Goal: Information Seeking & Learning: Learn about a topic

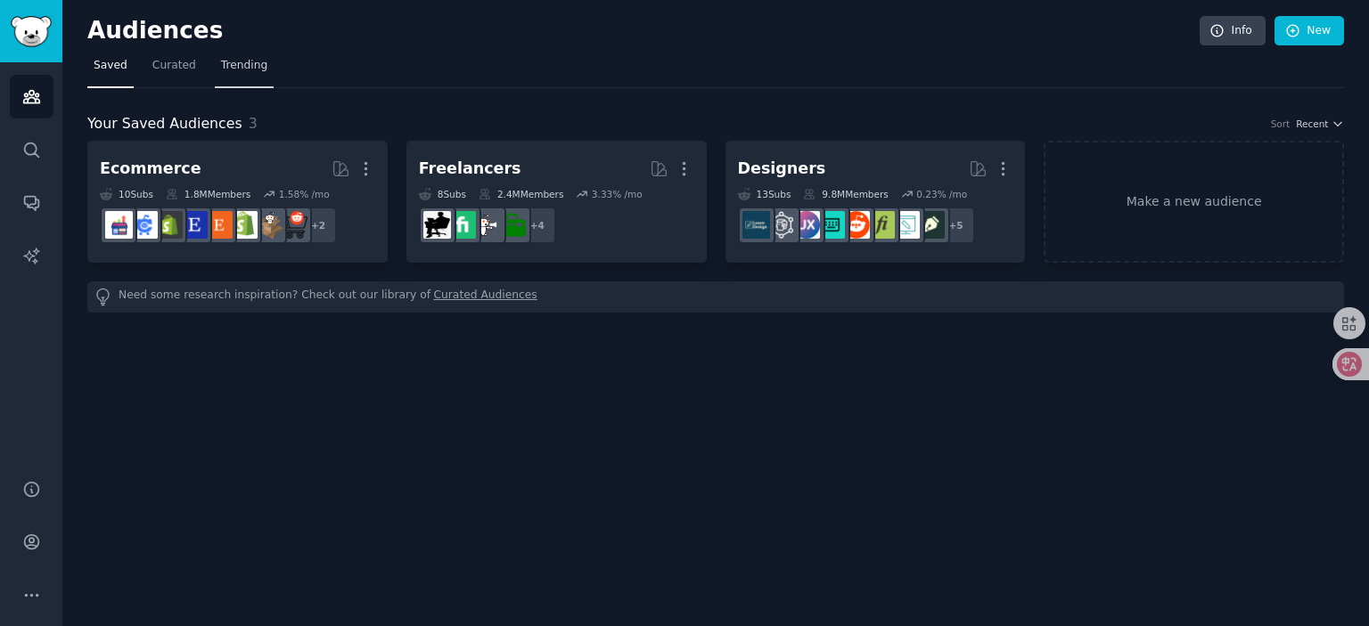
click at [236, 78] on link "Trending" at bounding box center [244, 70] width 59 height 37
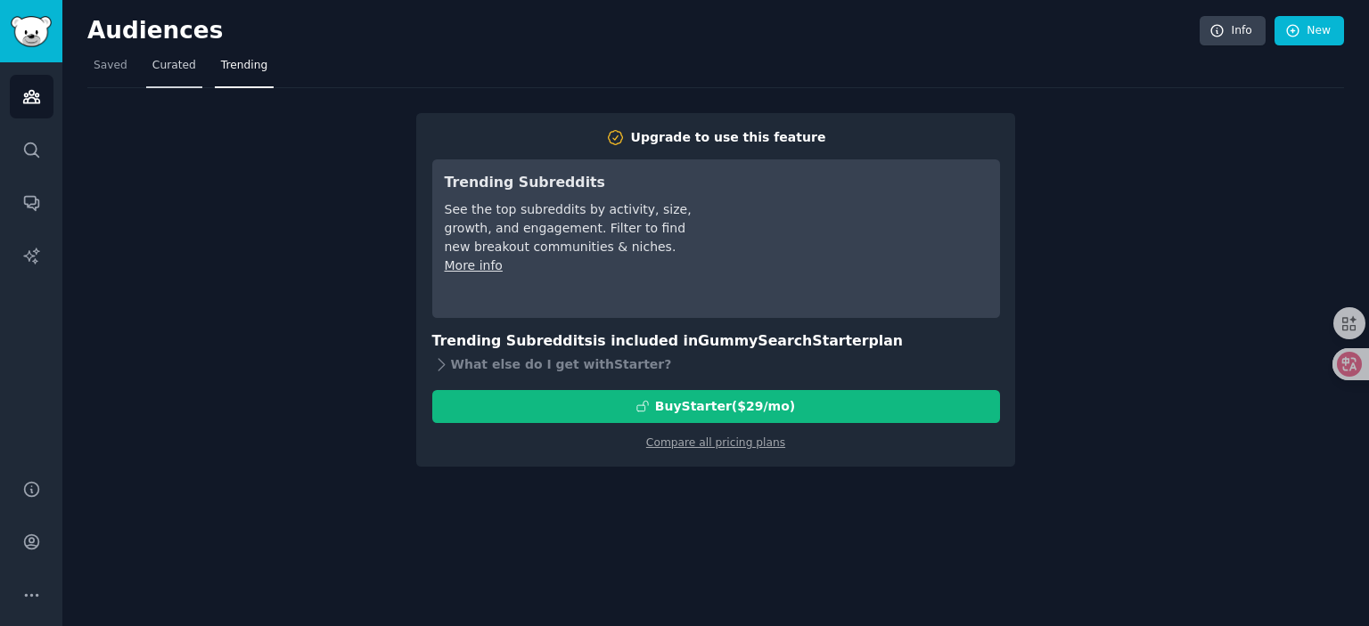
click at [165, 75] on link "Curated" at bounding box center [174, 70] width 56 height 37
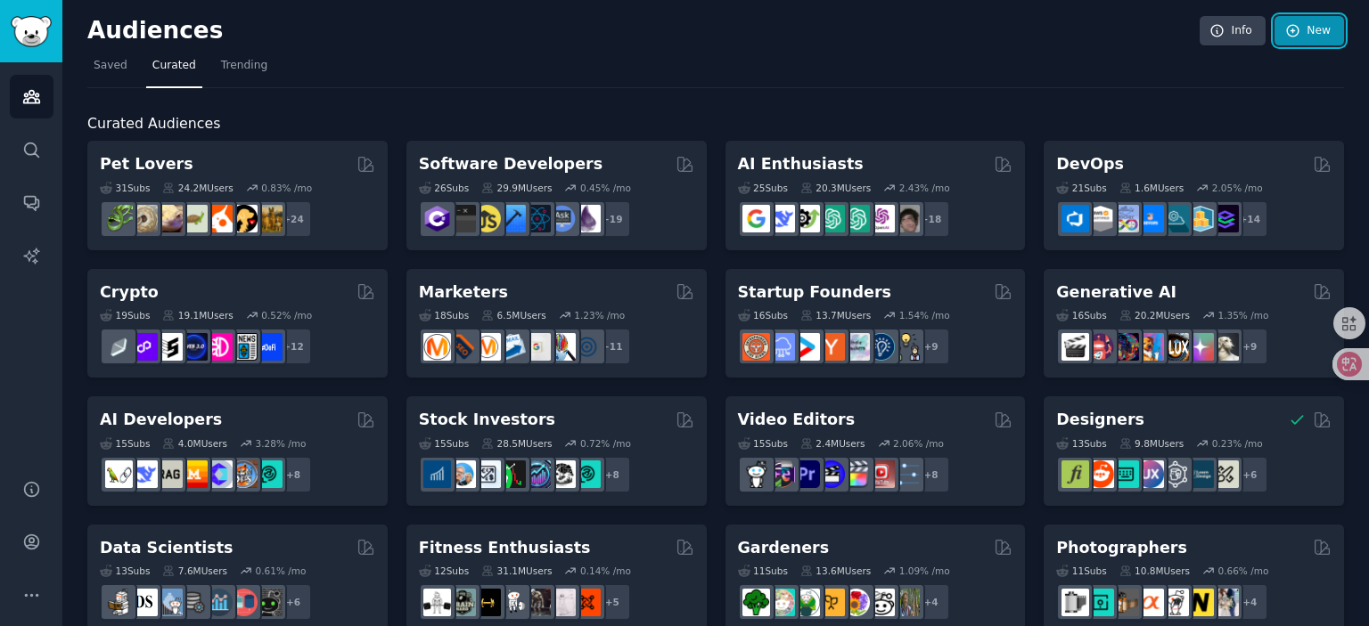
click at [1308, 35] on link "New" at bounding box center [1308, 31] width 69 height 30
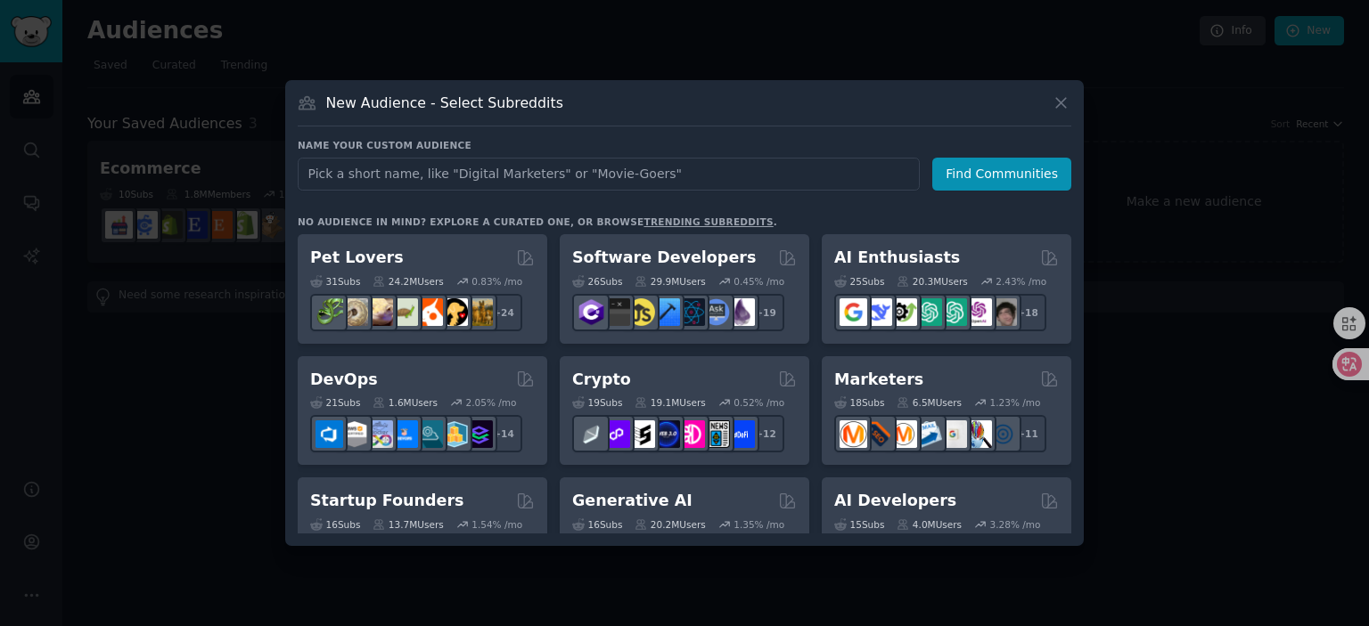
click at [457, 173] on input "text" at bounding box center [609, 174] width 622 height 33
drag, startPoint x: 529, startPoint y: 177, endPoint x: 222, endPoint y: 155, distance: 308.2
click at [236, 156] on div "​ New Audience - Select Subreddits Name your custom audience Audience Name Fron…" at bounding box center [684, 313] width 1356 height 626
type input "FrontPage Metrics FrontPage"
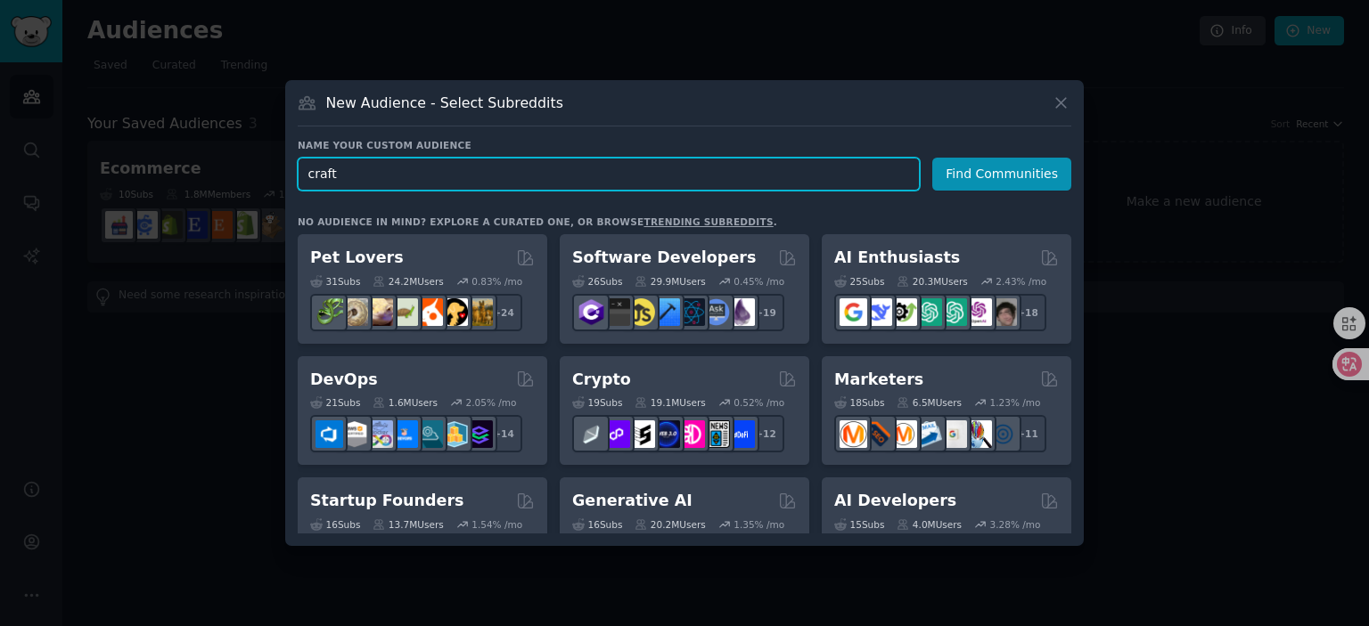
type input "crafts"
click button "Find Communities" at bounding box center [1001, 174] width 139 height 33
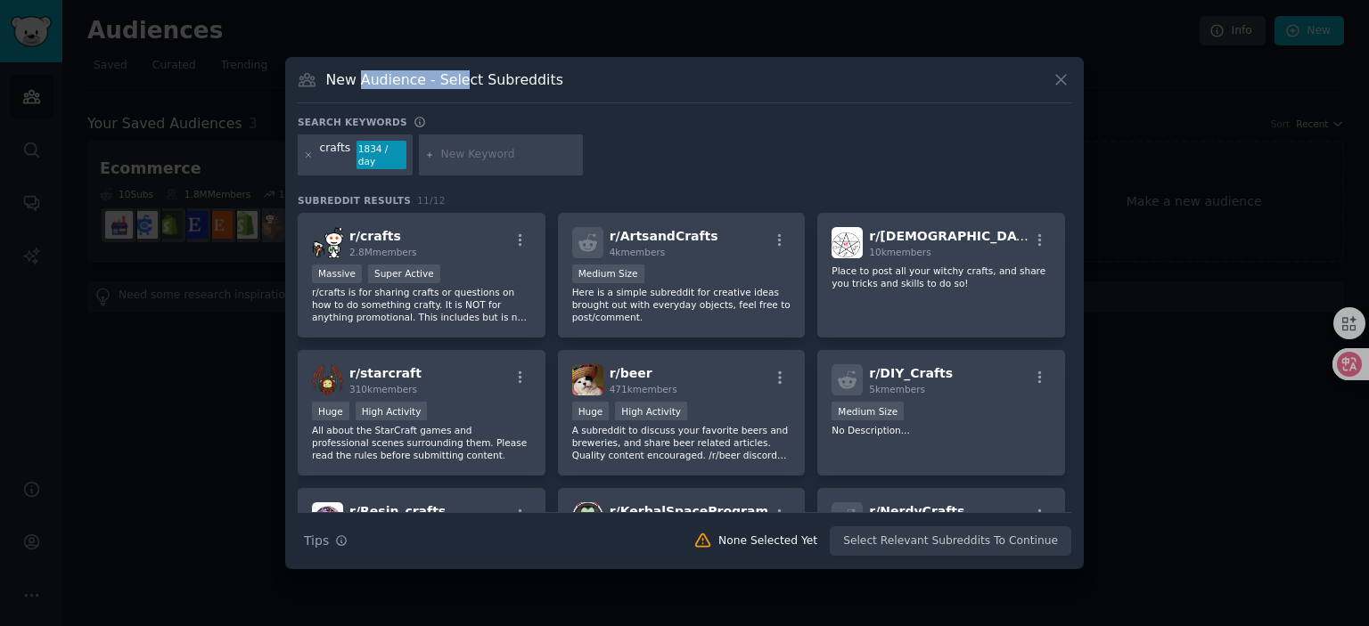
drag, startPoint x: 360, startPoint y: 74, endPoint x: 486, endPoint y: 76, distance: 126.5
click at [470, 74] on h3 "New Audience - Select Subreddits" at bounding box center [444, 79] width 237 height 19
click at [513, 78] on h3 "New Audience - Select Subreddits" at bounding box center [444, 79] width 237 height 19
click at [437, 70] on h3 "New Audience - Select Subreddits" at bounding box center [444, 79] width 237 height 19
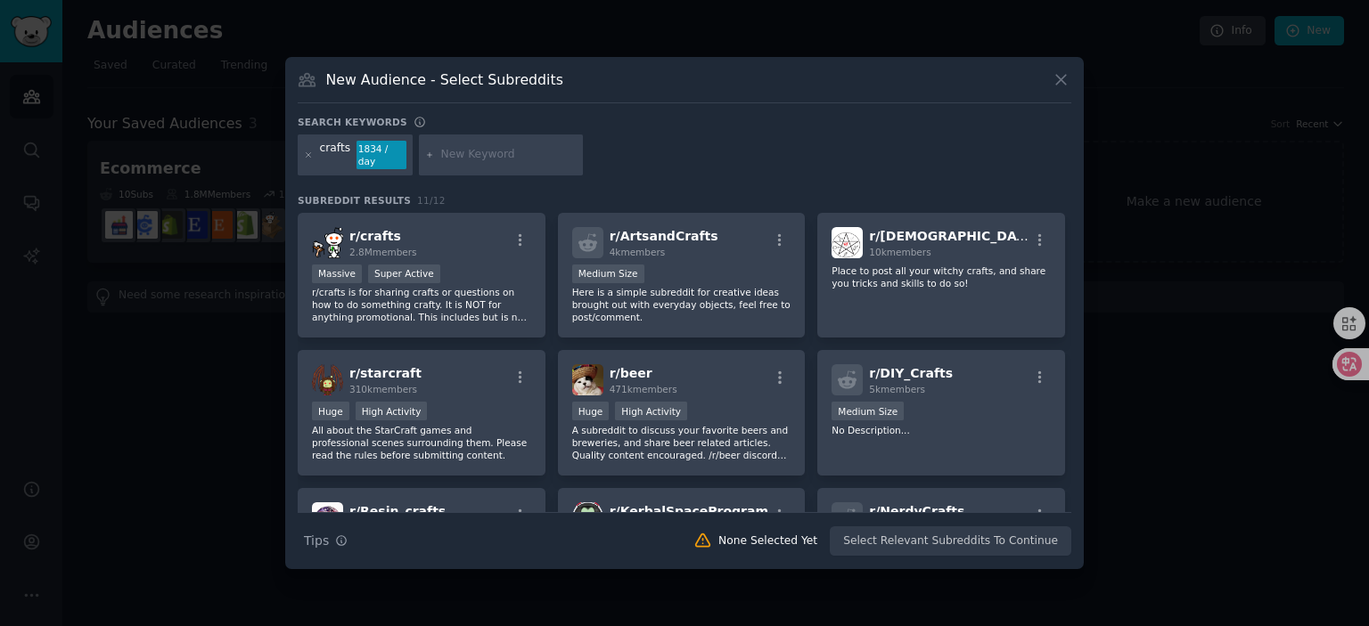
click at [507, 73] on h3 "New Audience - Select Subreddits" at bounding box center [444, 79] width 237 height 19
click at [625, 99] on div "New Audience - Select Subreddits" at bounding box center [684, 86] width 773 height 34
click at [470, 163] on div at bounding box center [501, 155] width 164 height 41
click at [476, 156] on input "text" at bounding box center [508, 155] width 135 height 16
click at [382, 154] on div "1834 / day" at bounding box center [381, 155] width 50 height 29
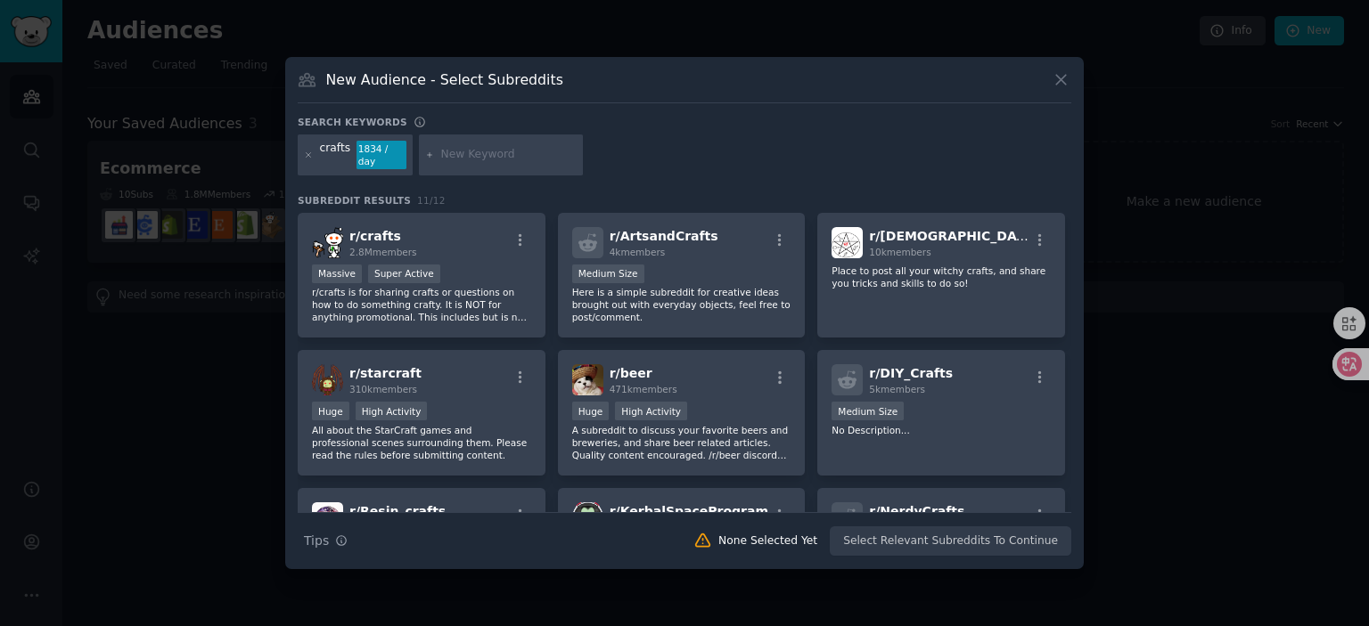
click at [480, 157] on input "text" at bounding box center [508, 155] width 135 height 16
click at [638, 94] on div "New Audience - Select Subreddits" at bounding box center [684, 86] width 773 height 34
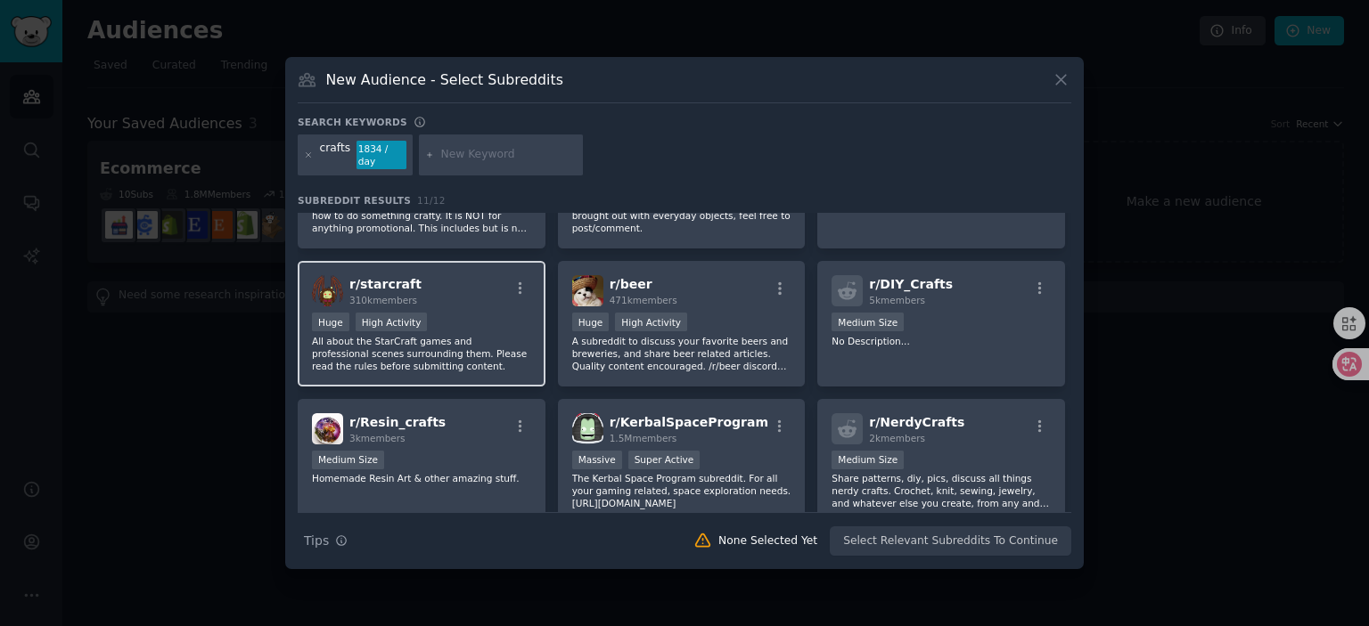
scroll to position [178, 0]
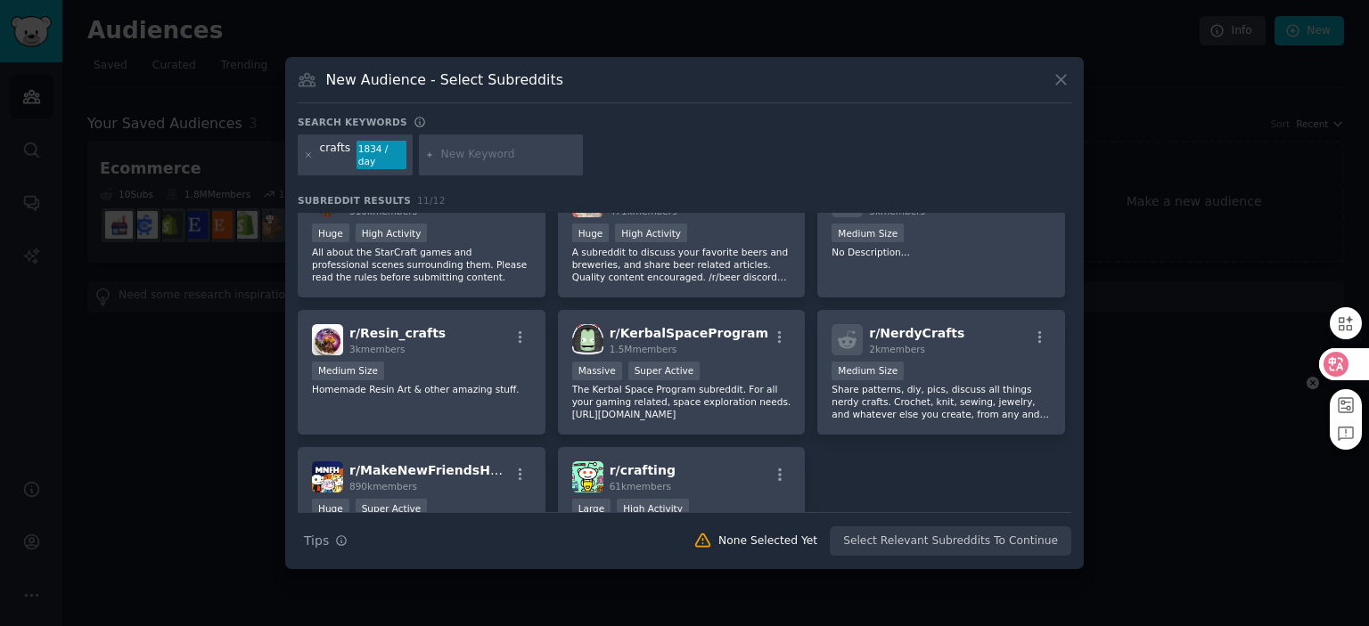
click at [1329, 357] on icon at bounding box center [1336, 365] width 18 height 18
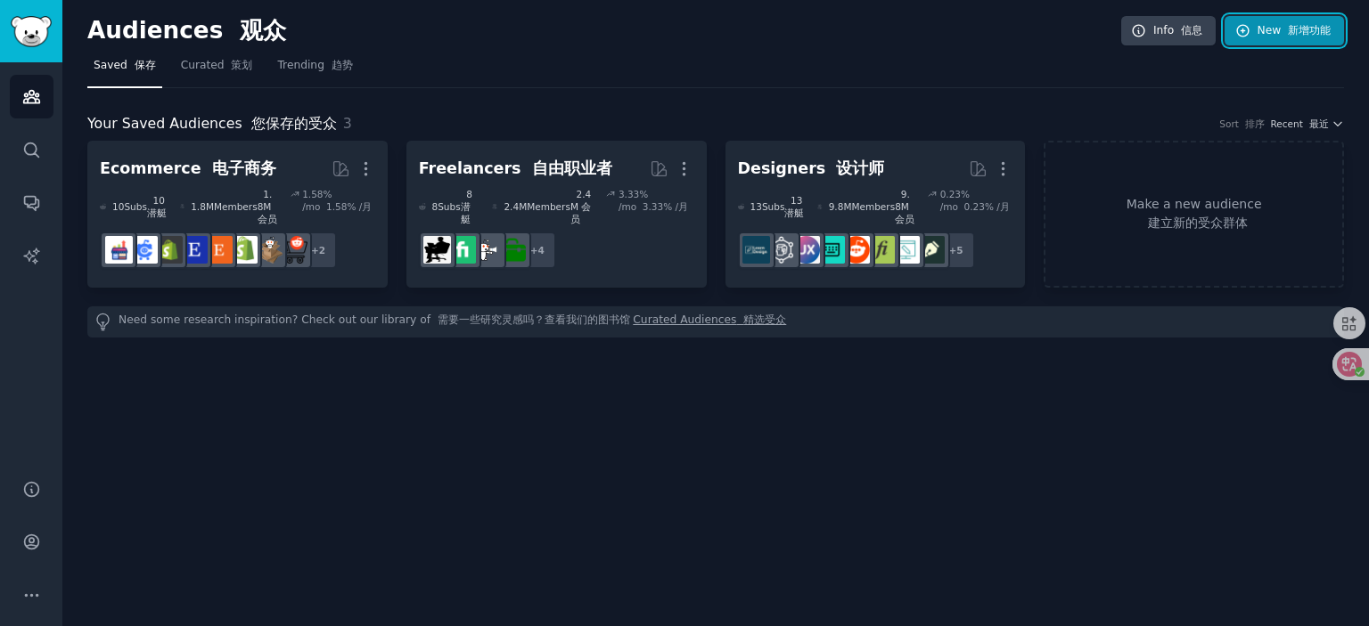
click at [1258, 32] on link "New 新增功能" at bounding box center [1283, 31] width 119 height 30
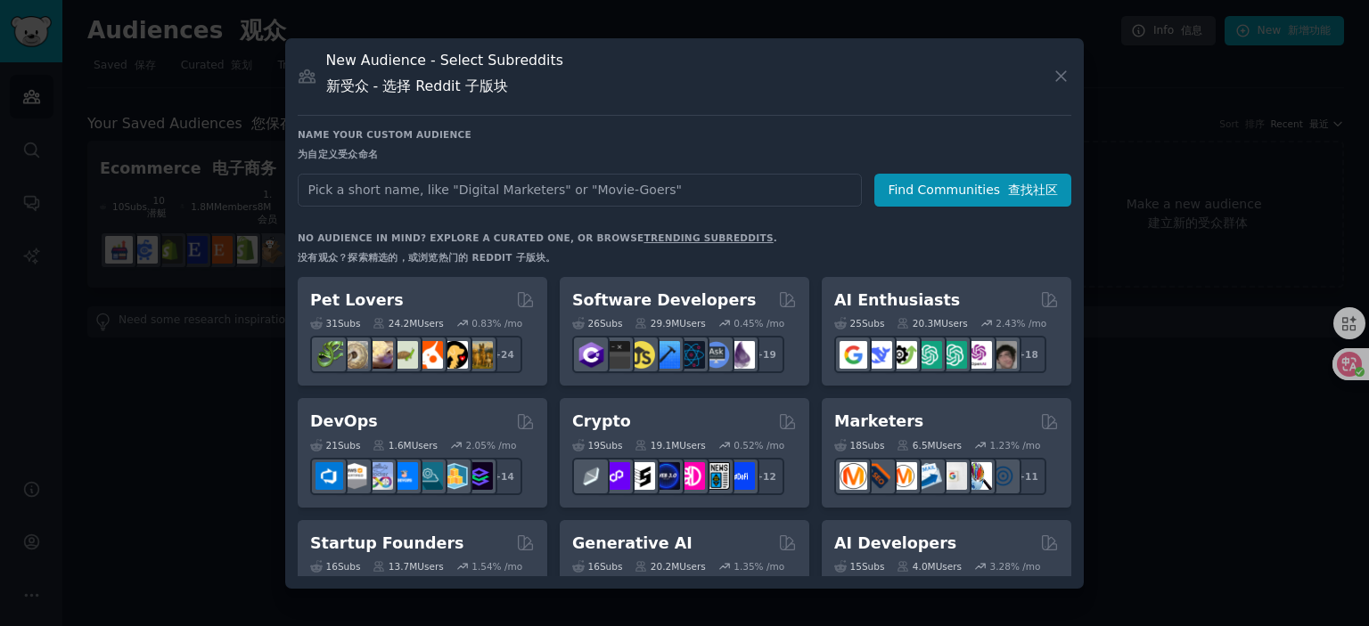
click at [586, 189] on input "text" at bounding box center [580, 190] width 564 height 33
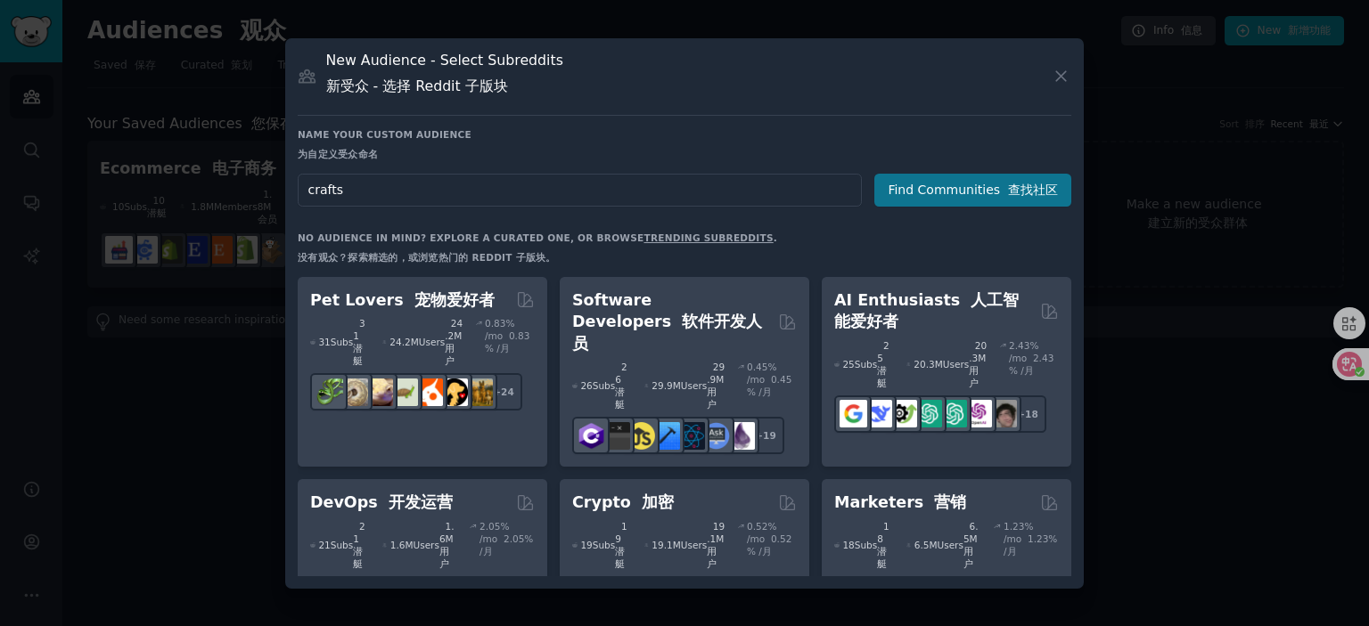
type input "crafts"
click at [955, 188] on button "Find Communities 查找社区" at bounding box center [972, 190] width 197 height 33
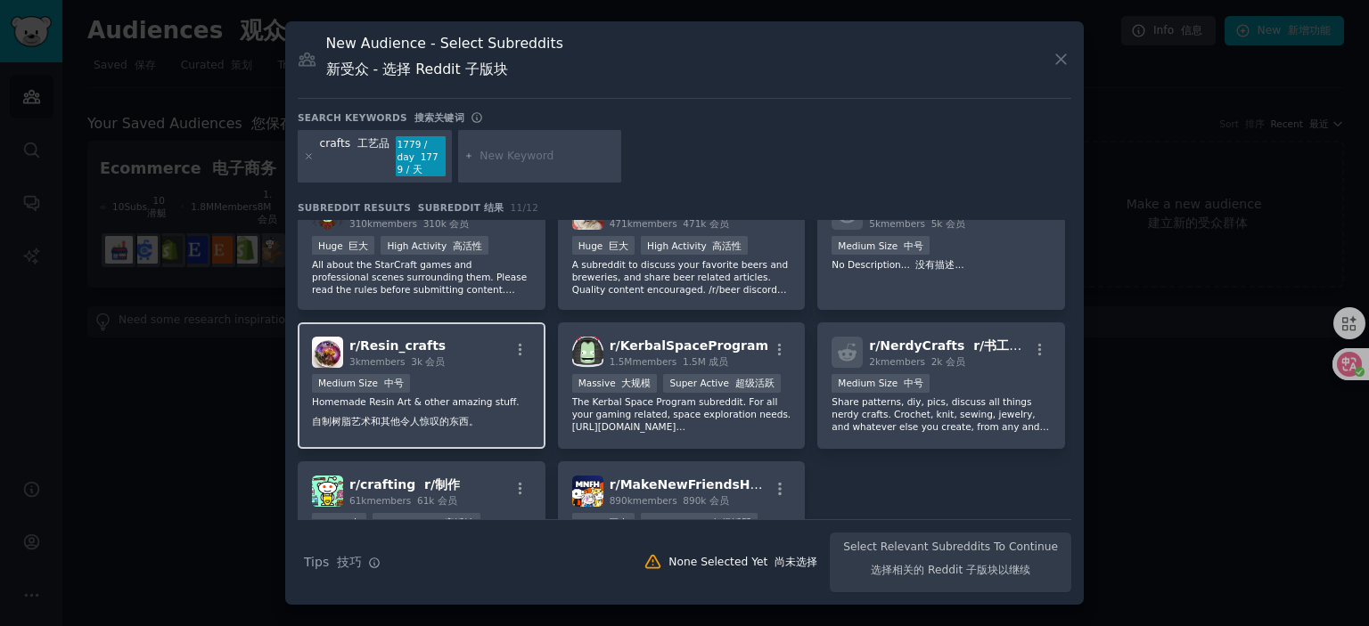
scroll to position [89, 0]
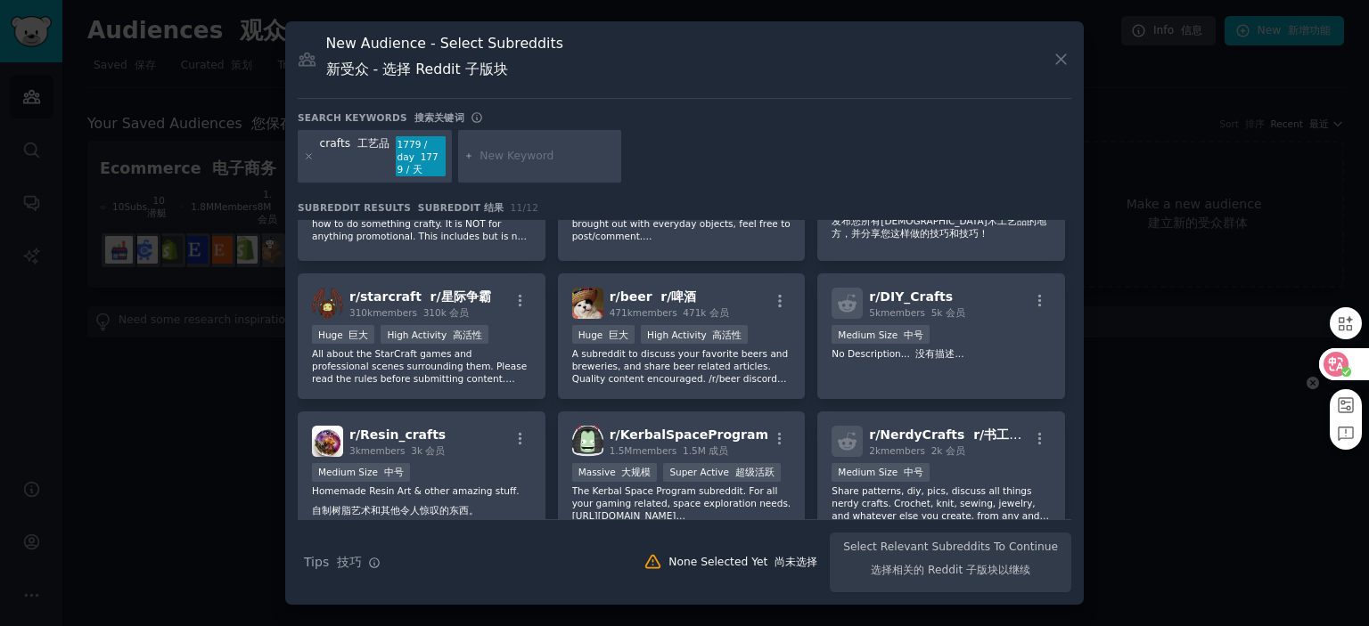
click at [1340, 363] on icon at bounding box center [1335, 364] width 15 height 14
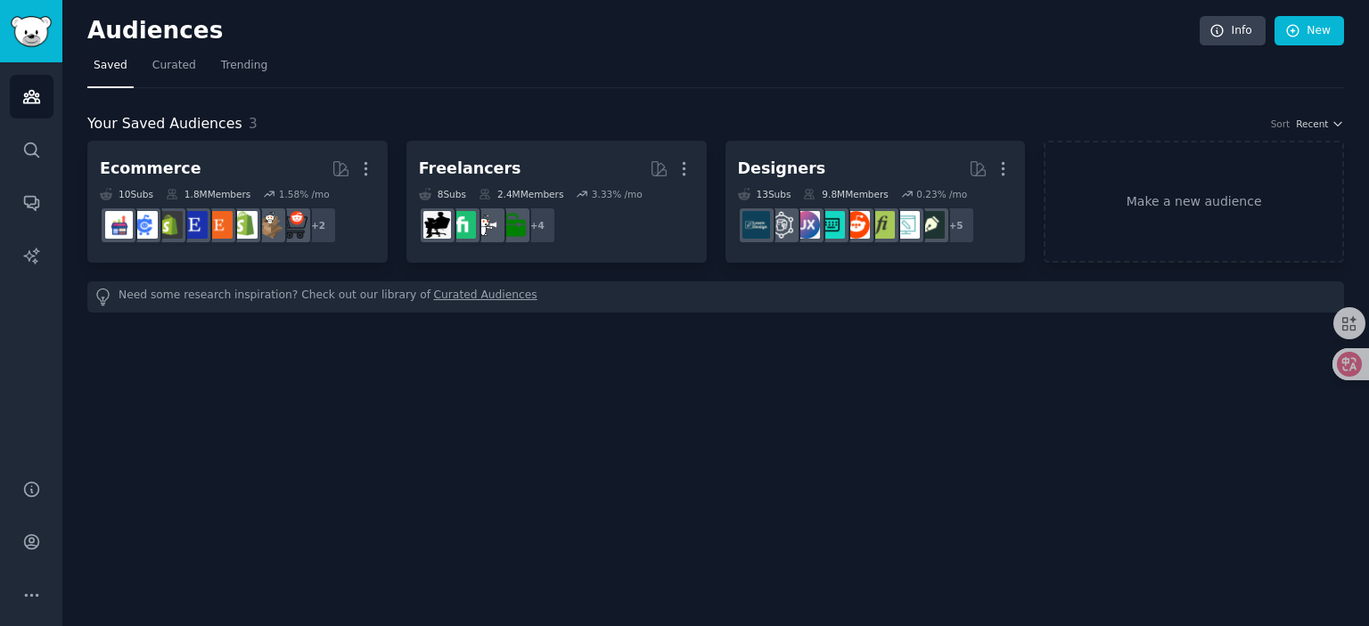
click at [1328, 47] on div "Audiences Info New" at bounding box center [715, 34] width 1256 height 37
click at [1326, 27] on link "New" at bounding box center [1308, 31] width 69 height 30
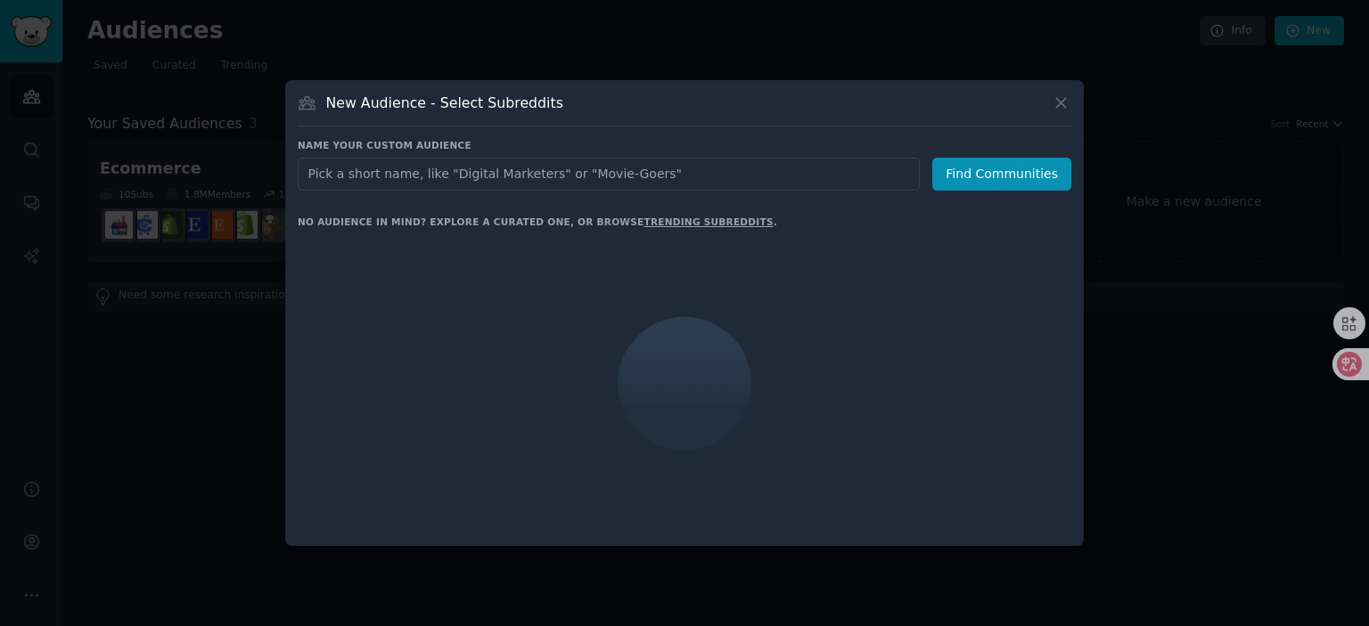
click at [447, 182] on input "text" at bounding box center [609, 174] width 622 height 33
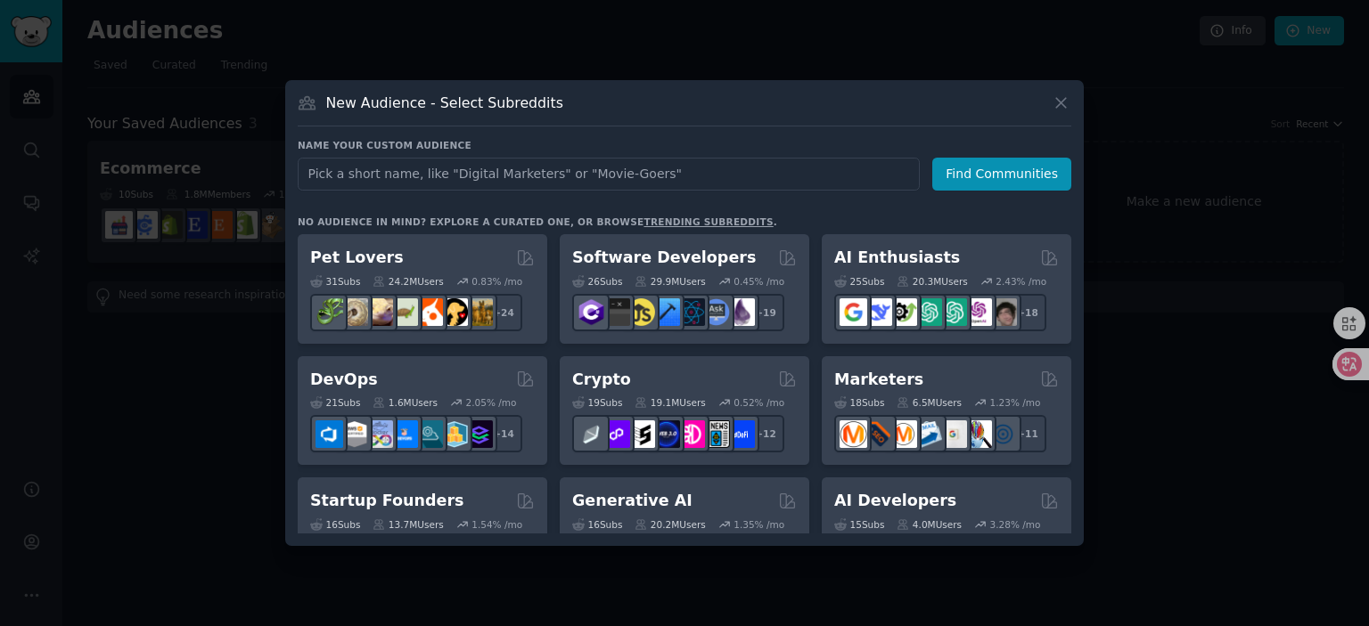
click at [451, 176] on input "text" at bounding box center [609, 174] width 622 height 33
type input "crafts"
click at [986, 172] on button "Find Communities" at bounding box center [1001, 174] width 139 height 33
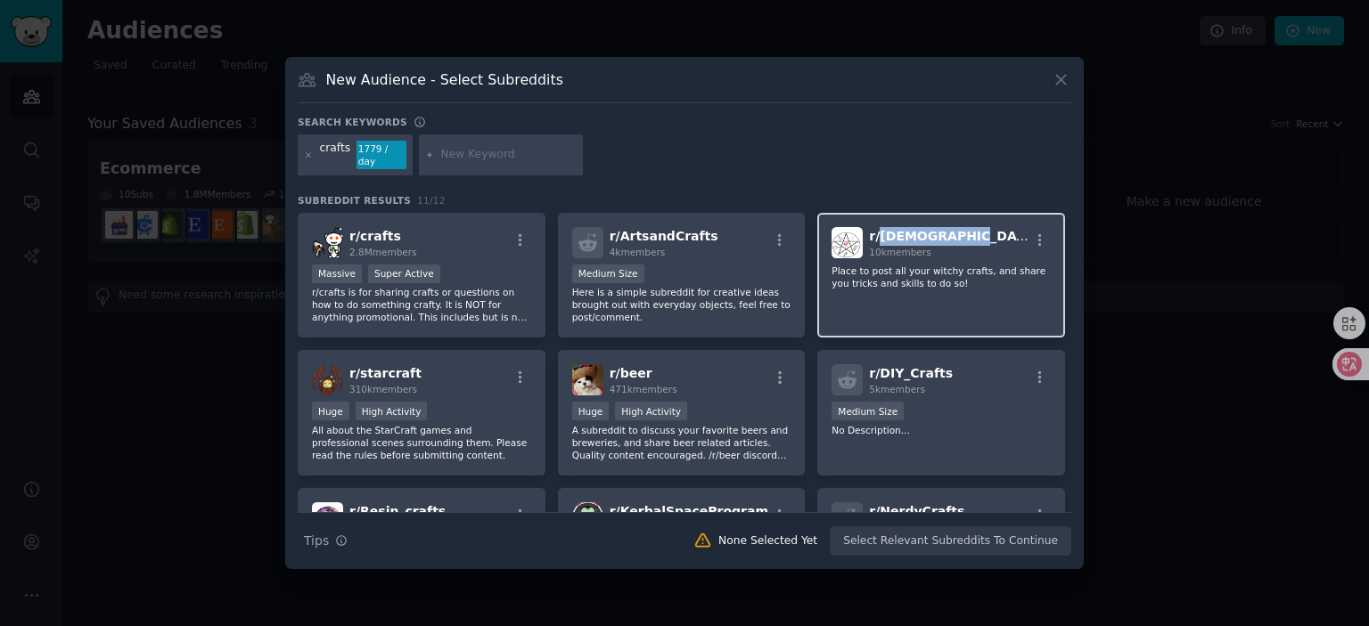
drag, startPoint x: 968, startPoint y: 234, endPoint x: 880, endPoint y: 238, distance: 88.3
click at [880, 238] on div "r/ [DEMOGRAPHIC_DATA] 10k members" at bounding box center [940, 242] width 219 height 31
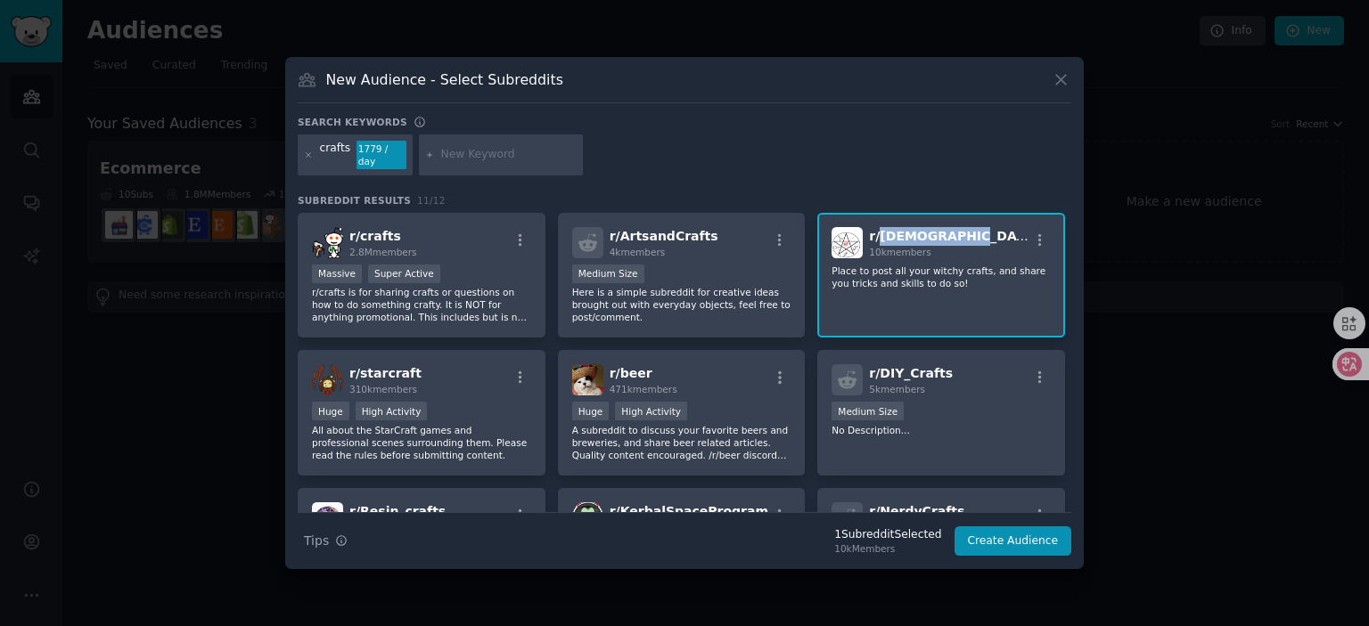
copy span "[DEMOGRAPHIC_DATA]"
click at [916, 232] on span "r/ [DEMOGRAPHIC_DATA]" at bounding box center [953, 236] width 169 height 14
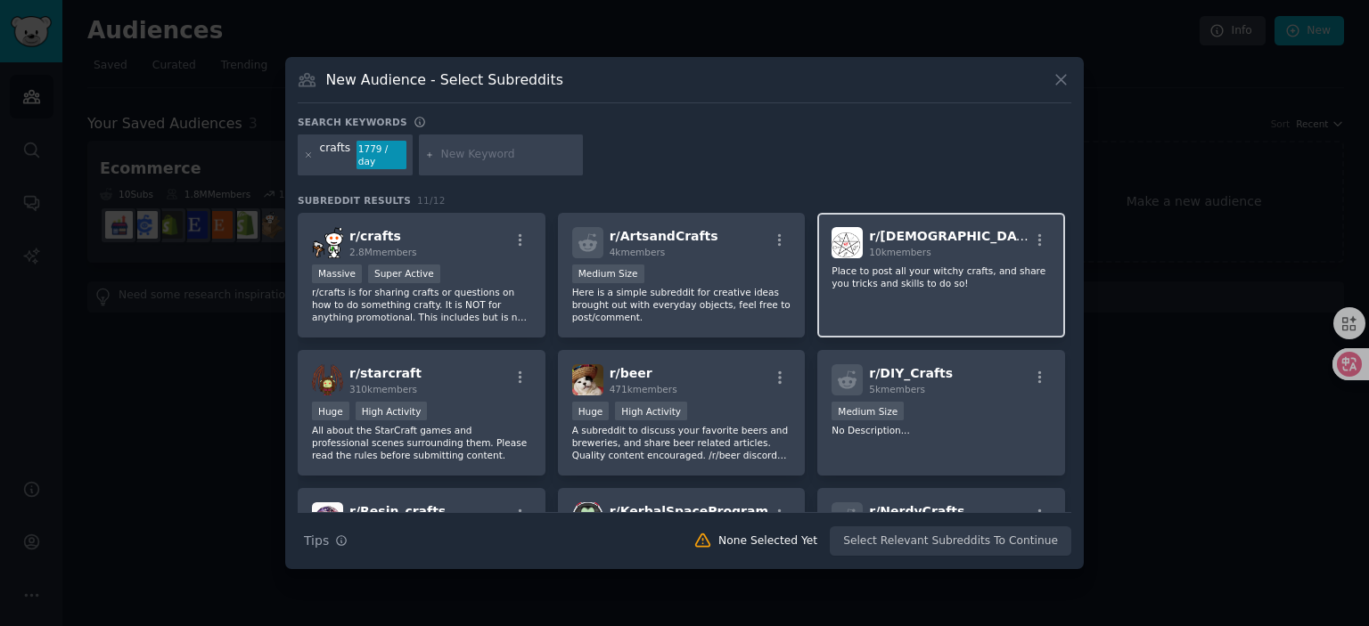
click at [1042, 231] on div "r/ [DEMOGRAPHIC_DATA] 10k members" at bounding box center [940, 242] width 219 height 31
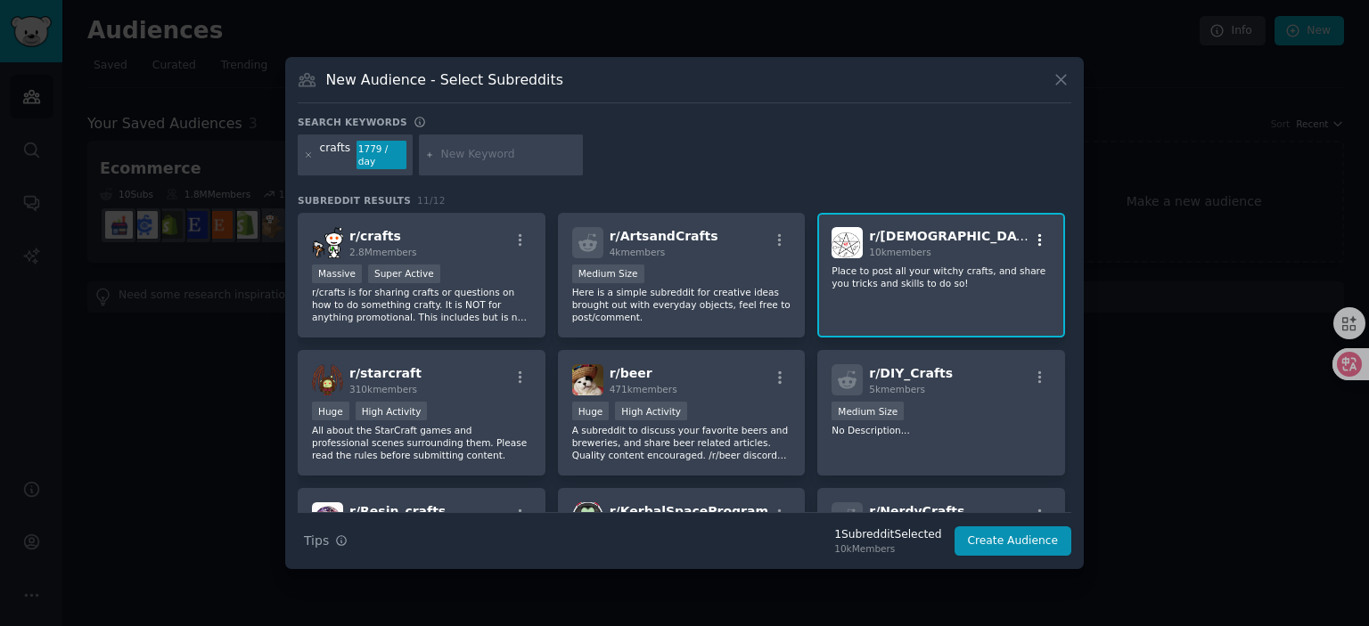
click at [1038, 235] on icon "button" at bounding box center [1040, 239] width 4 height 12
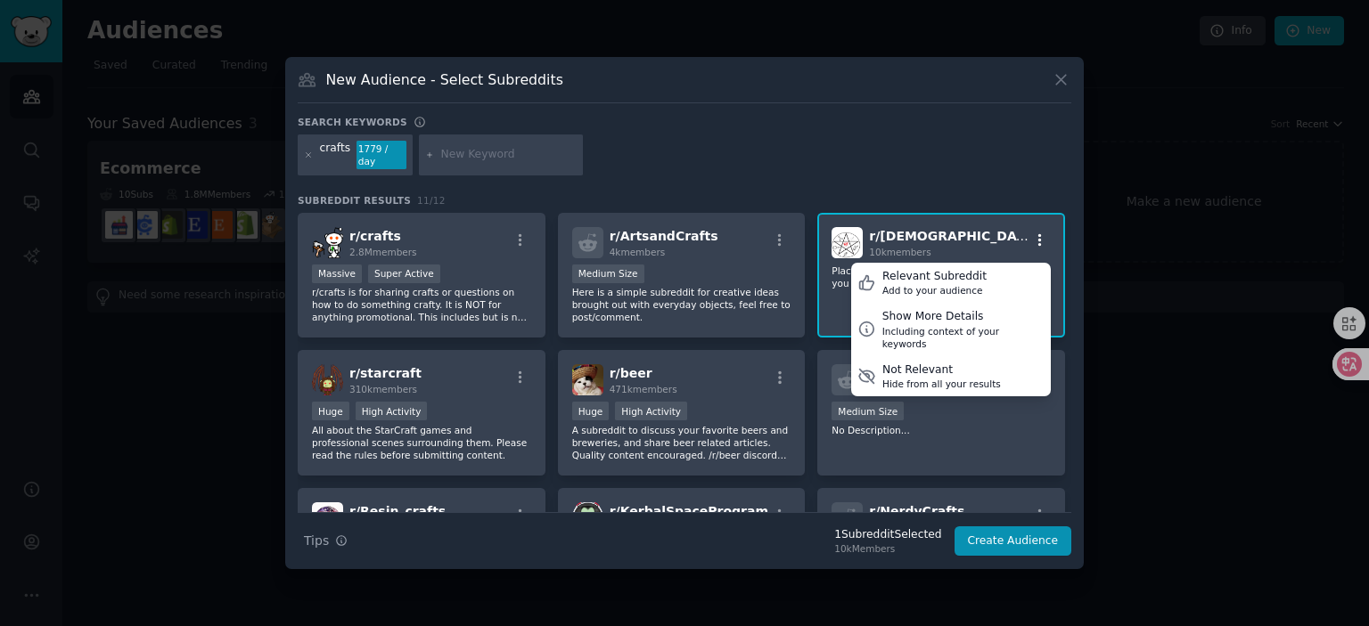
click at [1038, 235] on icon "button" at bounding box center [1040, 239] width 4 height 12
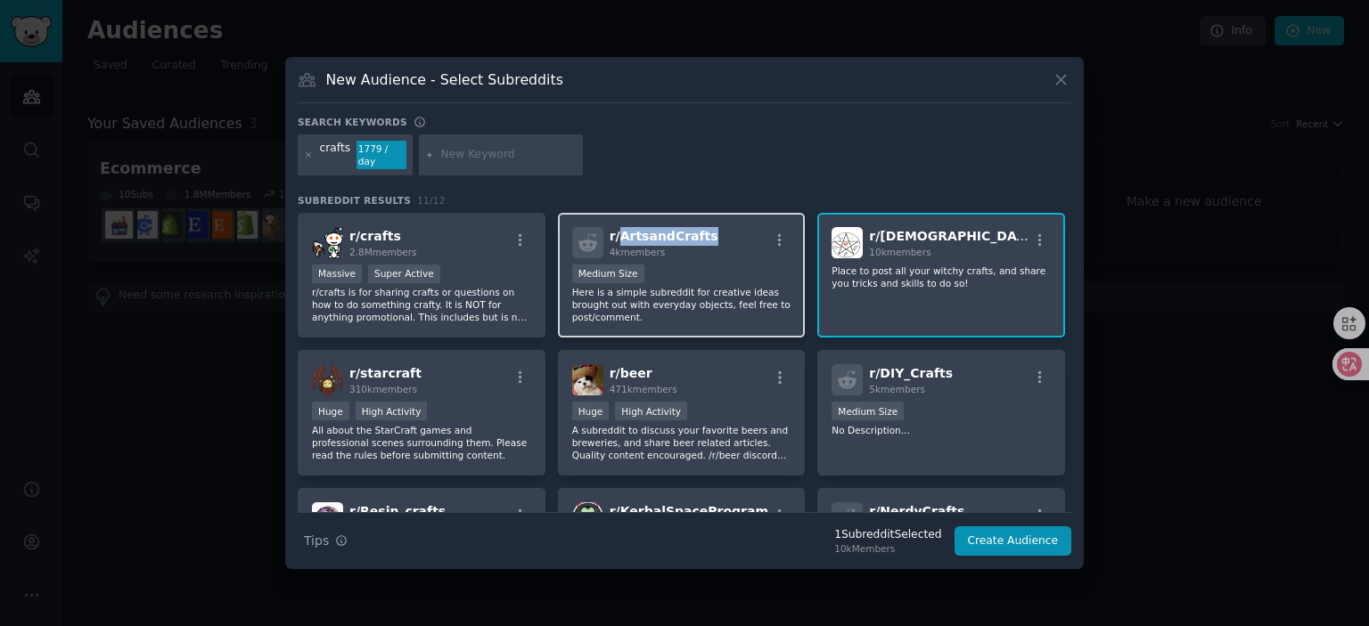
drag, startPoint x: 709, startPoint y: 234, endPoint x: 623, endPoint y: 233, distance: 86.4
click at [623, 233] on div "r/ ArtsandCrafts 4k members" at bounding box center [681, 242] width 219 height 31
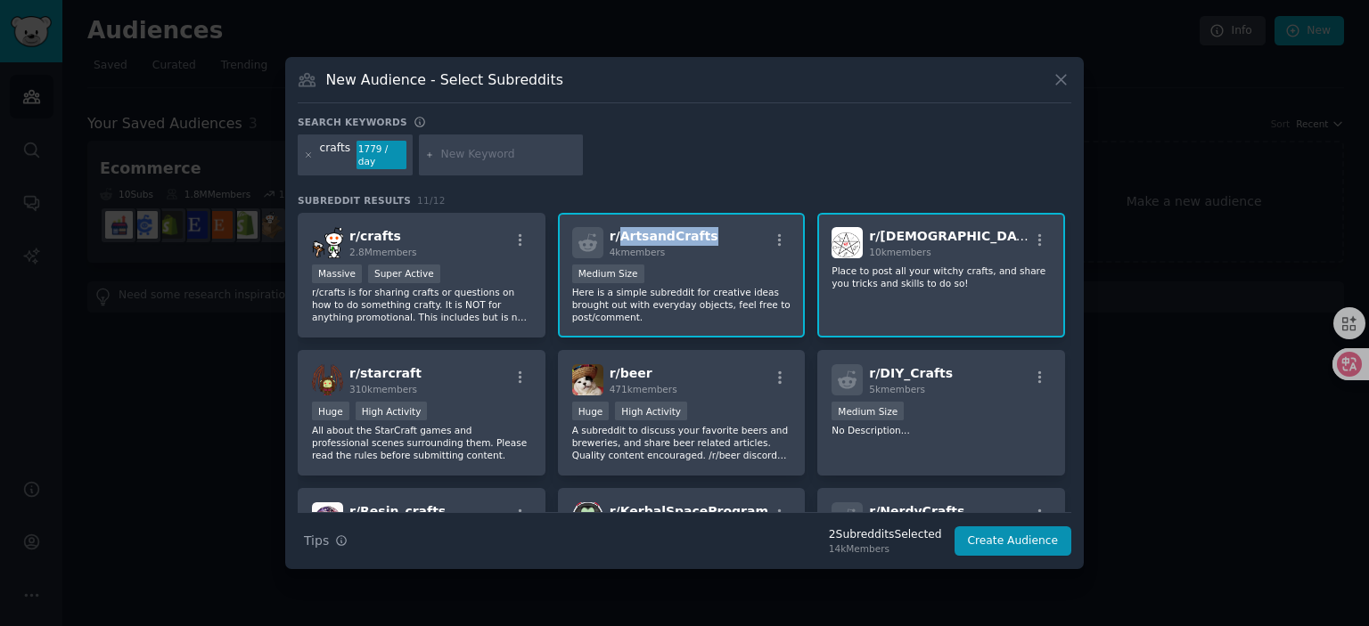
copy span "ArtsandCrafts"
click at [890, 159] on div "crafts 1779 / day" at bounding box center [684, 158] width 773 height 47
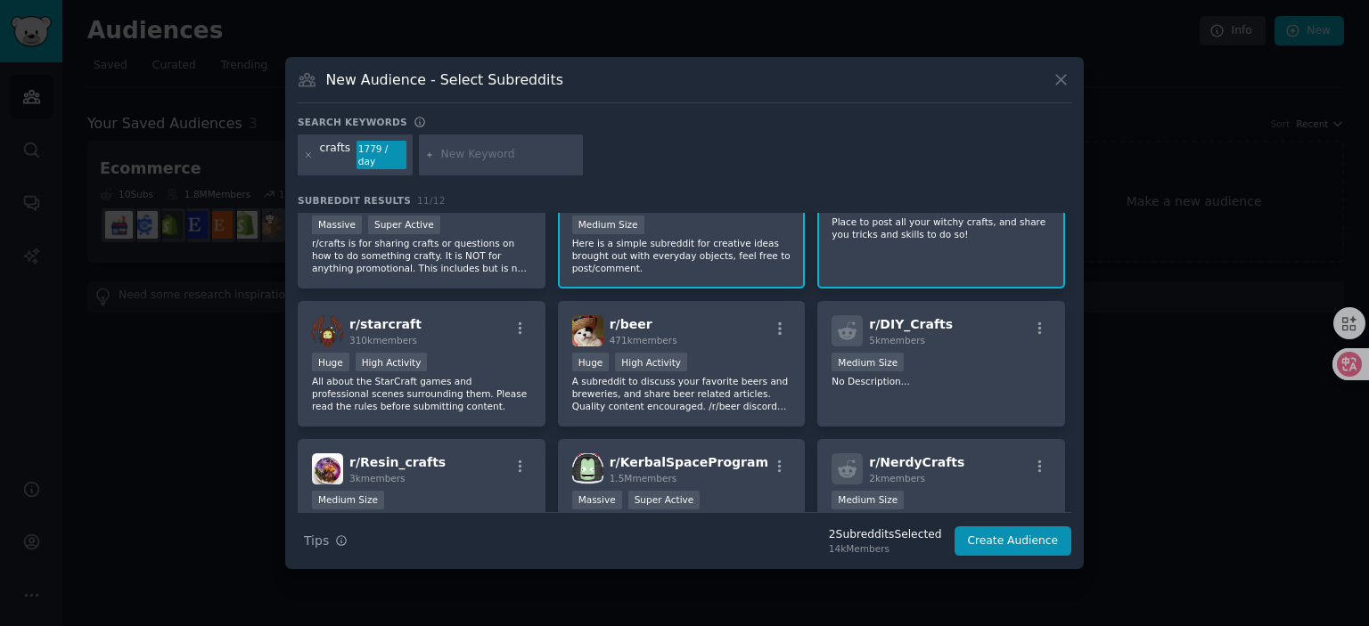
scroll to position [89, 0]
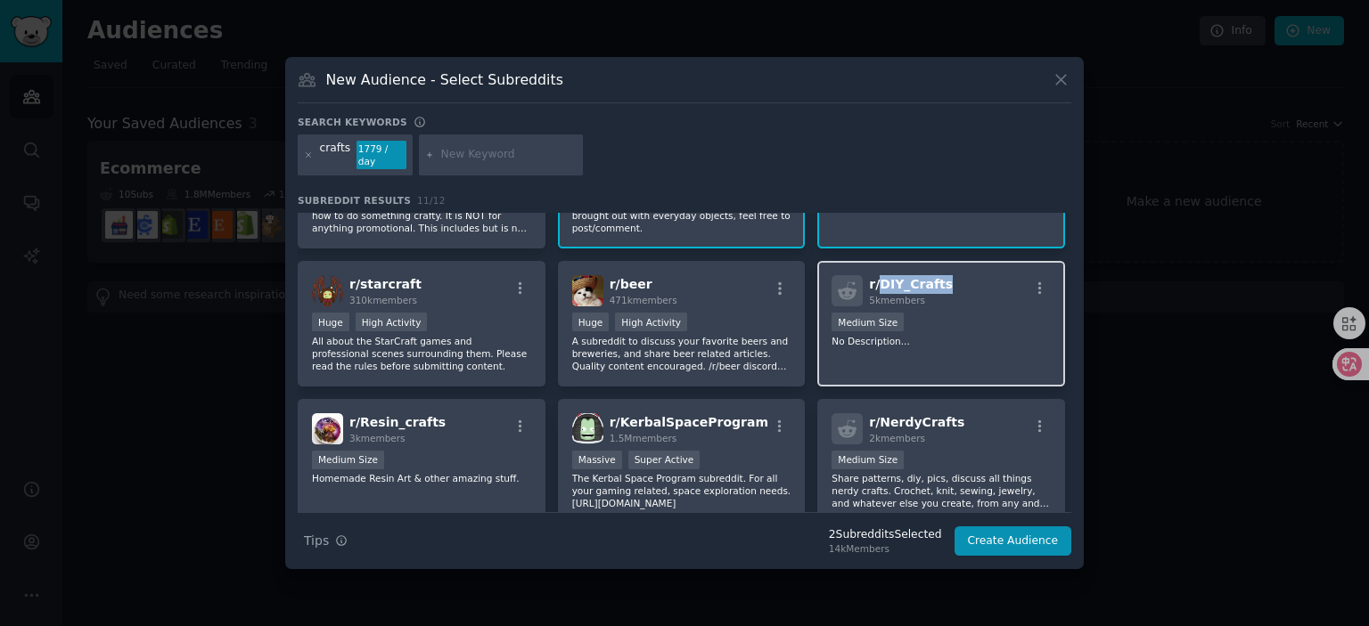
drag, startPoint x: 939, startPoint y: 283, endPoint x: 877, endPoint y: 285, distance: 62.4
click at [877, 285] on span "r/ DIY_Crafts" at bounding box center [911, 284] width 84 height 14
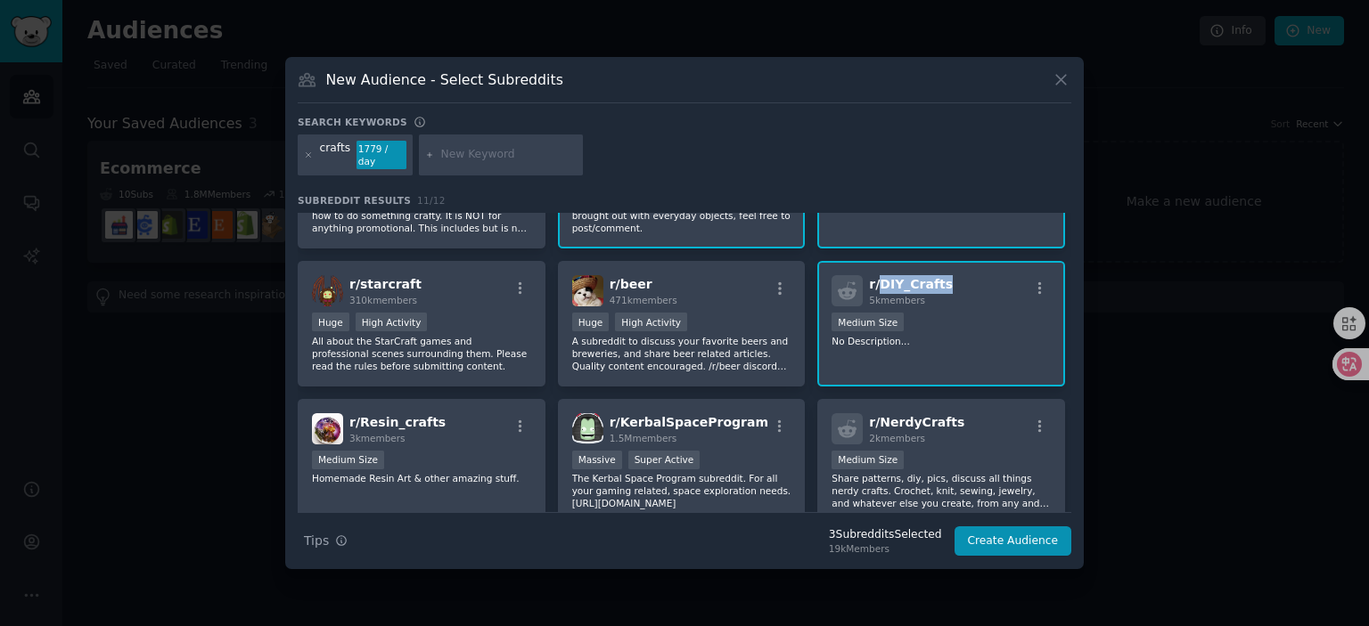
copy span "DIY_Crafts"
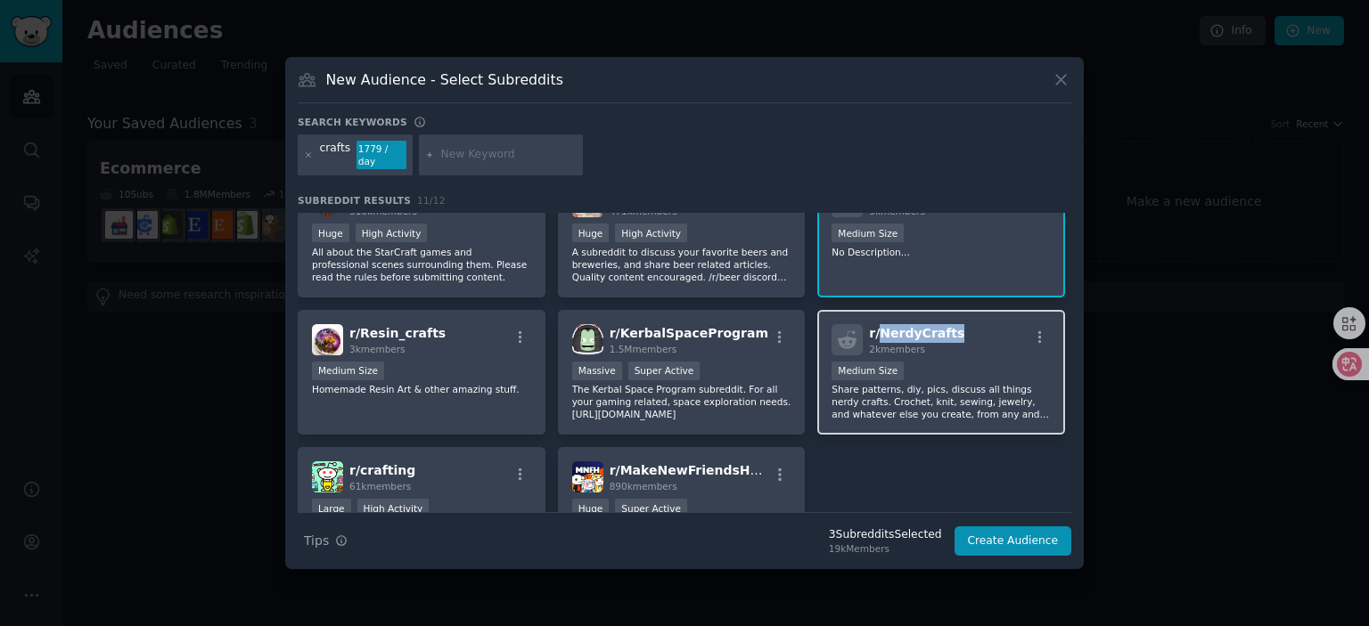
drag, startPoint x: 959, startPoint y: 326, endPoint x: 879, endPoint y: 329, distance: 79.3
click at [879, 329] on div "r/ NerdyCrafts 2k members" at bounding box center [940, 339] width 219 height 31
copy span "NerdyCrafts"
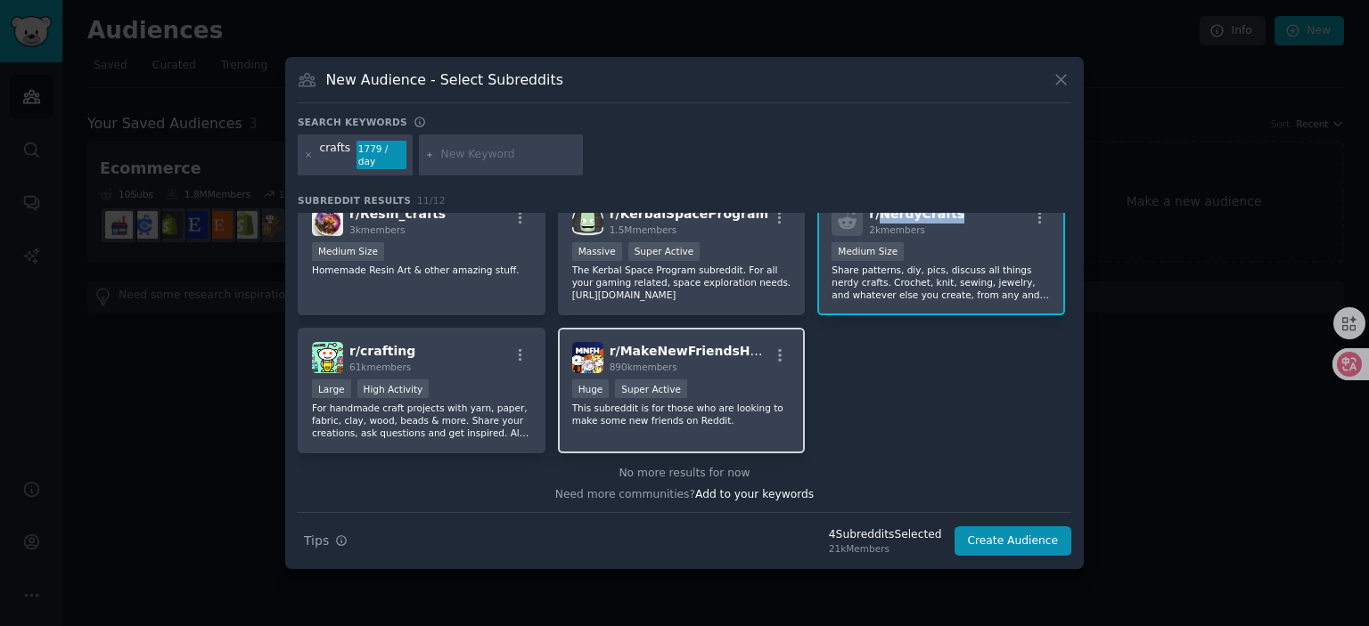
scroll to position [298, 0]
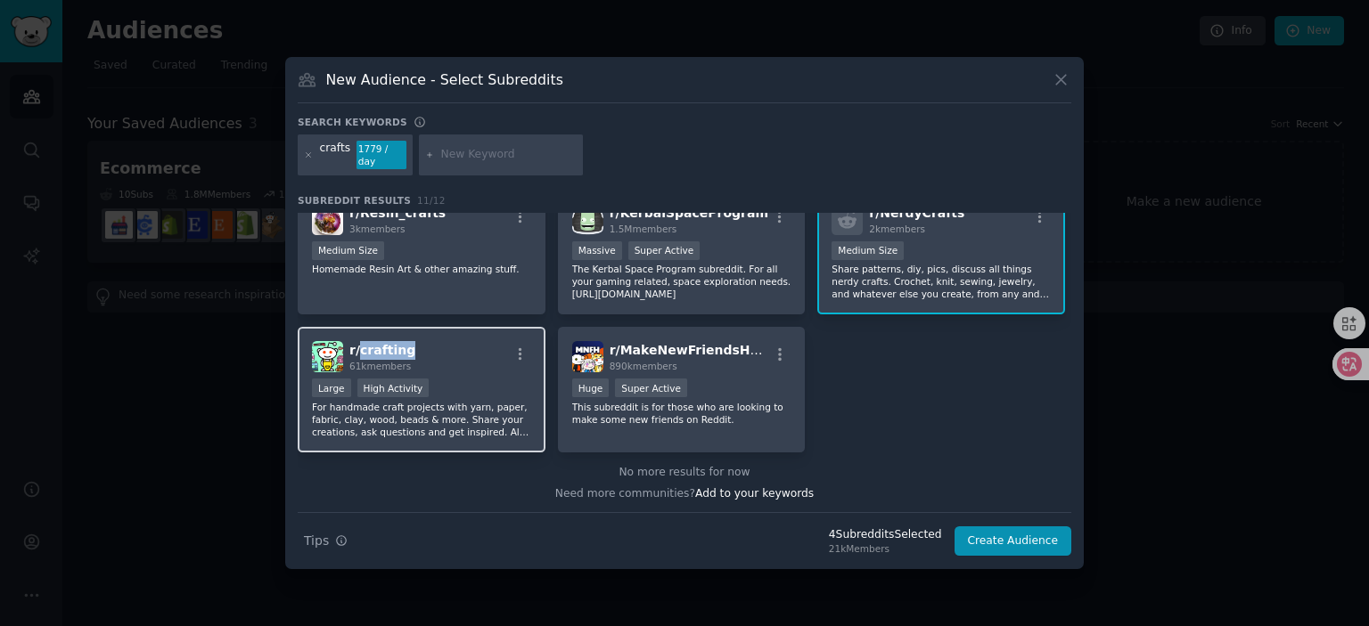
drag, startPoint x: 413, startPoint y: 346, endPoint x: 358, endPoint y: 348, distance: 54.4
click at [358, 348] on div "r/ crafting 61k members" at bounding box center [421, 356] width 219 height 31
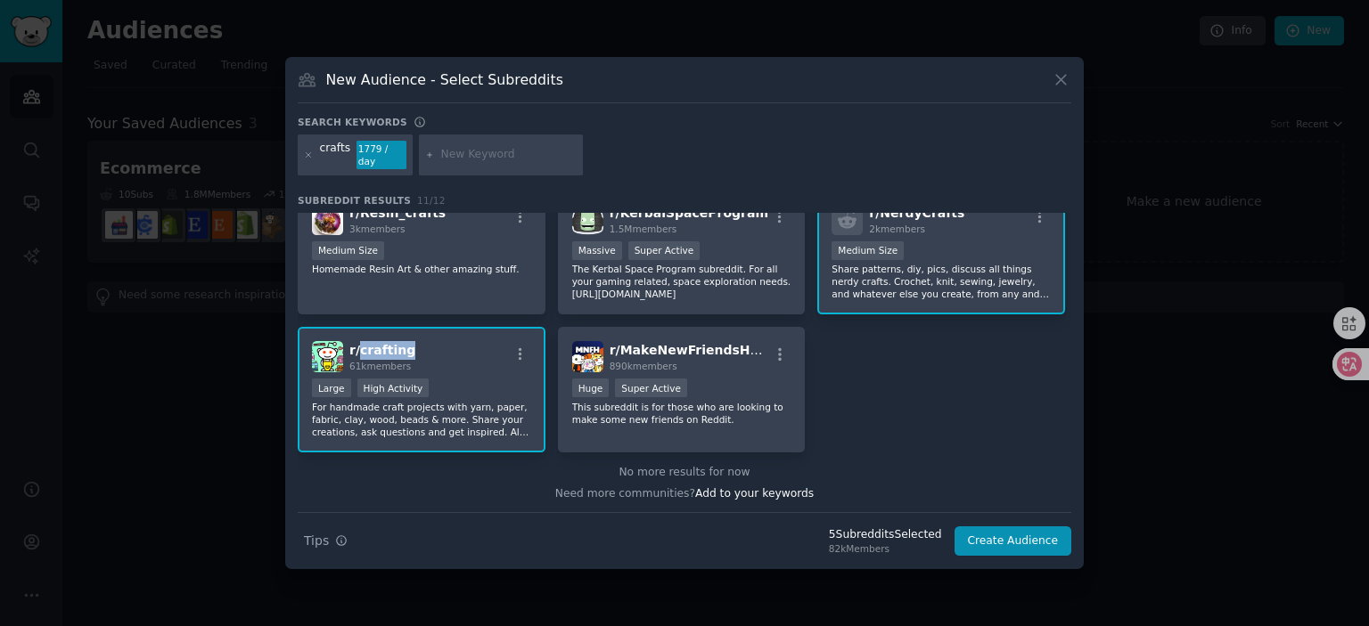
copy span "crafting"
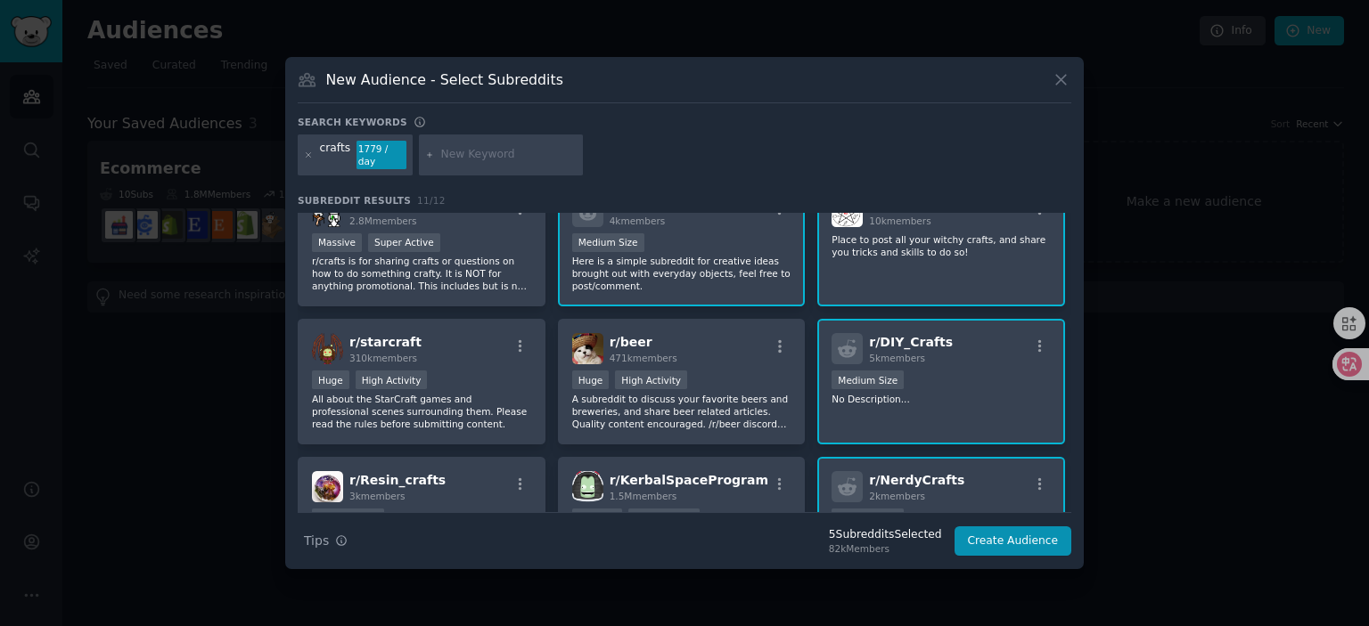
scroll to position [0, 0]
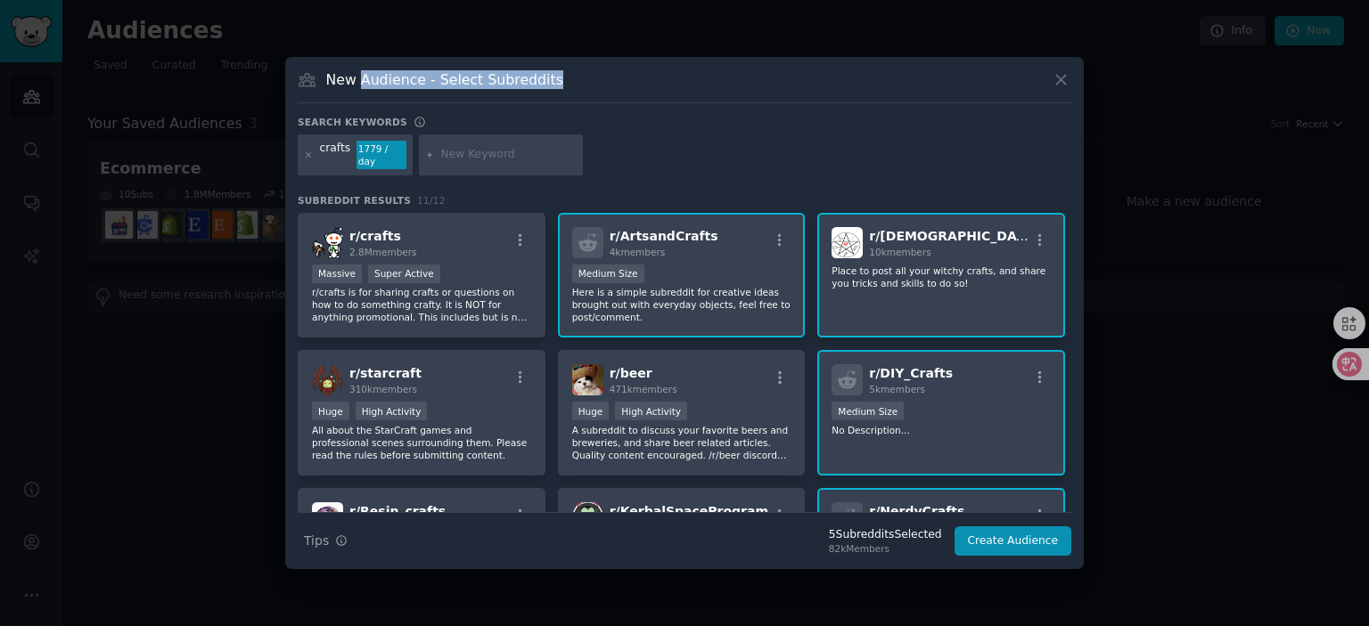
drag, startPoint x: 364, startPoint y: 83, endPoint x: 679, endPoint y: 120, distance: 317.6
click at [642, 115] on div "New Audience - Select Subreddits Search keywords Try a 2-4 keywords your audien…" at bounding box center [684, 313] width 798 height 512
click at [683, 120] on div "Search keywords" at bounding box center [684, 125] width 773 height 19
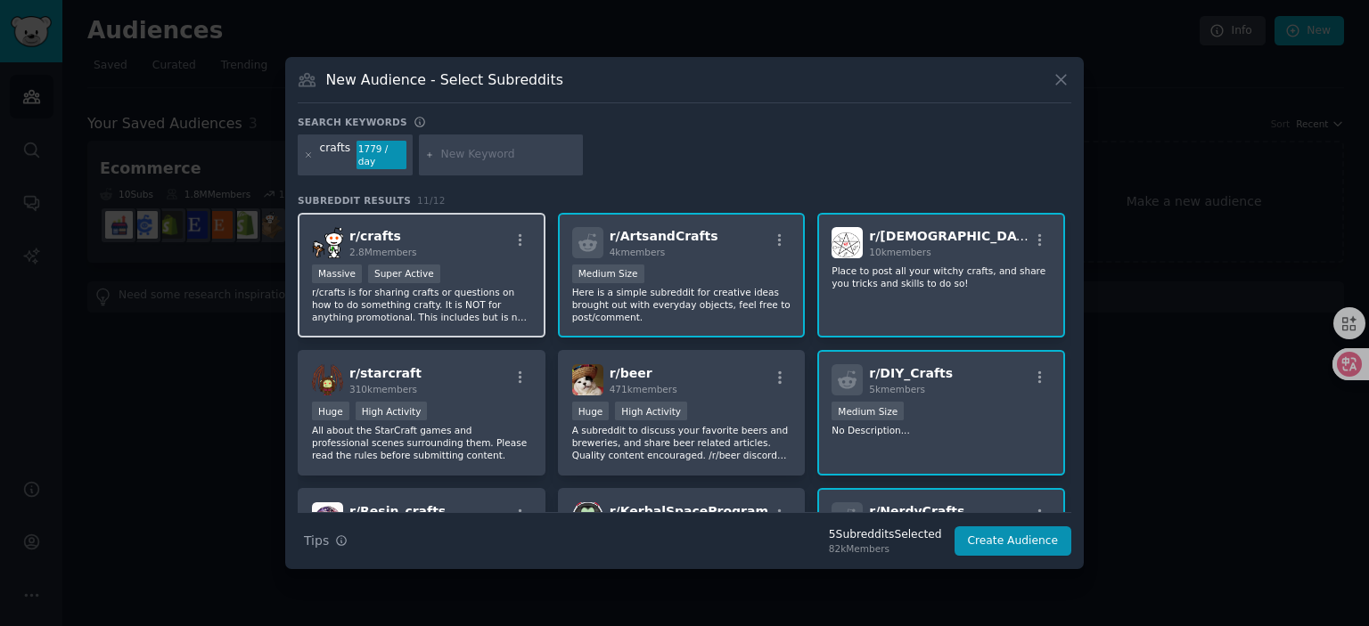
click at [479, 251] on div "r/ crafts 2.8M members" at bounding box center [421, 242] width 219 height 31
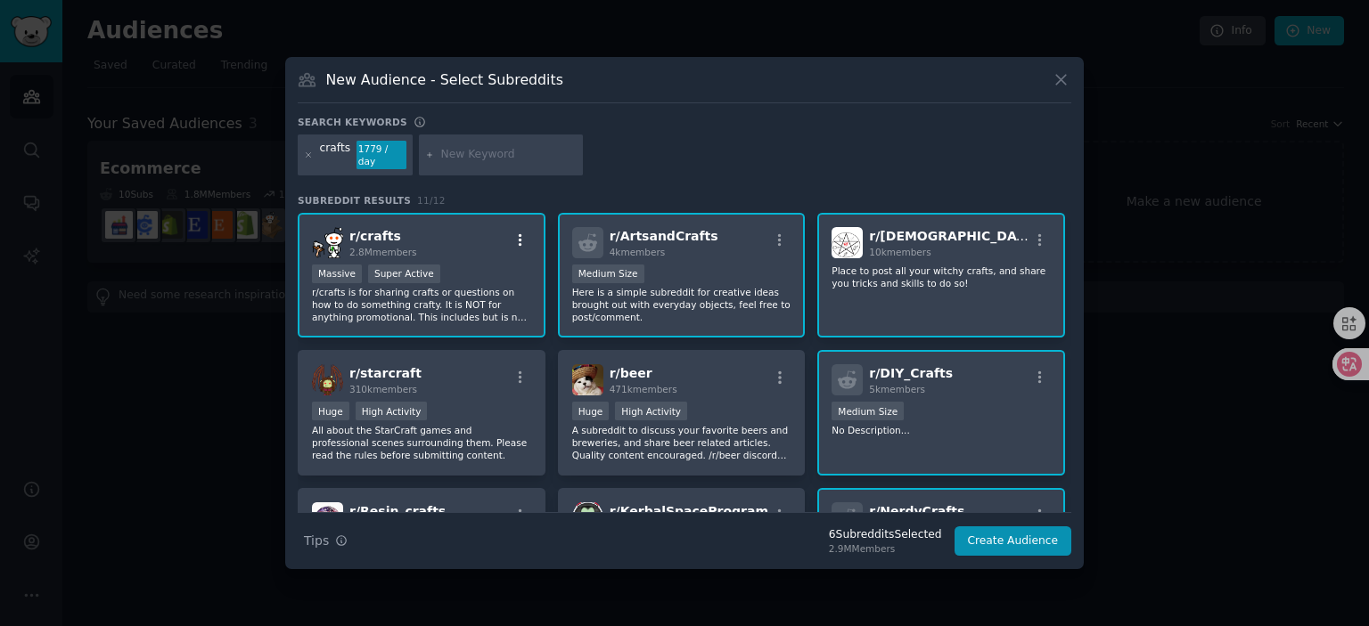
click at [515, 243] on icon "button" at bounding box center [520, 241] width 16 height 16
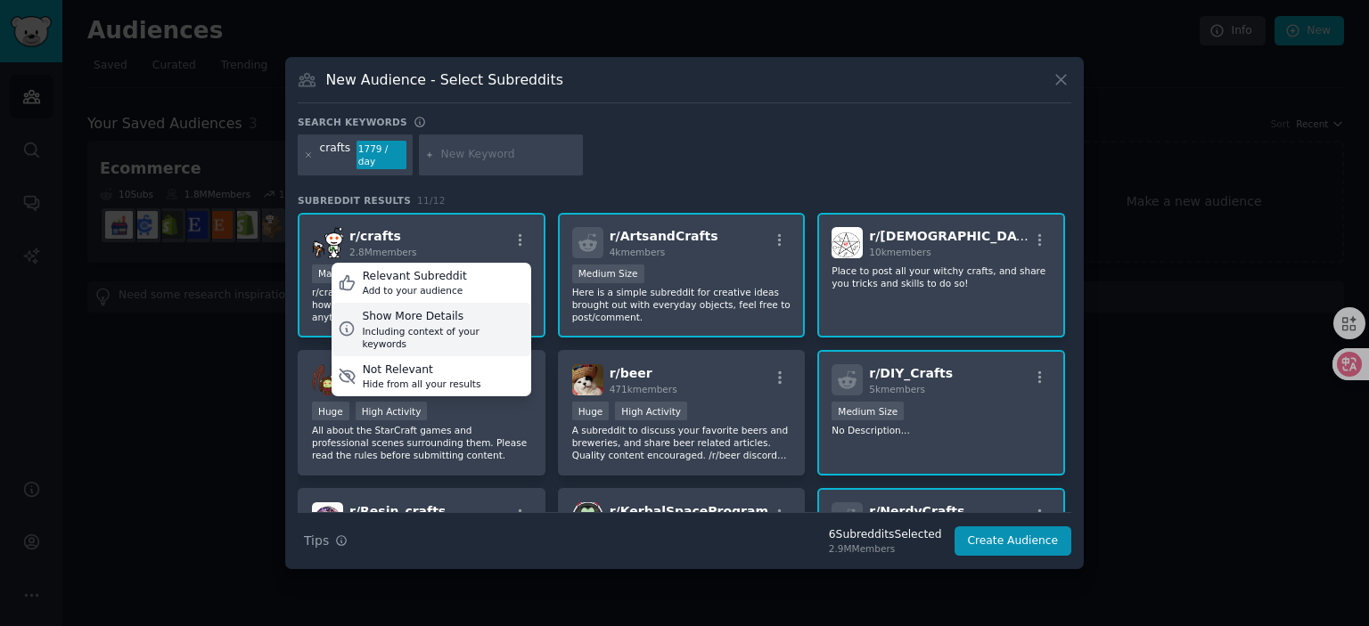
click at [453, 323] on div "Show More Details" at bounding box center [443, 317] width 162 height 16
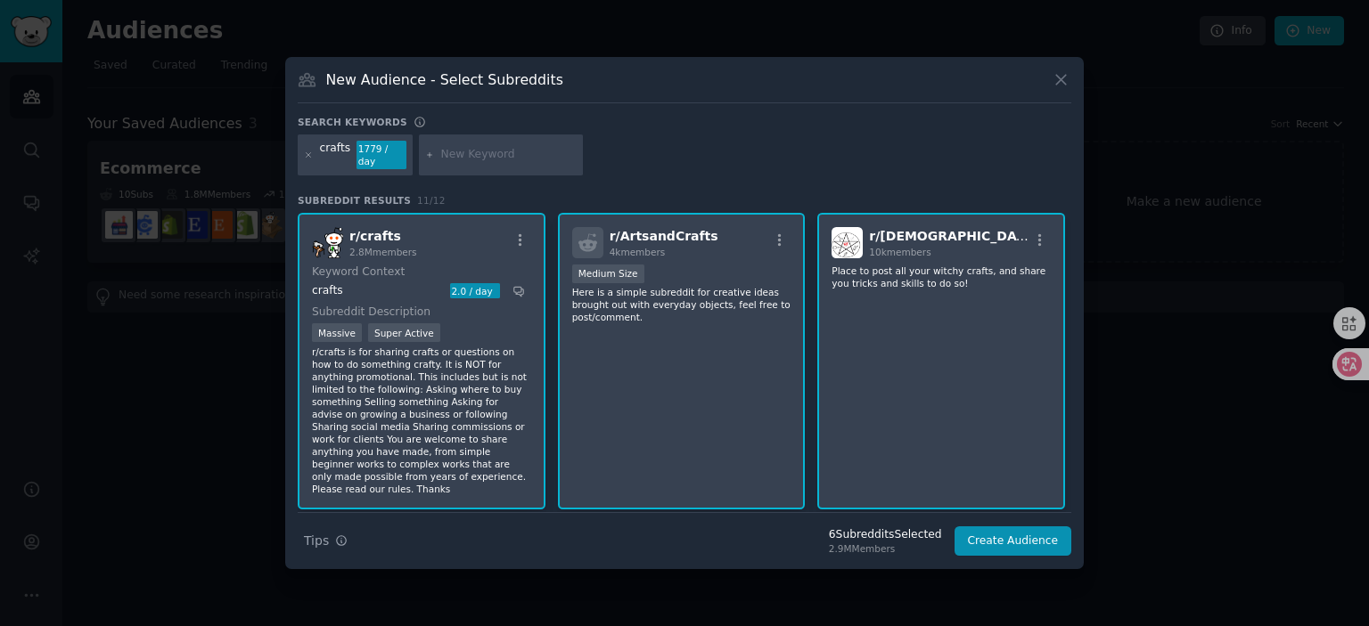
click at [398, 273] on dt "Keyword Context" at bounding box center [418, 273] width 213 height 16
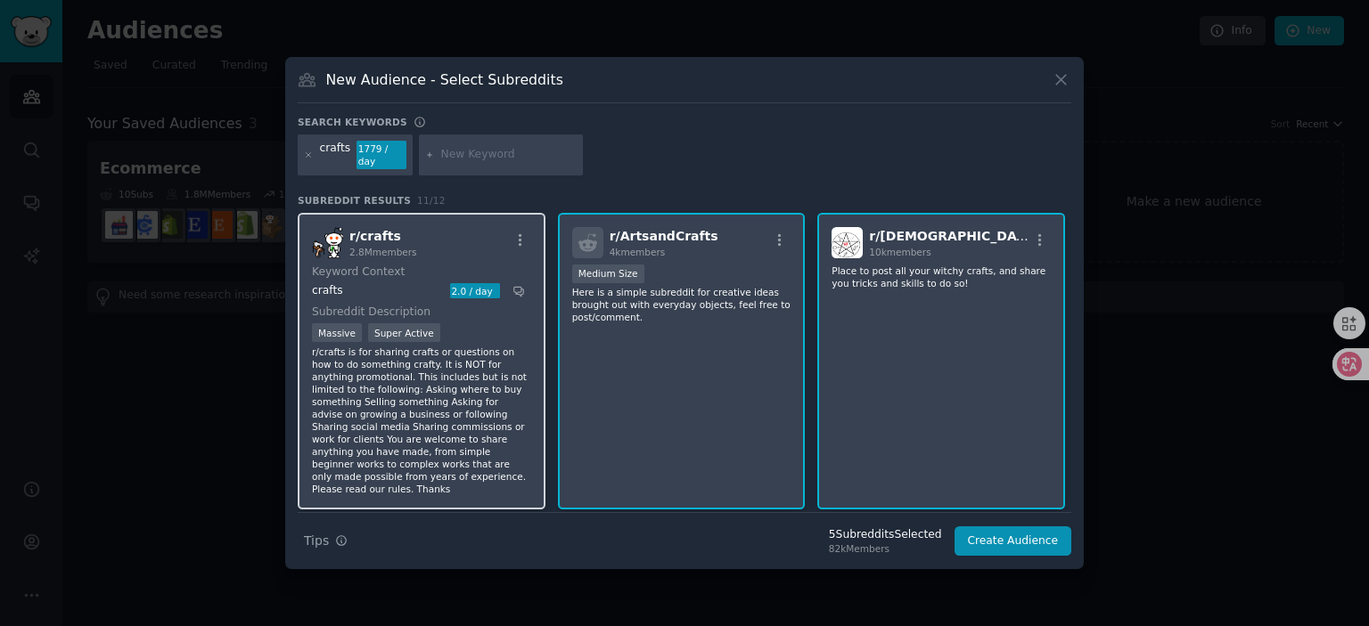
click at [442, 259] on div "r/ crafts 2.8M members Keyword Context crafts 2.0 / day Subreddit Description M…" at bounding box center [422, 361] width 248 height 297
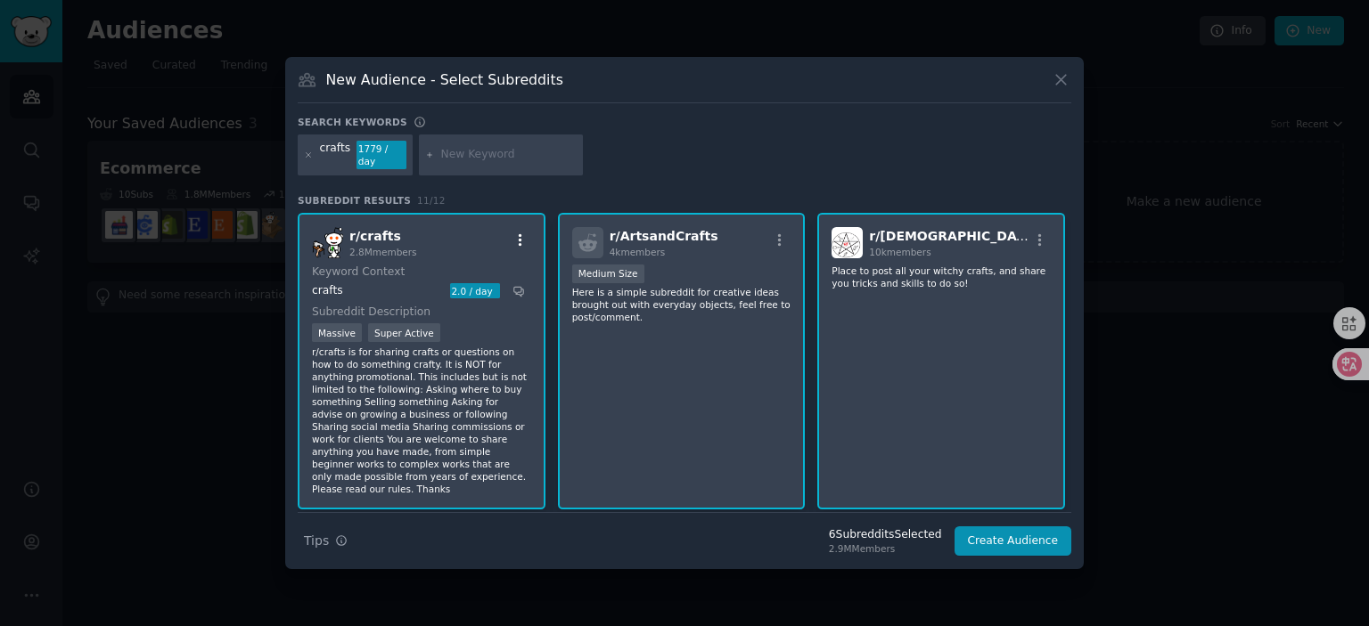
click at [519, 238] on icon "button" at bounding box center [521, 239] width 4 height 12
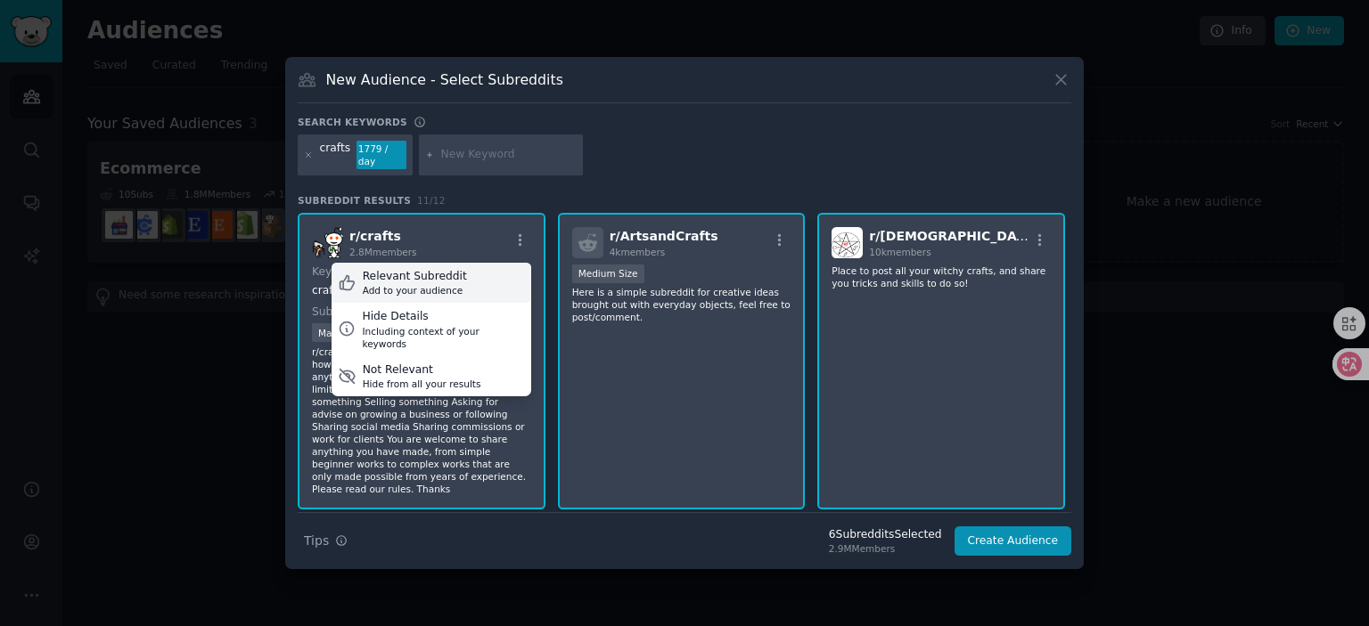
click at [459, 281] on div "Relevant Subreddit" at bounding box center [415, 277] width 104 height 16
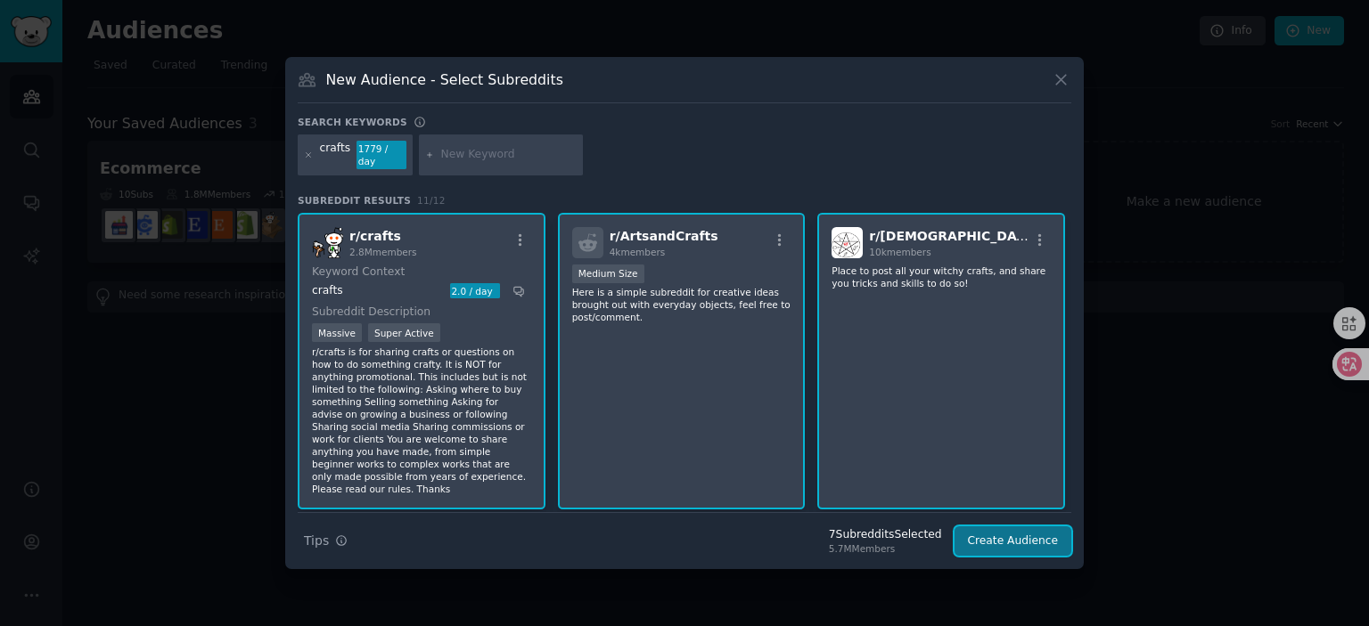
click at [1009, 544] on button "Create Audience" at bounding box center [1013, 542] width 118 height 30
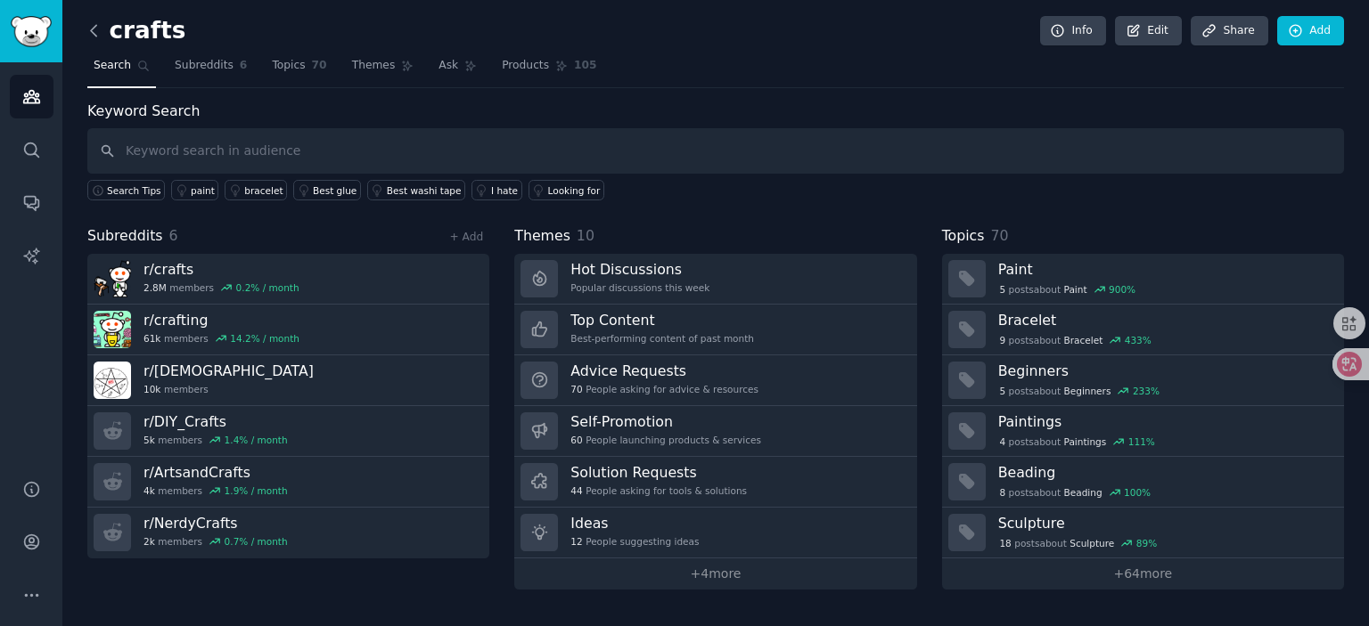
click at [91, 32] on icon at bounding box center [94, 30] width 19 height 19
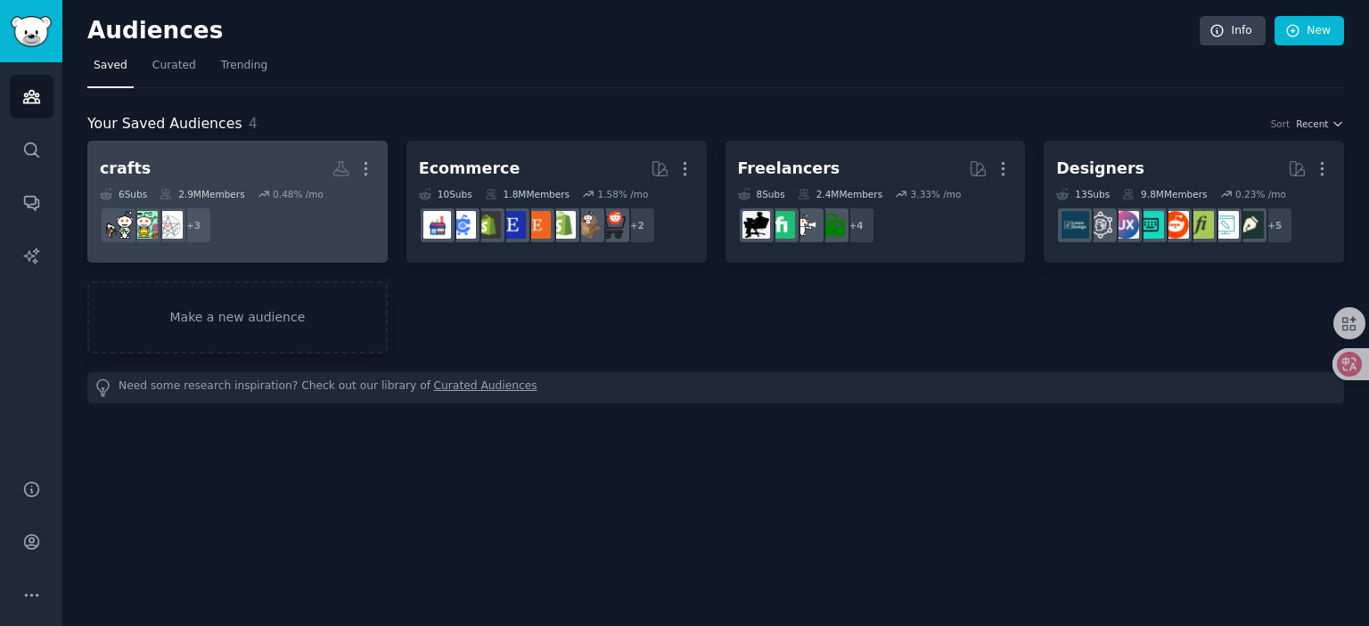
click at [264, 170] on h2 "crafts More" at bounding box center [237, 168] width 275 height 31
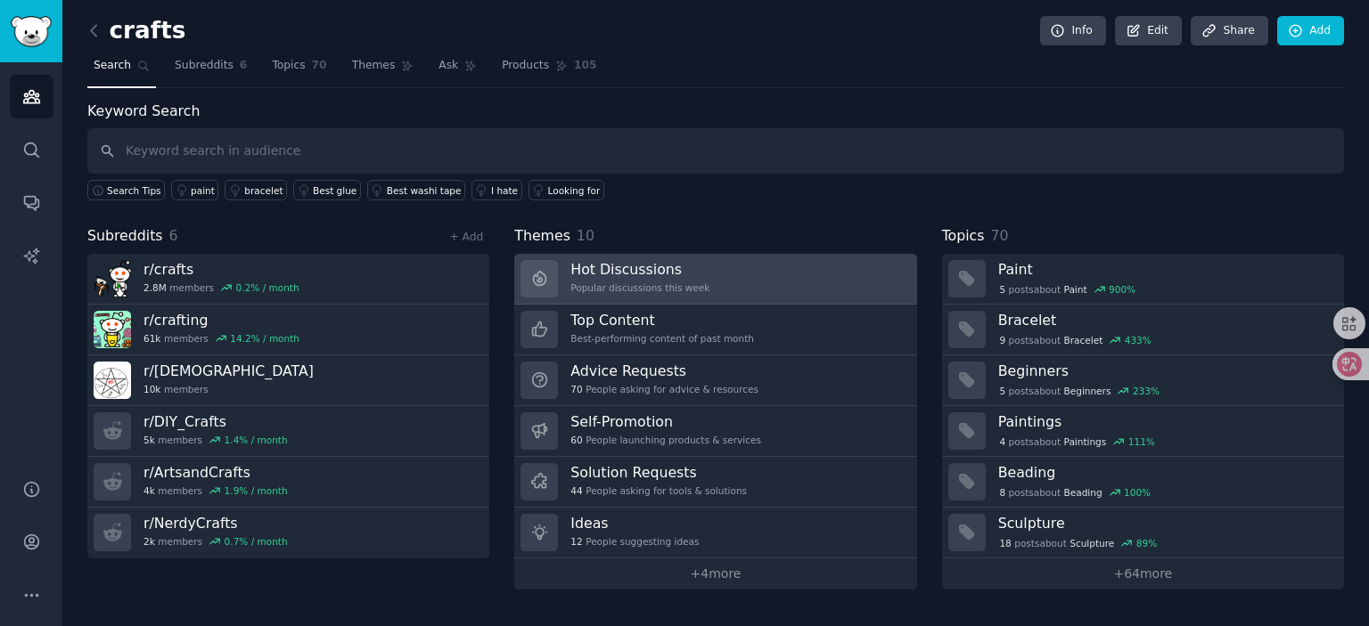
click at [692, 282] on div "Popular discussions this week" at bounding box center [639, 288] width 139 height 12
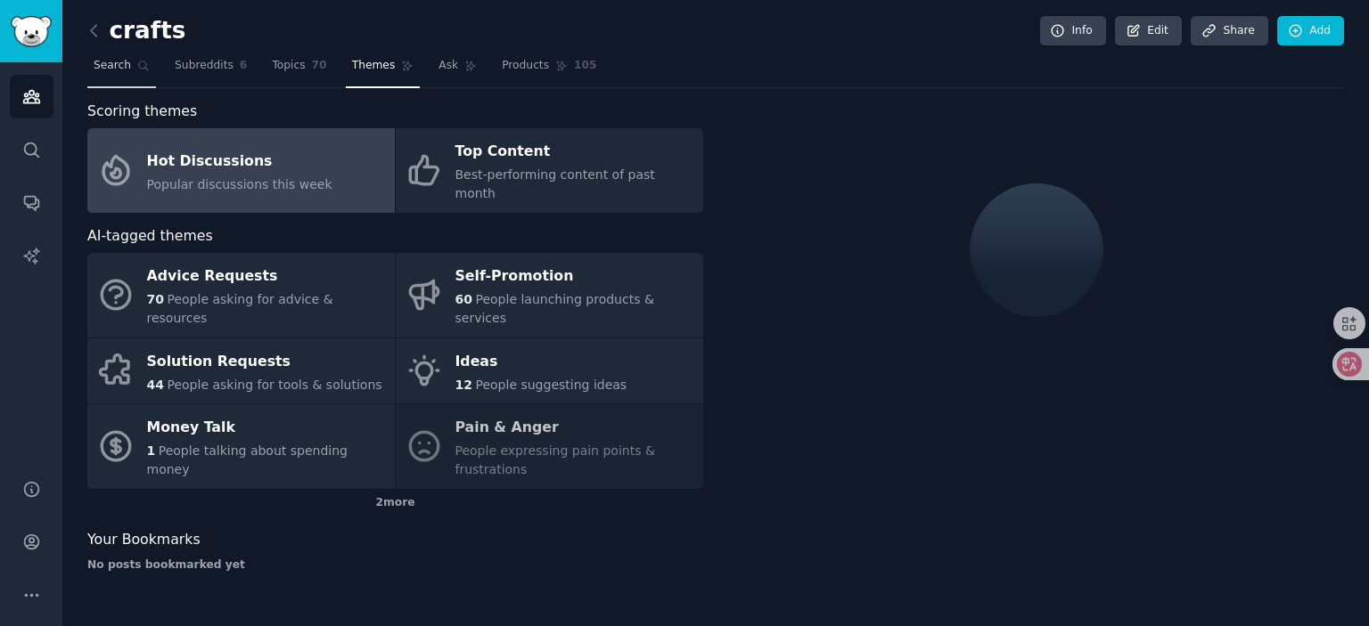
click at [107, 68] on span "Search" at bounding box center [112, 66] width 37 height 16
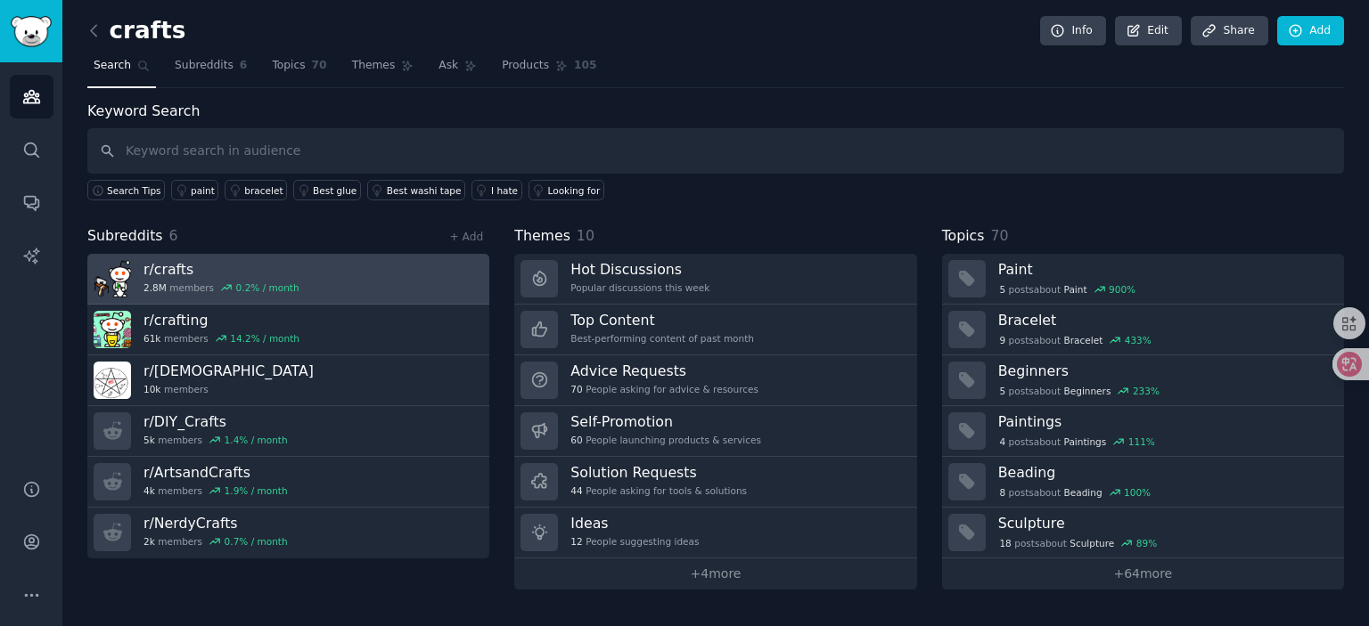
click at [335, 276] on link "r/ crafts 2.8M members 0.2 % / month" at bounding box center [288, 279] width 402 height 51
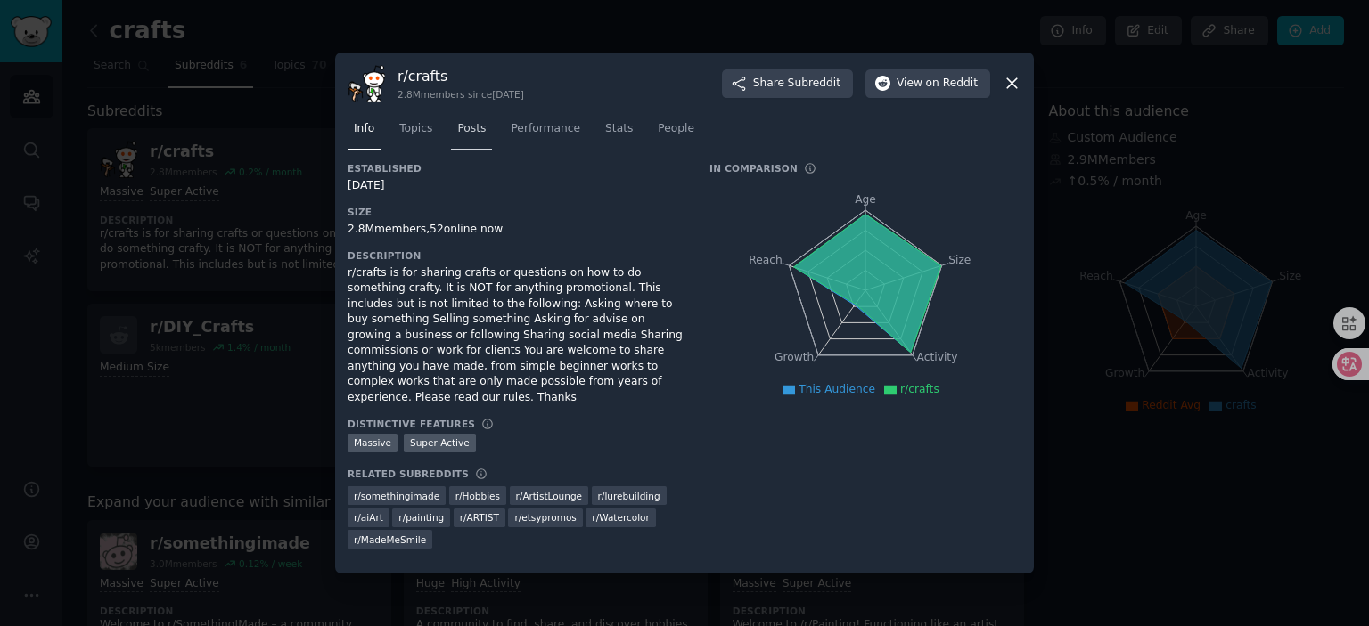
click at [472, 129] on span "Posts" at bounding box center [471, 129] width 29 height 16
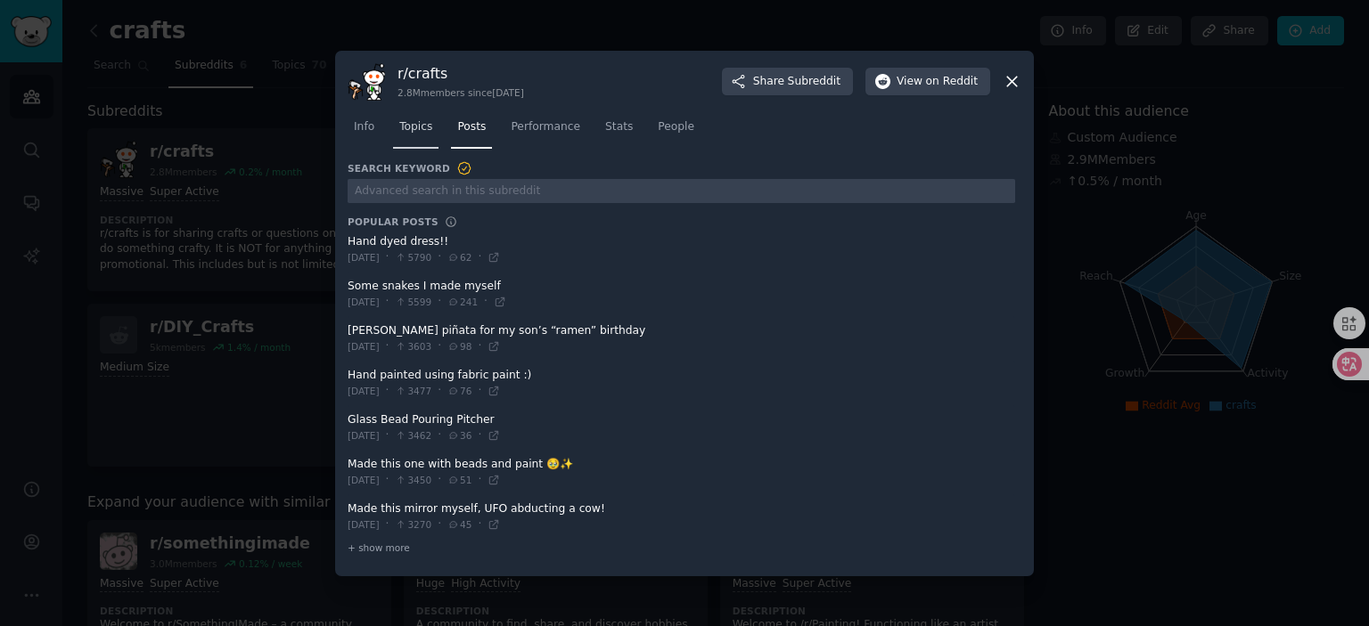
click at [417, 133] on span "Topics" at bounding box center [415, 127] width 33 height 16
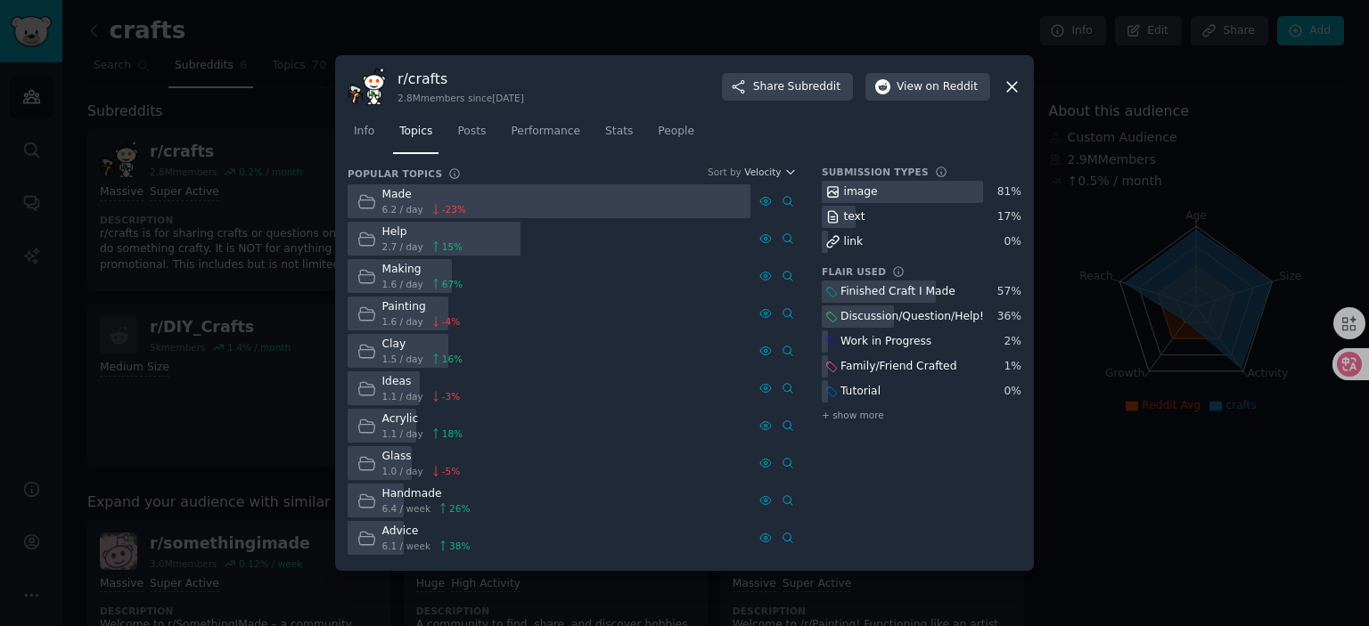
click at [394, 391] on span "1.1 / day" at bounding box center [402, 396] width 41 height 12
click at [379, 128] on link "Info" at bounding box center [363, 136] width 33 height 37
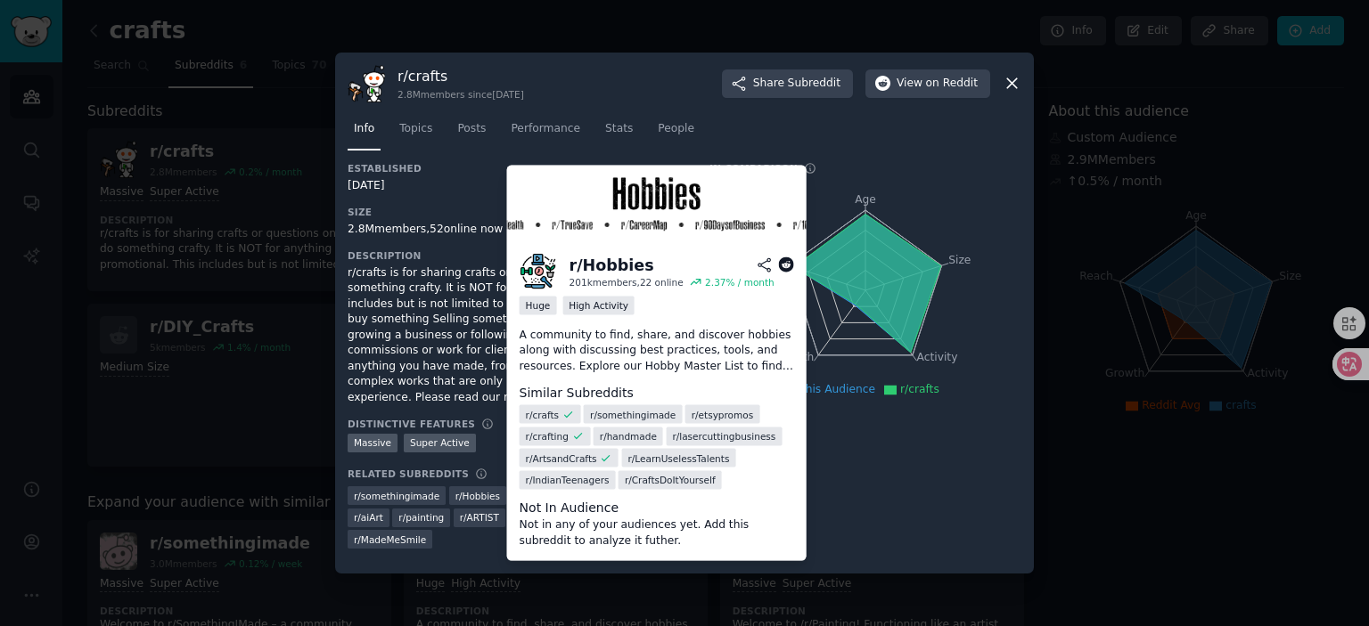
click at [475, 496] on span "r/ Hobbies" at bounding box center [477, 496] width 45 height 12
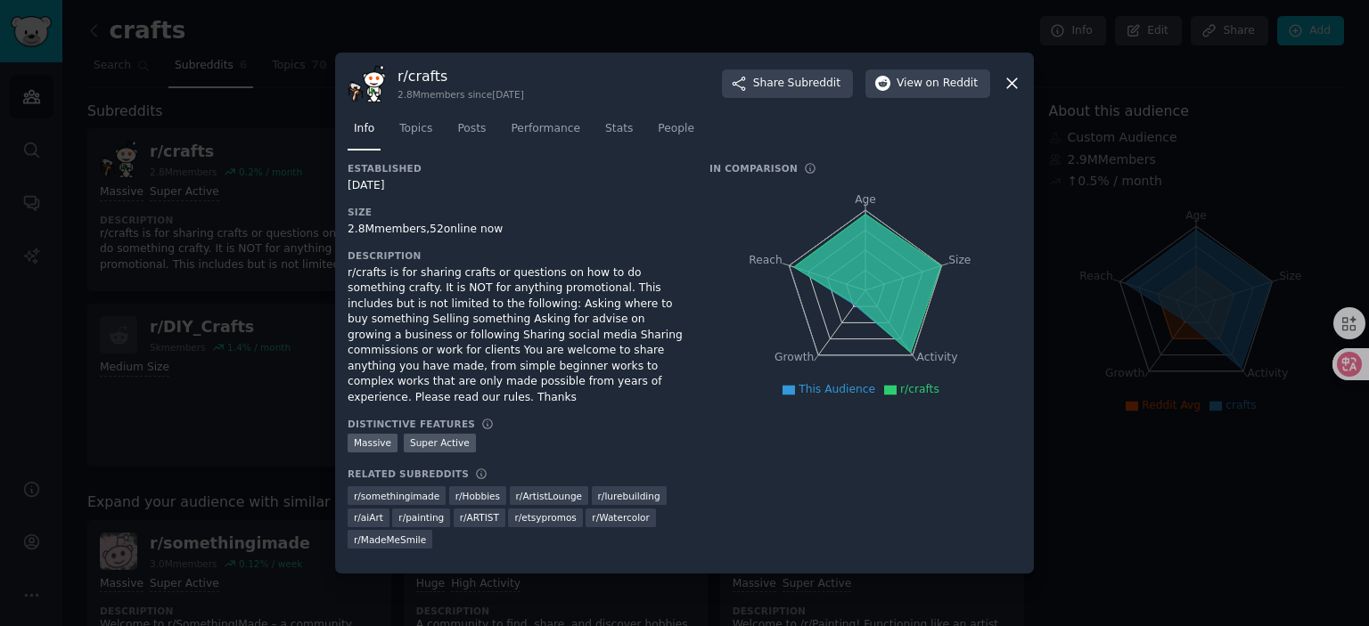
click at [855, 485] on div "In Comparison Age Size Activity Growth Reach This Audience r/crafts" at bounding box center [865, 361] width 312 height 399
click at [426, 520] on span "r/ painting" at bounding box center [420, 517] width 45 height 12
click at [477, 519] on span "r/ ARTIST" at bounding box center [479, 517] width 39 height 12
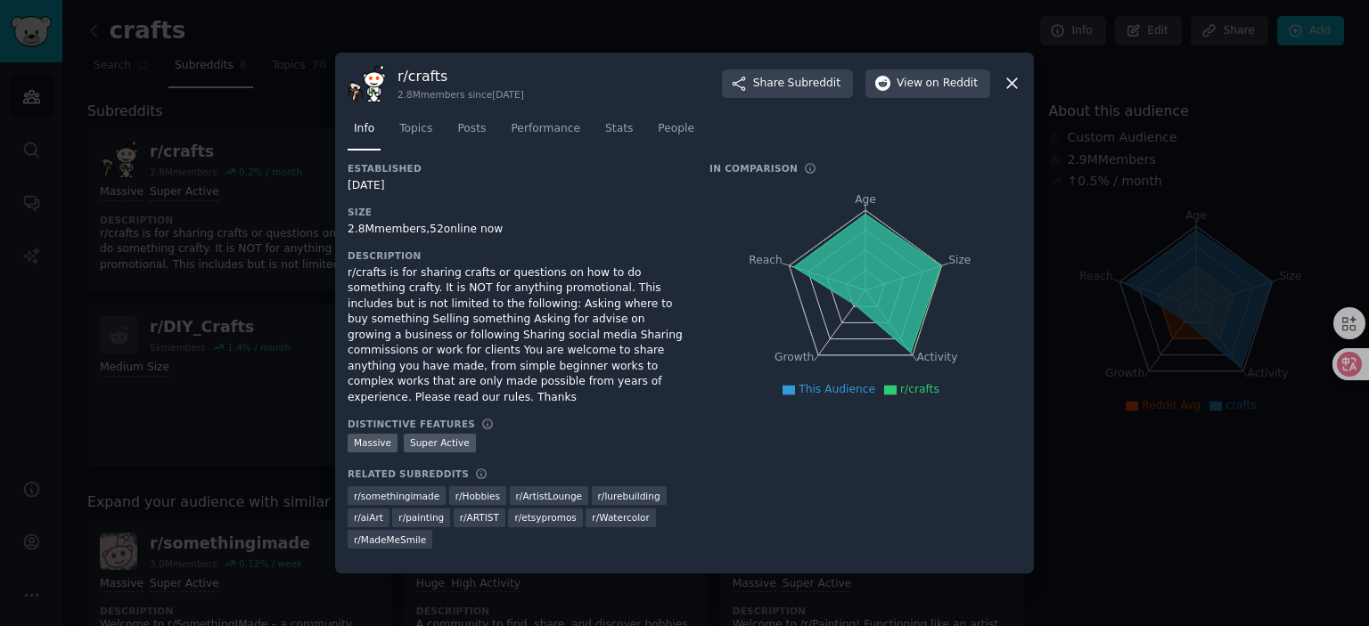
click at [538, 519] on span "r/ etsypromos" at bounding box center [544, 517] width 61 height 12
click at [484, 519] on span "r/ ARTIST" at bounding box center [479, 517] width 39 height 12
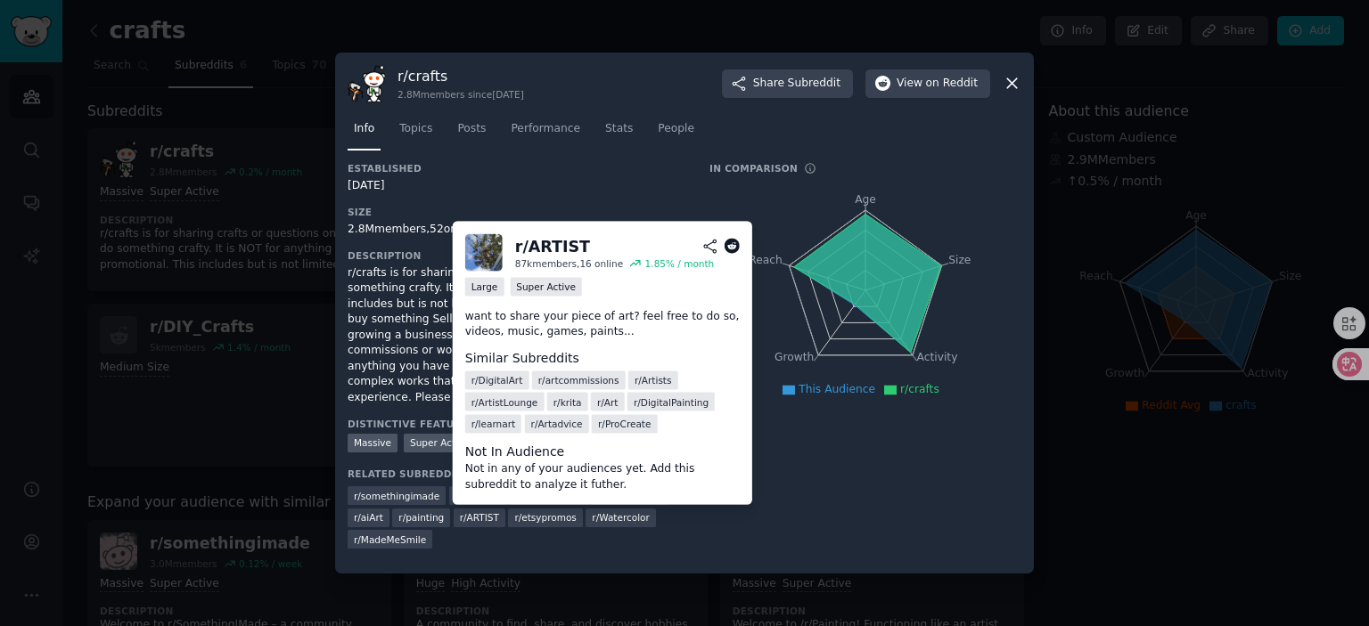
click at [511, 519] on div "r/ etsypromos" at bounding box center [545, 518] width 74 height 19
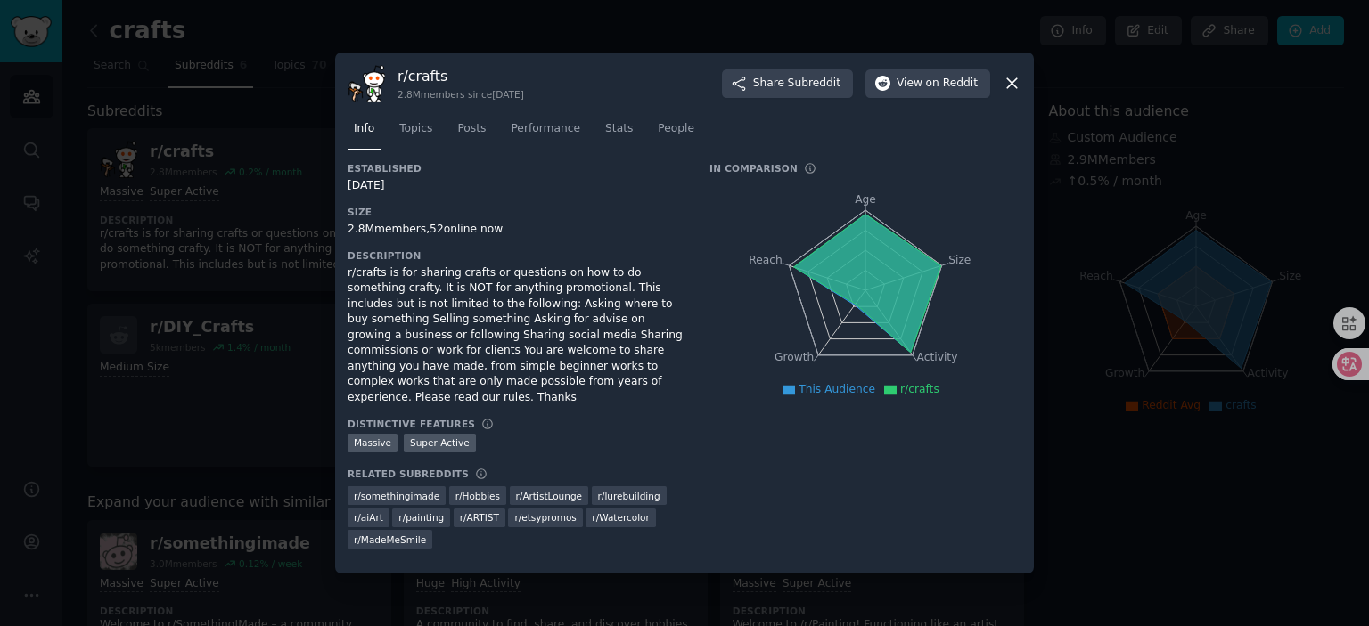
click at [609, 519] on span "r/ Watercolor" at bounding box center [621, 517] width 58 height 12
click at [672, 523] on div "r/ somethingimade r/ Hobbies r/ ArtistLounge r/ lurebuilding r/ aiArt r/ painti…" at bounding box center [515, 517] width 337 height 66
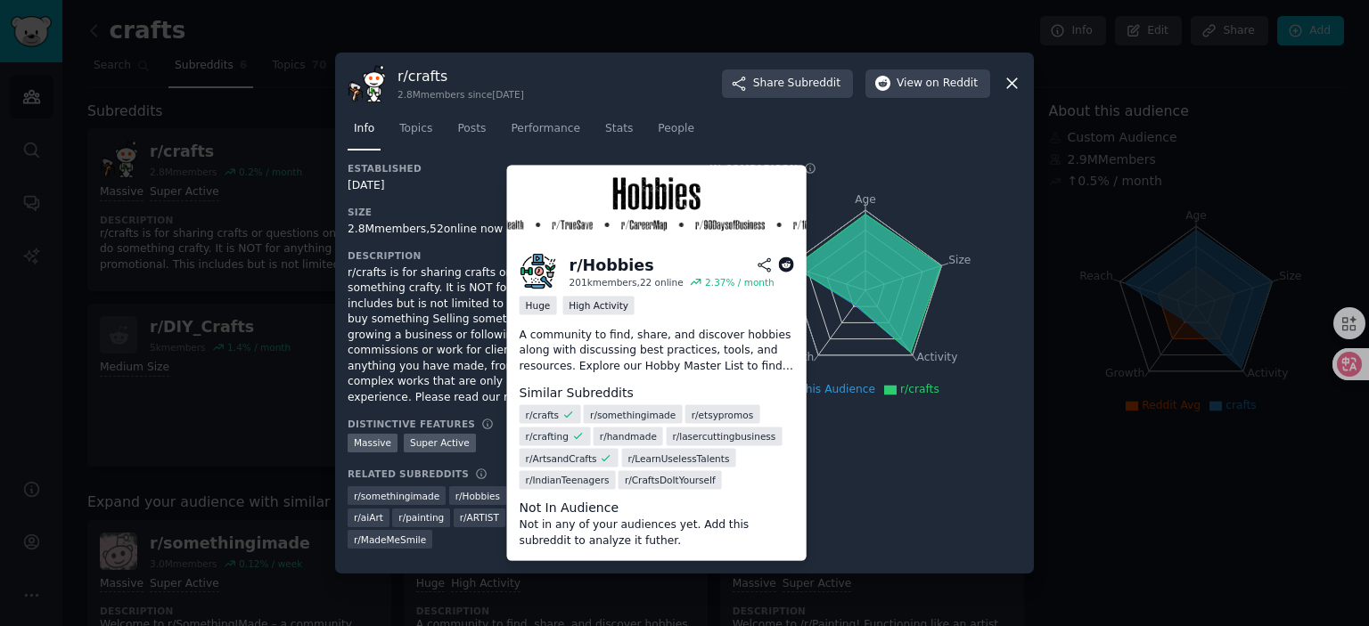
click at [485, 494] on span "r/ Hobbies" at bounding box center [477, 496] width 45 height 12
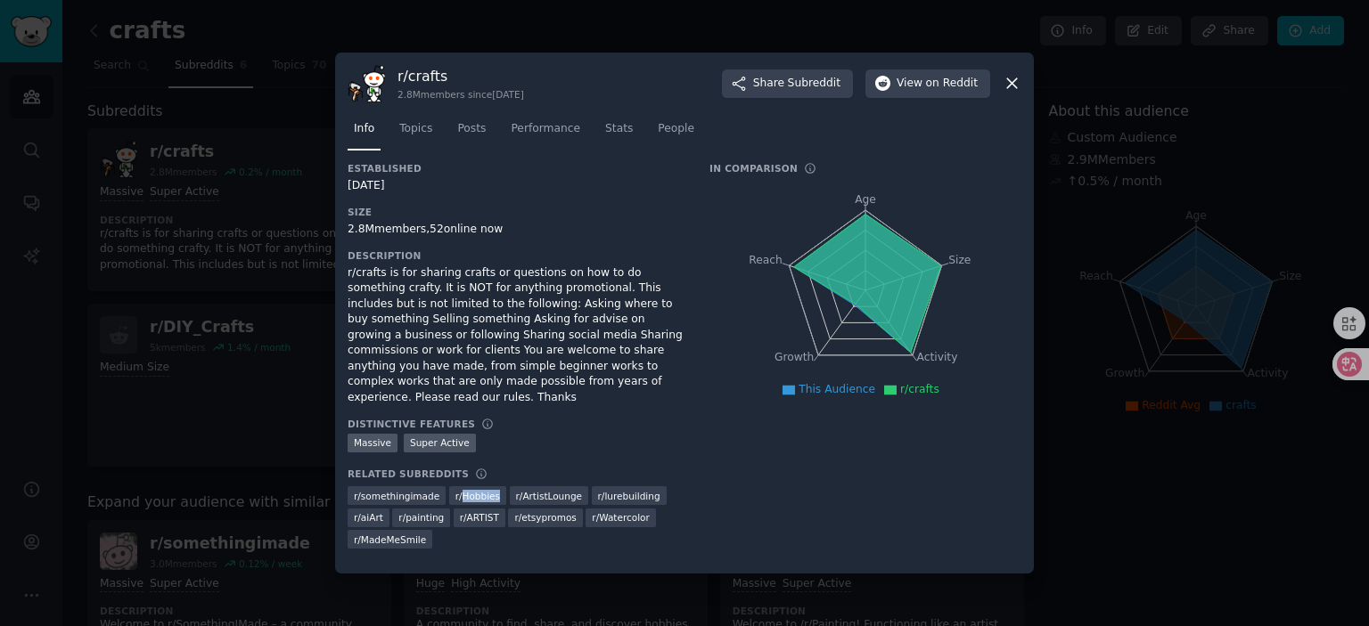
copy span "Hobbies"
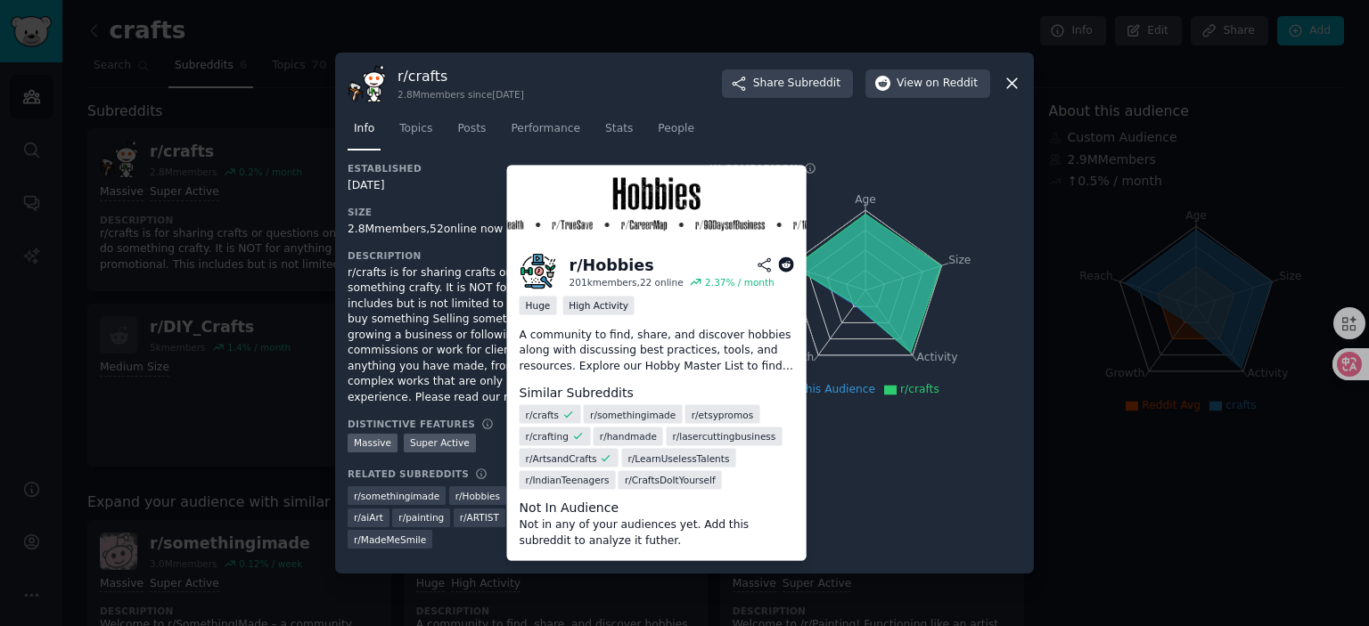
click at [662, 481] on span "r/ CraftsDoItYourself" at bounding box center [670, 480] width 91 height 12
copy span "CraftsDoItYourself"
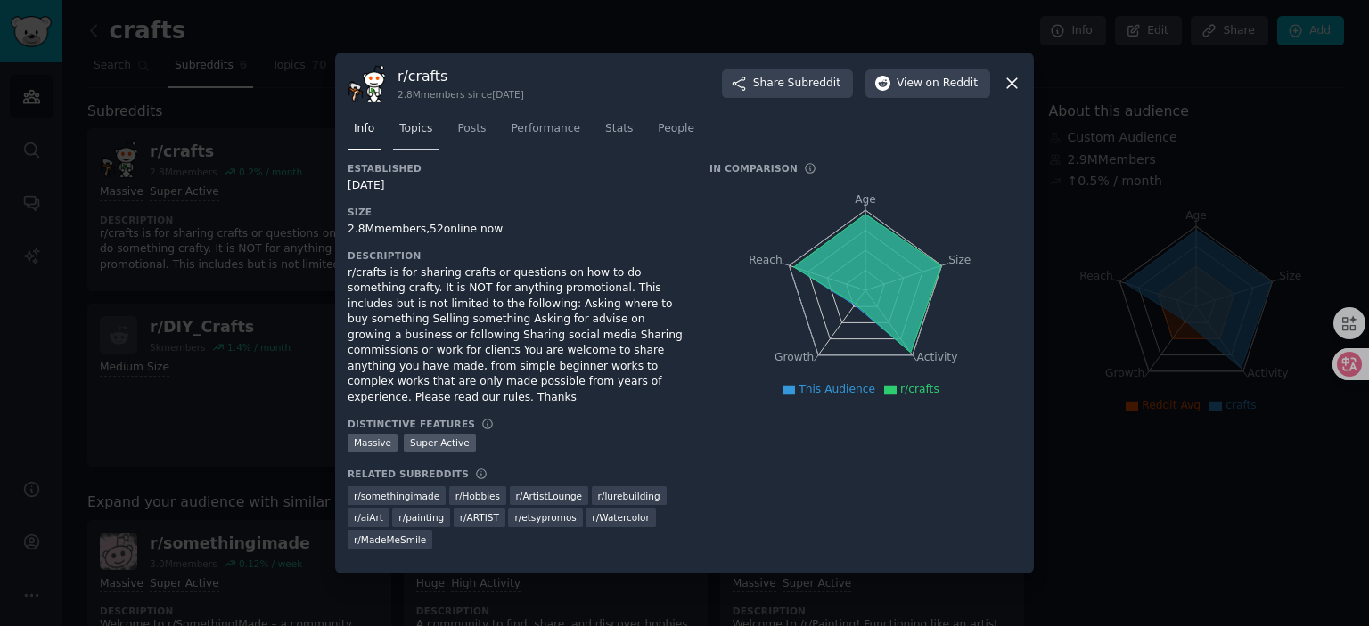
click at [421, 130] on span "Topics" at bounding box center [415, 129] width 33 height 16
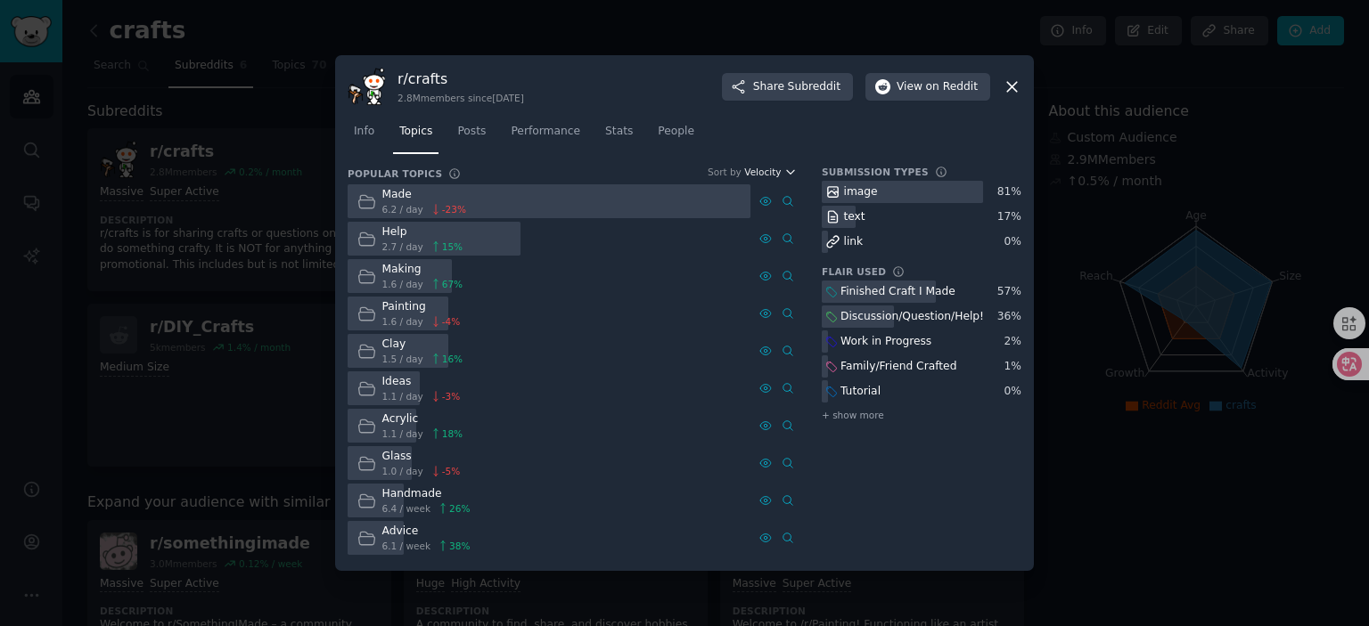
click at [782, 174] on button "Velocity" at bounding box center [770, 172] width 53 height 12
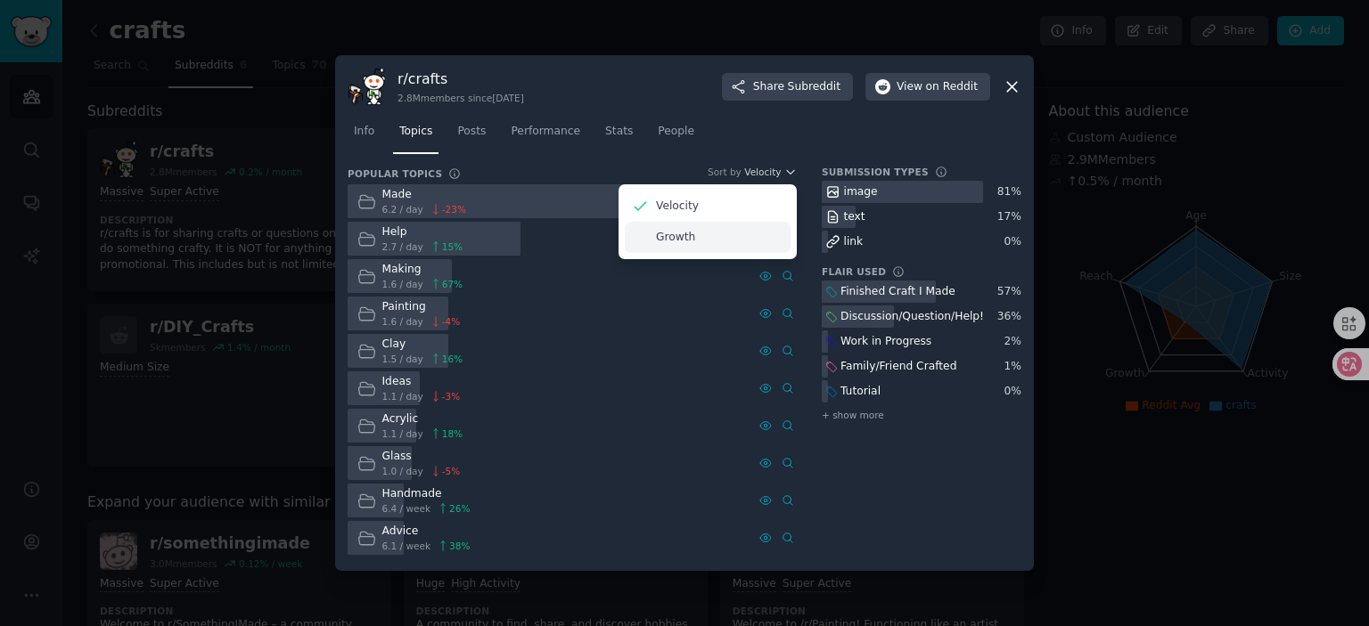
click at [681, 233] on p "Growth" at bounding box center [675, 238] width 39 height 16
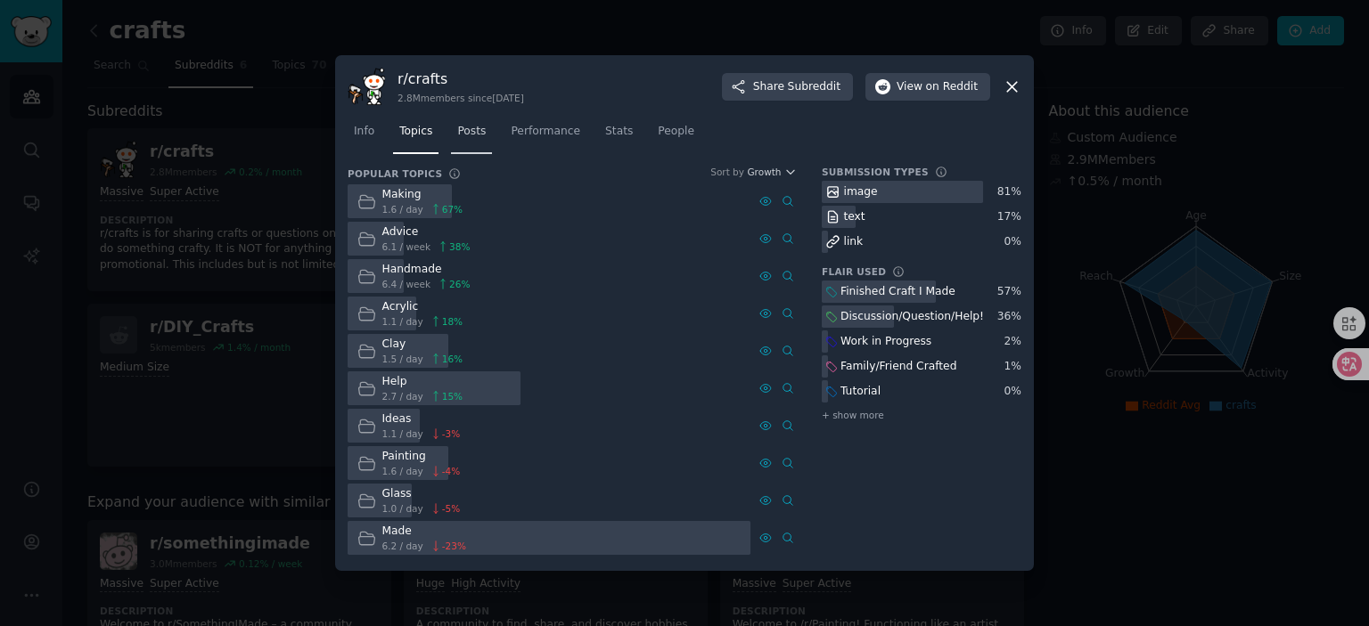
click at [471, 137] on span "Posts" at bounding box center [471, 132] width 29 height 16
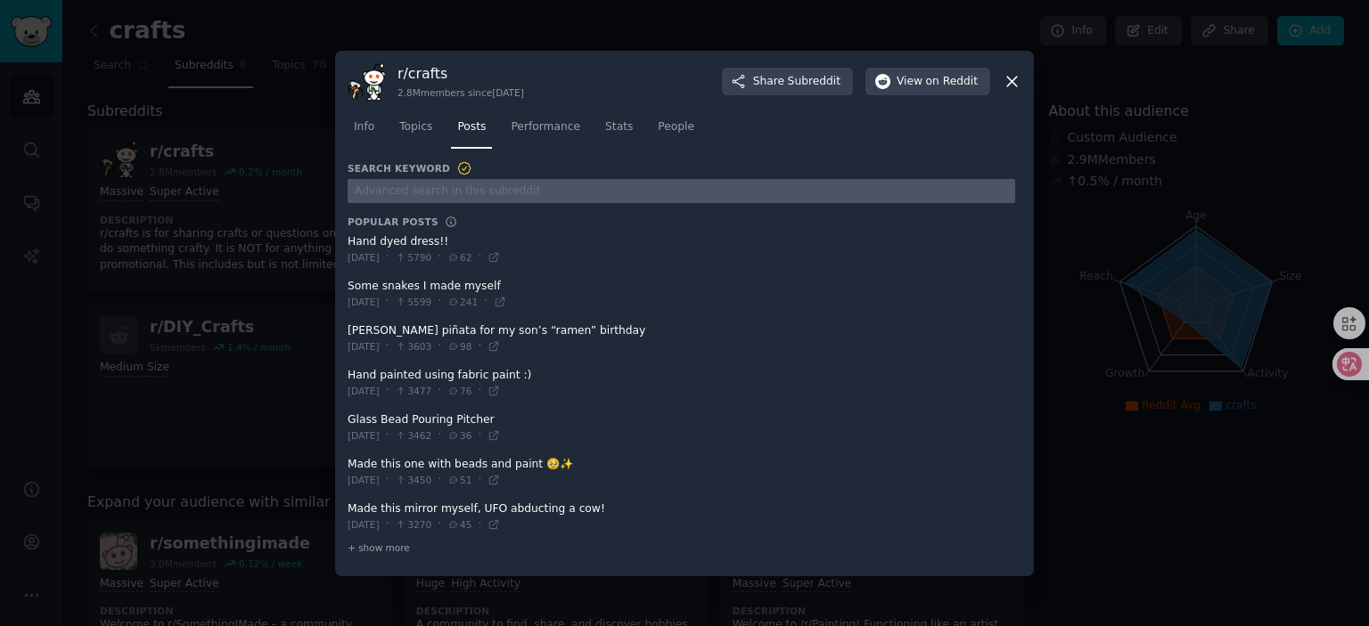
click at [440, 196] on input "text" at bounding box center [680, 191] width 667 height 24
paste input "dollhouse"
type input "dollhouse"
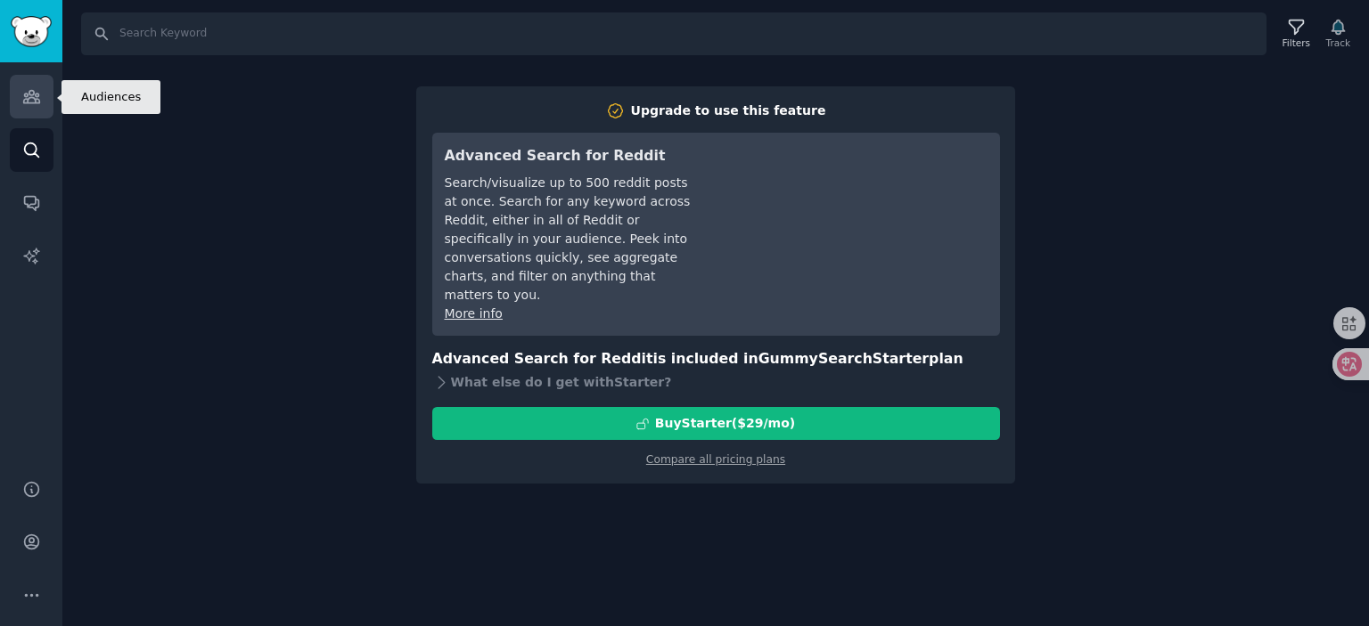
click at [25, 100] on icon "Sidebar" at bounding box center [31, 96] width 19 height 19
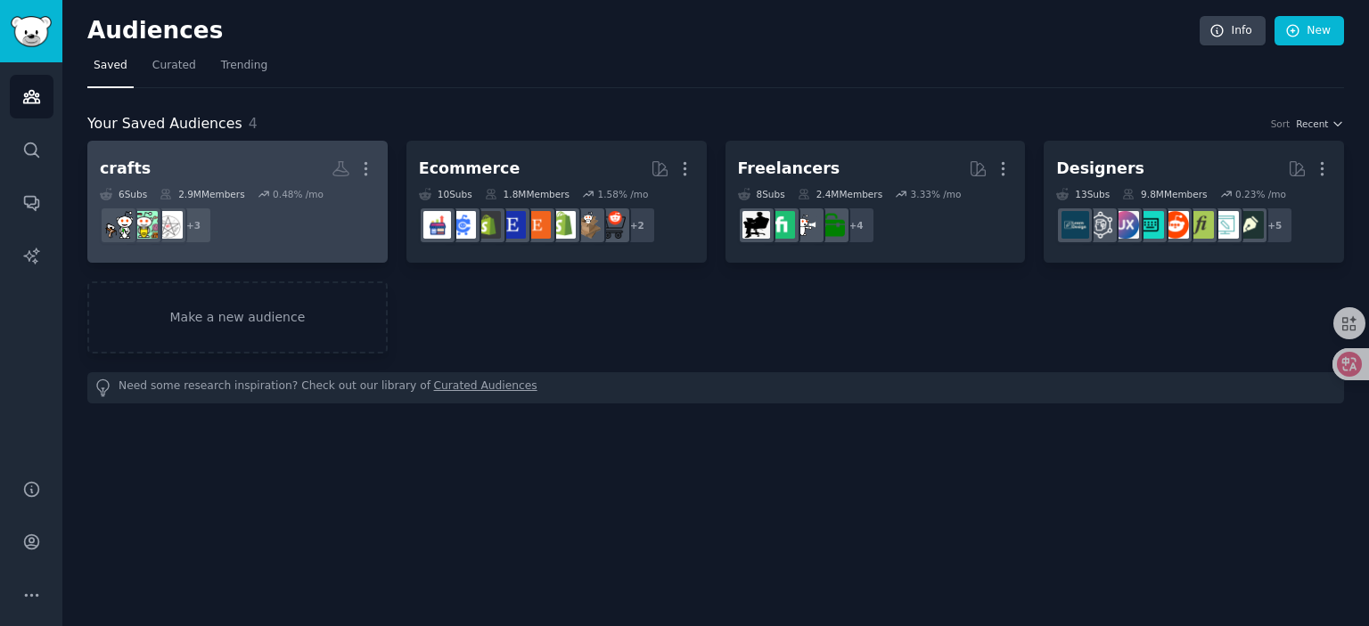
click at [274, 233] on dd "+ 3" at bounding box center [237, 225] width 275 height 50
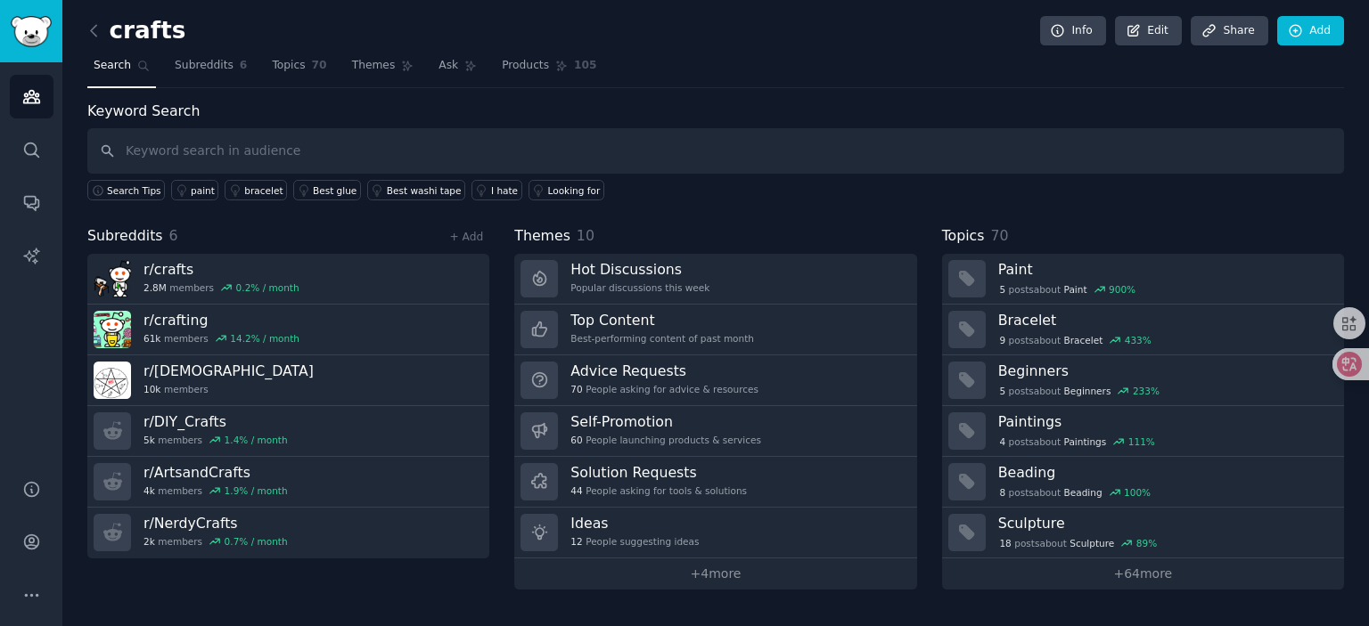
click at [291, 153] on input "text" at bounding box center [715, 150] width 1256 height 45
type input "dollhouse"
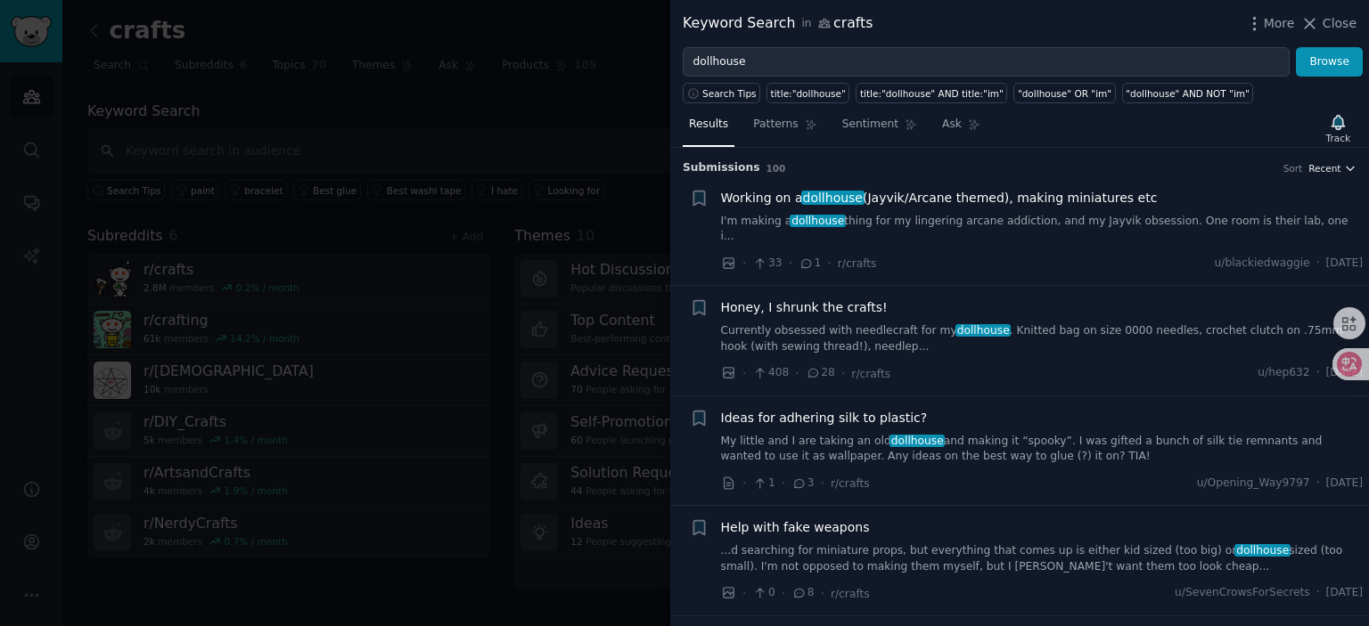
click at [1335, 167] on span "Recent" at bounding box center [1324, 168] width 32 height 12
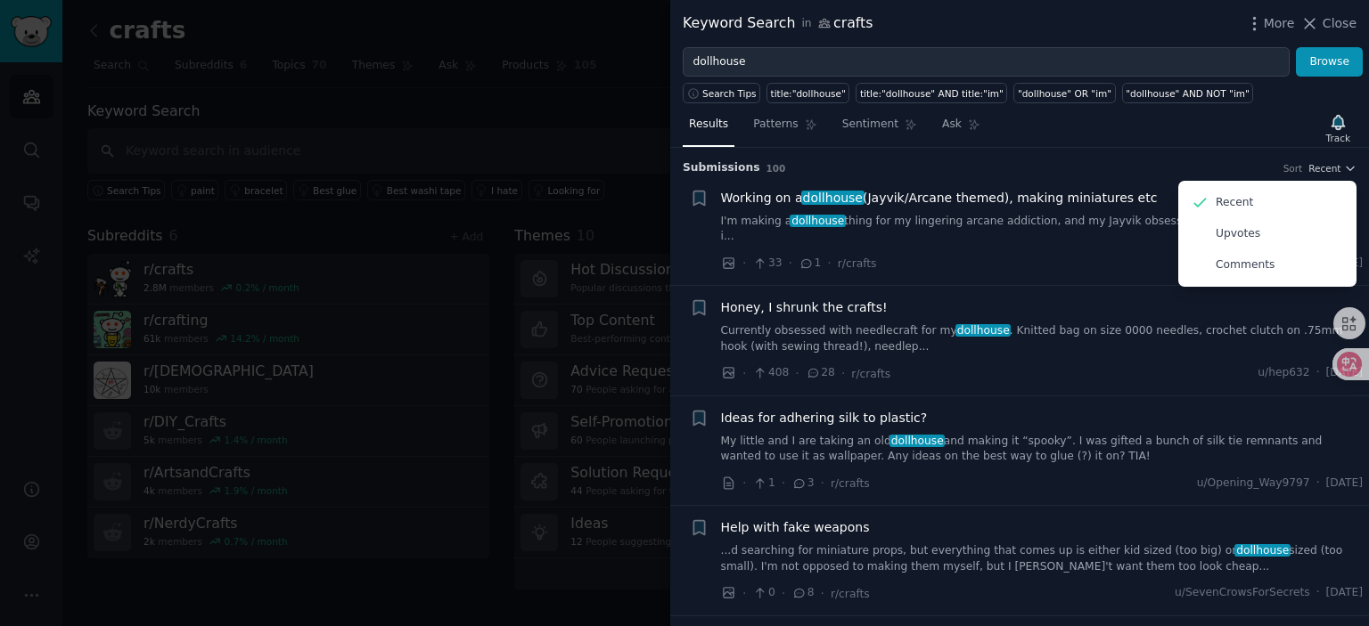
click at [1101, 160] on h3 "Submission s 100 Sort Recent Recent Upvotes Comments" at bounding box center [1019, 168] width 674 height 16
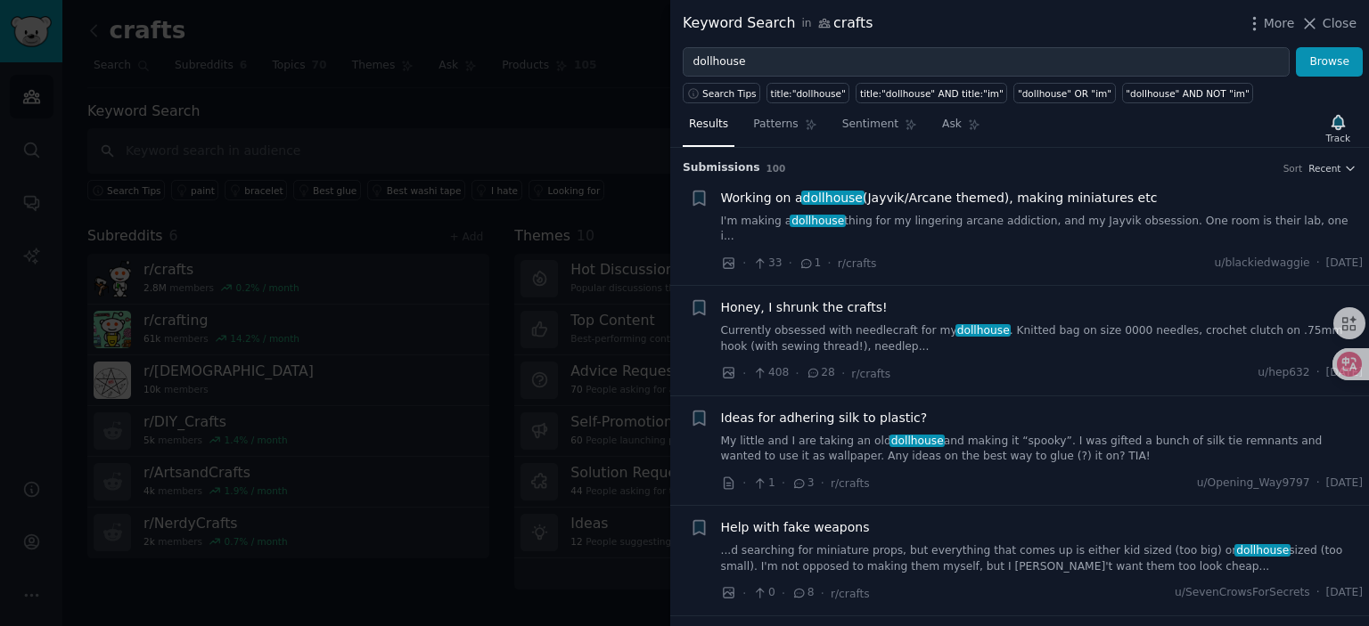
click at [911, 194] on span "Working on a dollhouse (Jayvik/Arcane themed), making miniatures etc" at bounding box center [939, 198] width 437 height 19
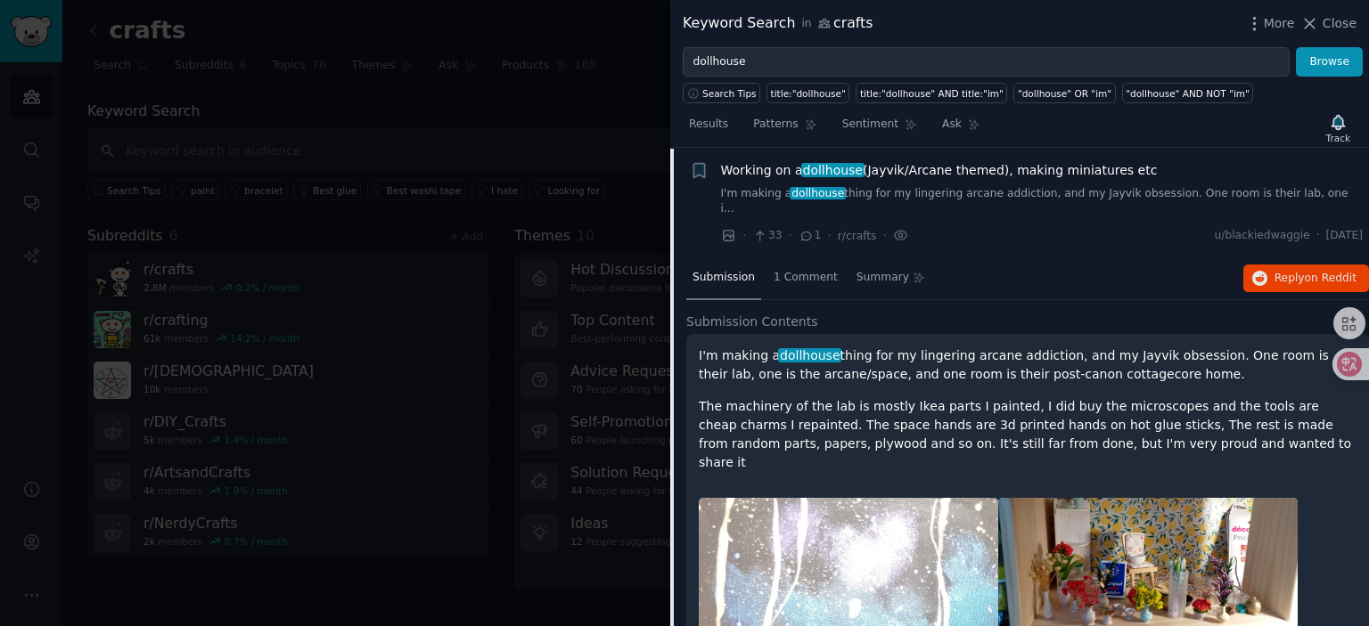
scroll to position [117, 0]
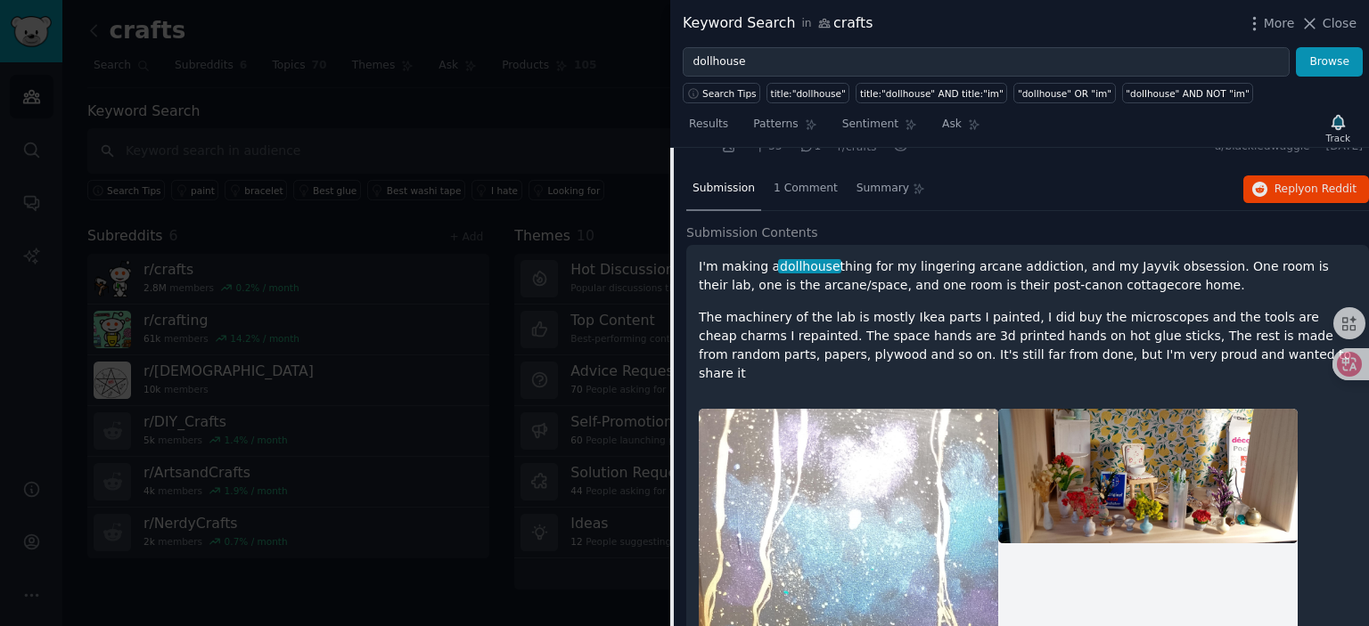
click at [891, 259] on p "I'm making a dollhouse thing for my lingering arcane addiction, and my Jayvik o…" at bounding box center [1028, 275] width 658 height 37
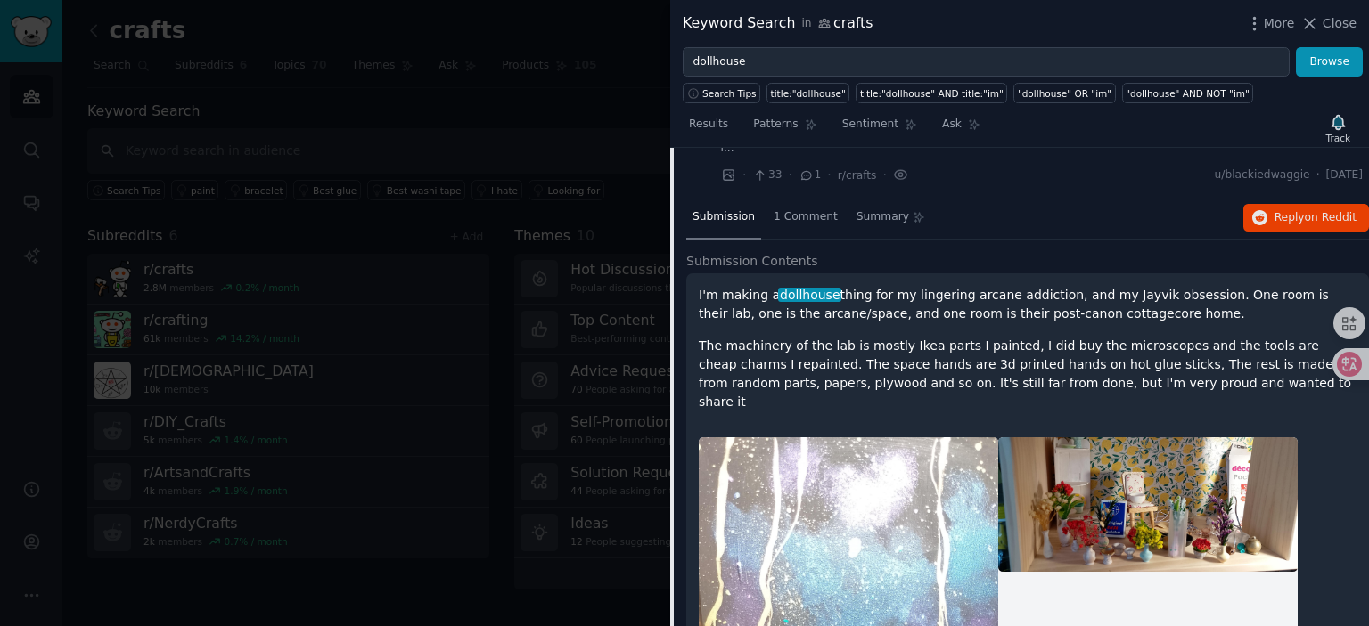
scroll to position [89, 0]
drag, startPoint x: 918, startPoint y: 278, endPoint x: 991, endPoint y: 282, distance: 73.1
click at [969, 285] on p "I'm making a dollhouse thing for my lingering arcane addiction, and my Jayvik o…" at bounding box center [1028, 303] width 658 height 37
click at [1018, 285] on p "I'm making a dollhouse thing for my lingering arcane addiction, and my Jayvik o…" at bounding box center [1028, 303] width 658 height 37
drag, startPoint x: 978, startPoint y: 276, endPoint x: 1072, endPoint y: 282, distance: 93.8
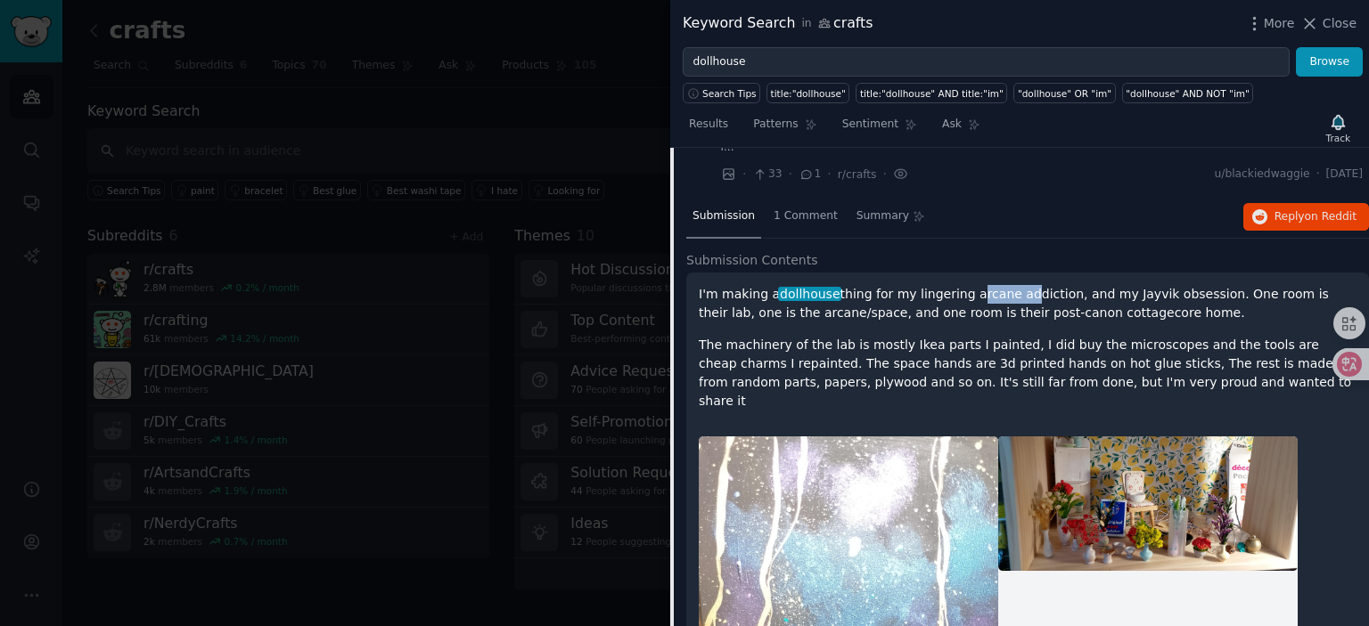
click at [1058, 285] on p "I'm making a dollhouse thing for my lingering arcane addiction, and my Jayvik o…" at bounding box center [1028, 303] width 658 height 37
click at [1103, 285] on p "I'm making a dollhouse thing for my lingering arcane addiction, and my Jayvik o…" at bounding box center [1028, 303] width 658 height 37
drag, startPoint x: 1079, startPoint y: 281, endPoint x: 1176, endPoint y: 287, distance: 97.3
click at [1164, 287] on p "I'm making a dollhouse thing for my lingering arcane addiction, and my Jayvik o…" at bounding box center [1028, 303] width 658 height 37
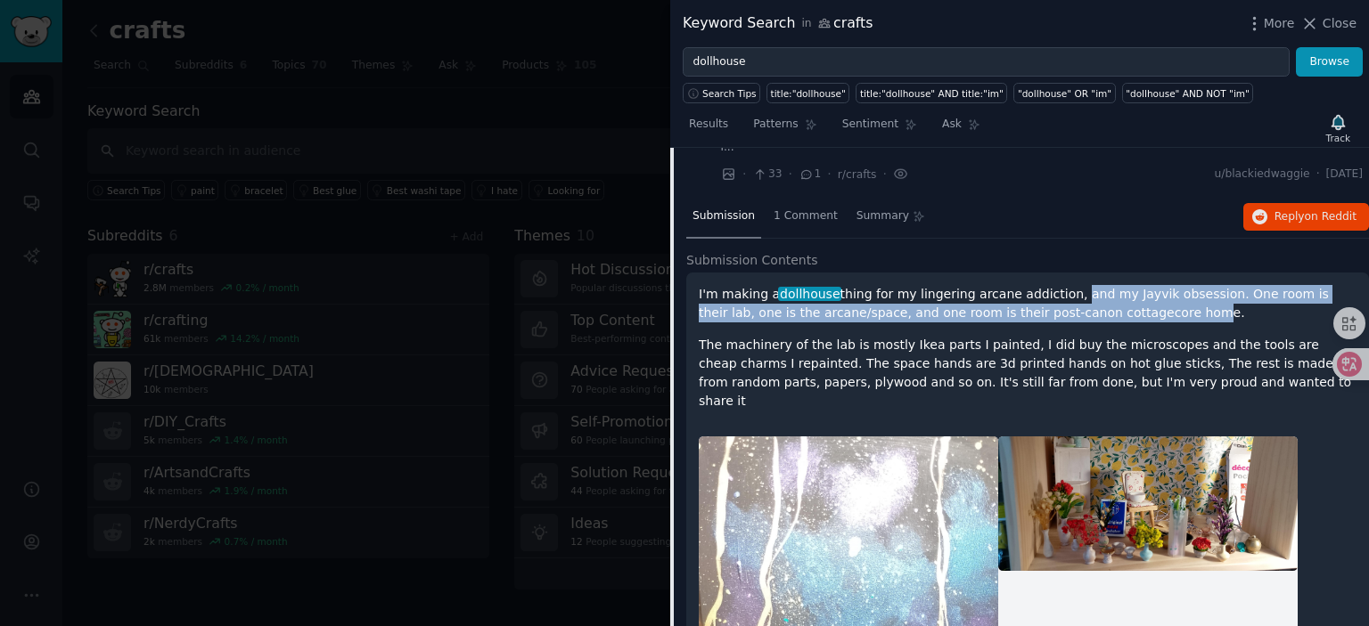
click at [1176, 287] on p "I'm making a dollhouse thing for my lingering arcane addiction, and my Jayvik o…" at bounding box center [1028, 303] width 658 height 37
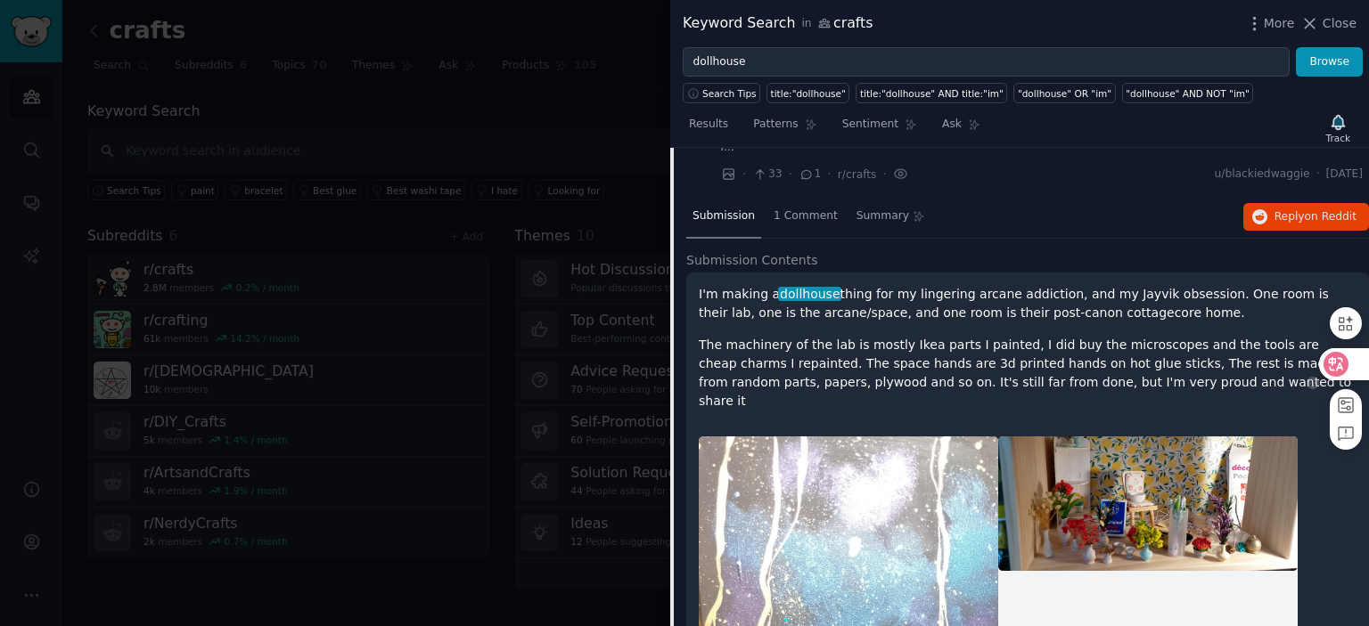
click at [1338, 370] on icon at bounding box center [1336, 365] width 18 height 18
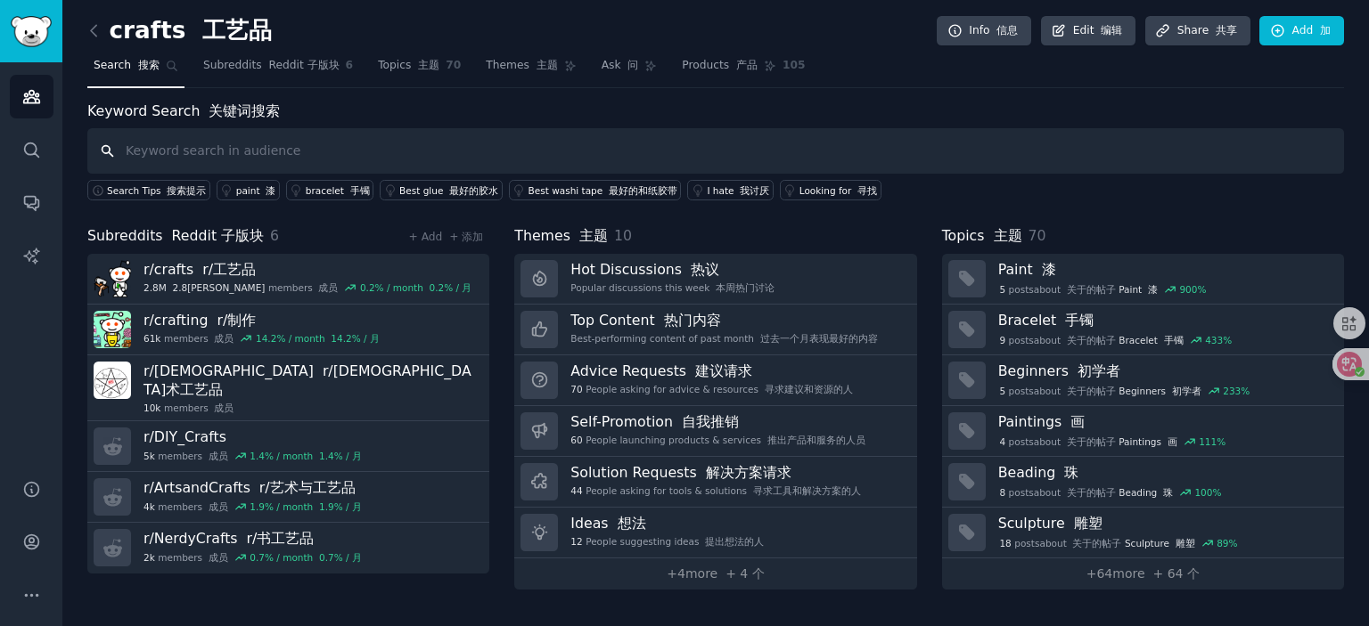
click at [286, 153] on input "text" at bounding box center [715, 150] width 1256 height 45
type input "dollhouse"
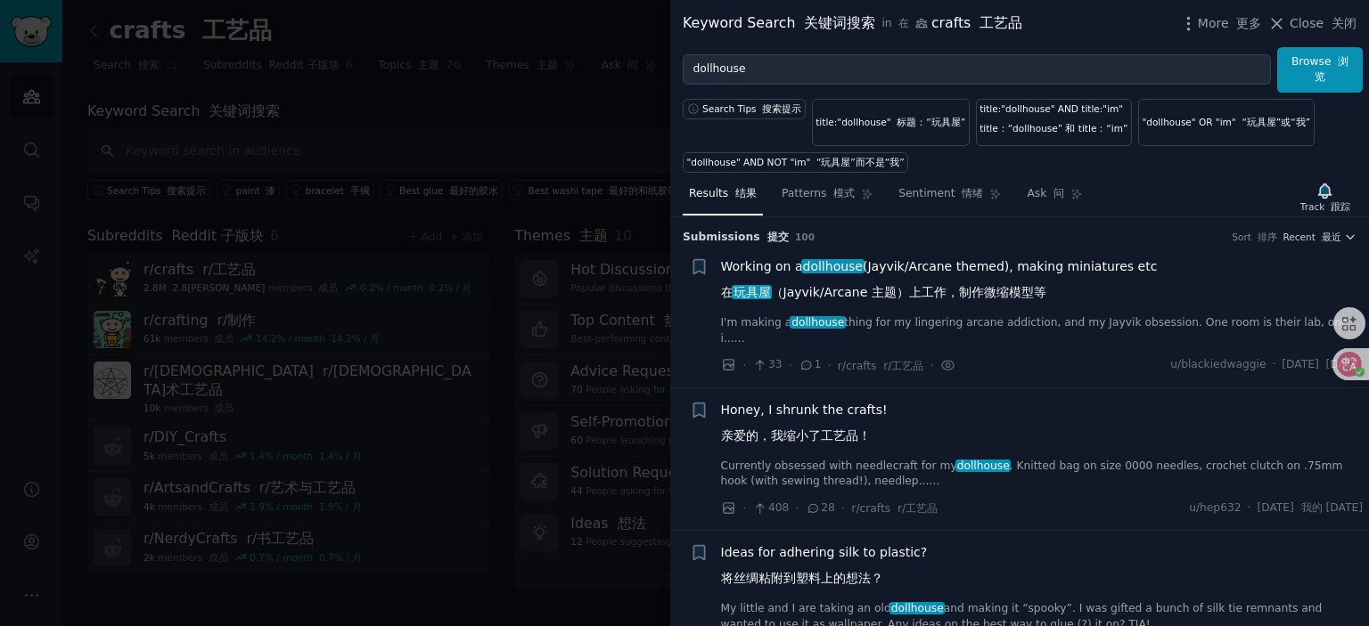
click at [923, 355] on font "我正在为我挥之不去的神秘成瘾和我对 [PERSON_NAME] 的痴迷制作一个 玩具屋 的东西。一个房间是他们的实验室，一个房间是他们的实验室......" at bounding box center [1037, 369] width 633 height 29
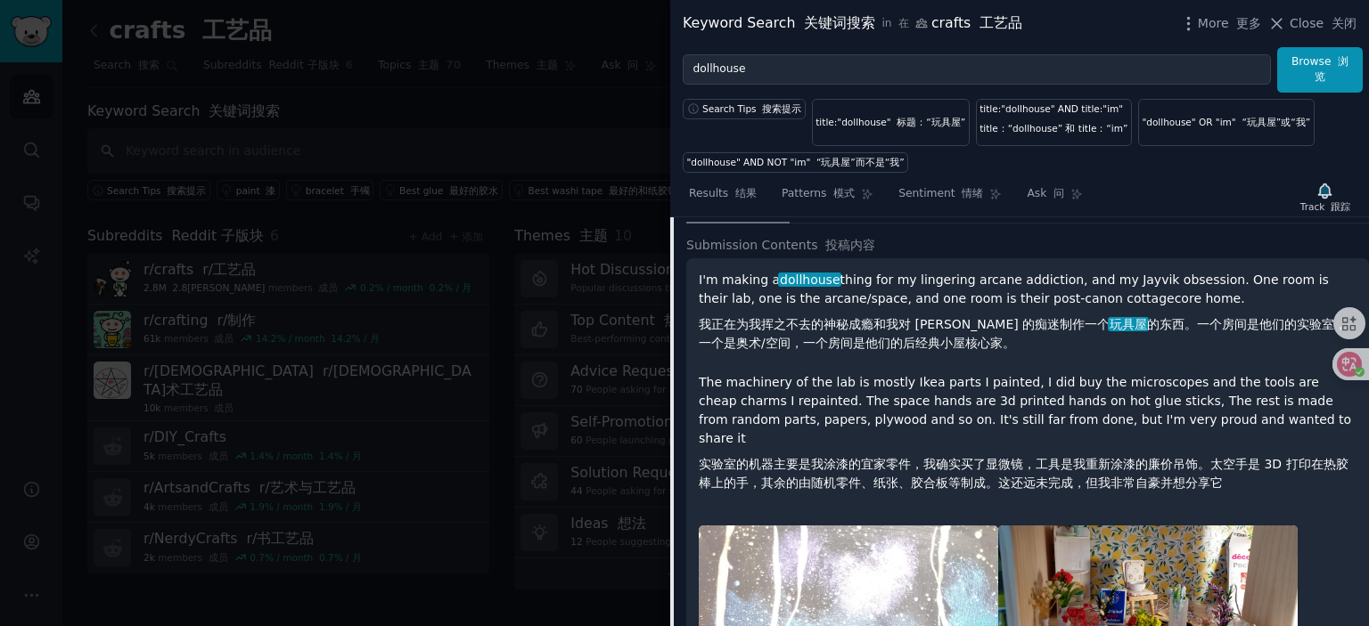
scroll to position [295, 0]
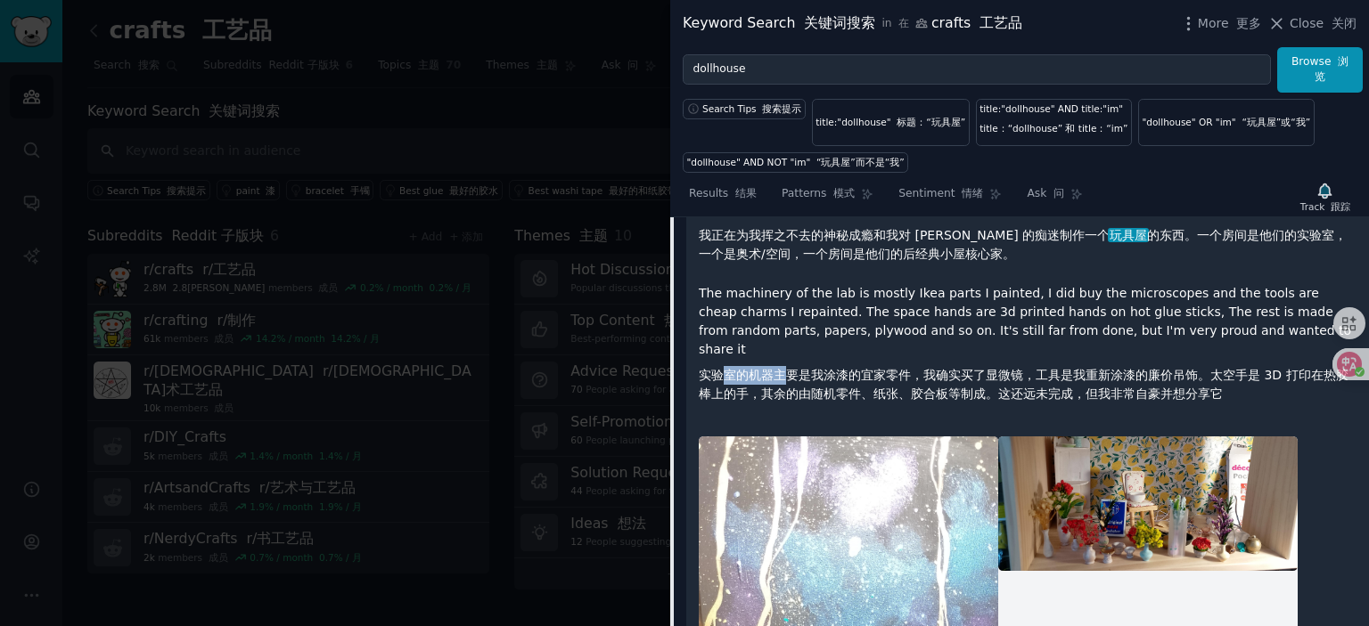
drag, startPoint x: 722, startPoint y: 384, endPoint x: 856, endPoint y: 387, distance: 134.6
click at [822, 385] on font "实验室的机器主要是我涂漆的宜家零件，我确实买了显微镜，工具是我重新涂漆的廉价吊饰。太空手是 3D 打印在热胶棒上的手，其余的由随机零件、纸张、胶合板等制成。这…" at bounding box center [1024, 384] width 650 height 33
click at [892, 388] on font "实验室的机器主要是我涂漆的宜家零件，我确实买了显微镜，工具是我重新涂漆的廉价吊饰。太空手是 3D 打印在热胶棒上的手，其余的由随机零件、纸张、胶合板等制成。这…" at bounding box center [1024, 384] width 650 height 33
drag, startPoint x: 765, startPoint y: 386, endPoint x: 886, endPoint y: 389, distance: 120.3
click at [884, 389] on font "实验室的机器主要是我涂漆的宜家零件，我确实买了显微镜，工具是我重新涂漆的廉价吊饰。太空手是 3D 打印在热胶棒上的手，其余的由随机零件、纸张、胶合板等制成。这…" at bounding box center [1024, 384] width 650 height 33
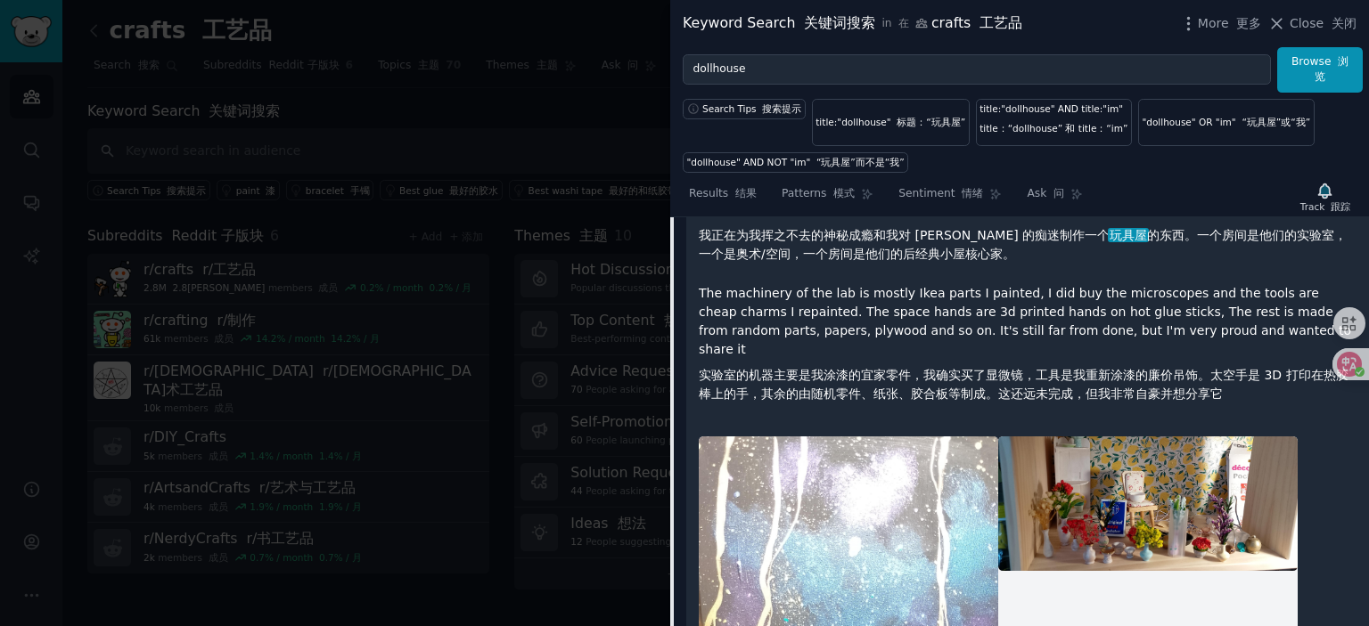
click at [950, 391] on font "实验室的机器主要是我涂漆的宜家零件，我确实买了显微镜，工具是我重新涂漆的廉价吊饰。太空手是 3D 打印在热胶棒上的手，其余的由随机零件、纸张、胶合板等制成。这…" at bounding box center [1024, 384] width 650 height 33
drag, startPoint x: 914, startPoint y: 388, endPoint x: 1034, endPoint y: 391, distance: 119.4
click at [1012, 391] on font "实验室的机器主要是我涂漆的宜家零件，我确实买了显微镜，工具是我重新涂漆的廉价吊饰。太空手是 3D 打印在热胶棒上的手，其余的由随机零件、纸张、胶合板等制成。这…" at bounding box center [1024, 384] width 650 height 33
click at [1076, 391] on font "实验室的机器主要是我涂漆的宜家零件，我确实买了显微镜，工具是我重新涂漆的廉价吊饰。太空手是 3D 打印在热胶棒上的手，其余的由随机零件、纸张、胶合板等制成。这…" at bounding box center [1024, 384] width 650 height 33
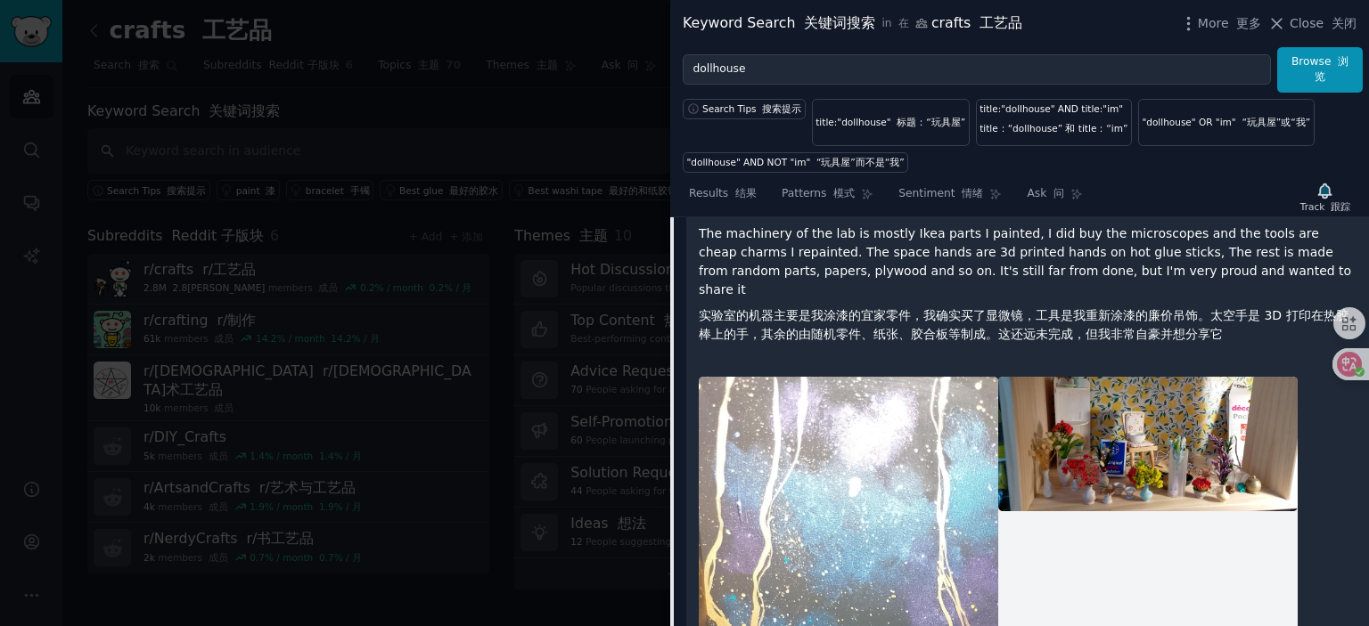
scroll to position [384, 0]
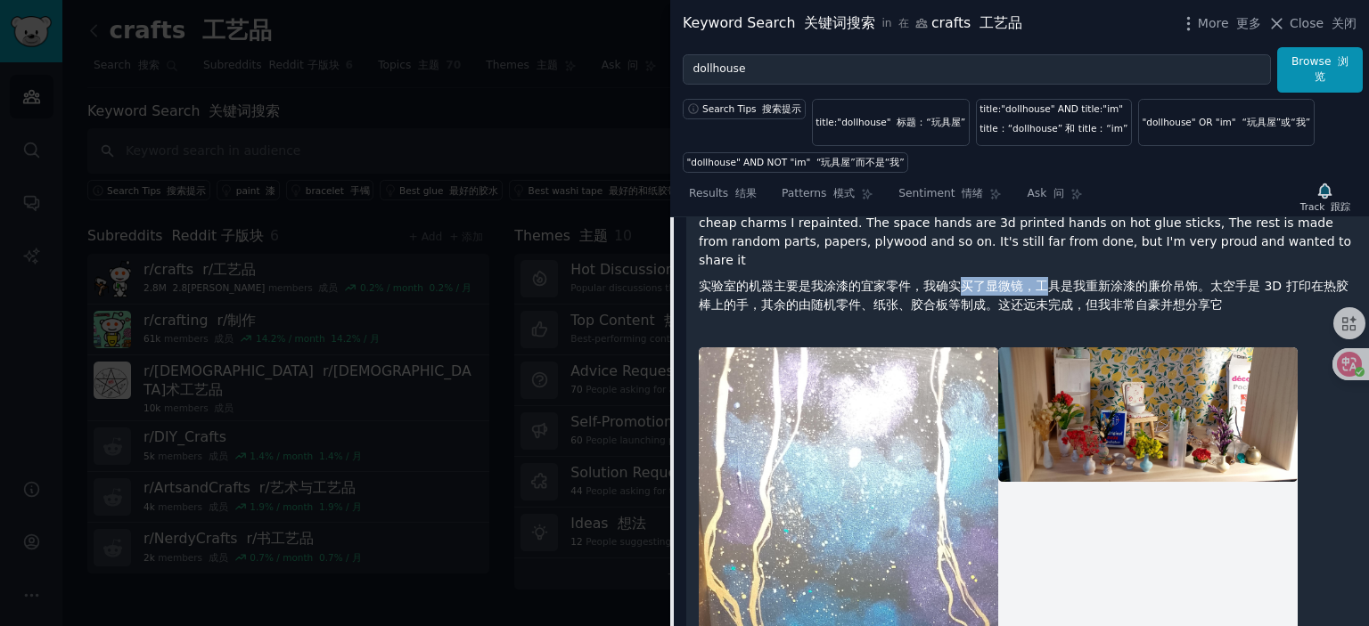
drag, startPoint x: 956, startPoint y: 295, endPoint x: 1075, endPoint y: 298, distance: 119.4
click at [1071, 298] on font "实验室的机器主要是我涂漆的宜家零件，我确实买了显微镜，工具是我重新涂漆的廉价吊饰。太空手是 3D 打印在热胶棒上的手，其余的由随机零件、纸张、胶合板等制成。这…" at bounding box center [1024, 295] width 650 height 33
click at [1128, 299] on font "实验室的机器主要是我涂漆的宜家零件，我确实买了显微镜，工具是我重新涂漆的廉价吊饰。太空手是 3D 打印在热胶棒上的手，其余的由随机零件、纸张、胶合板等制成。这…" at bounding box center [1024, 295] width 650 height 33
drag, startPoint x: 1064, startPoint y: 299, endPoint x: 1151, endPoint y: 299, distance: 87.3
click at [1151, 299] on font "实验室的机器主要是我涂漆的宜家零件，我确实买了显微镜，工具是我重新涂漆的廉价吊饰。太空手是 3D 打印在热胶棒上的手，其余的由随机零件、纸张、胶合板等制成。这…" at bounding box center [1024, 295] width 650 height 33
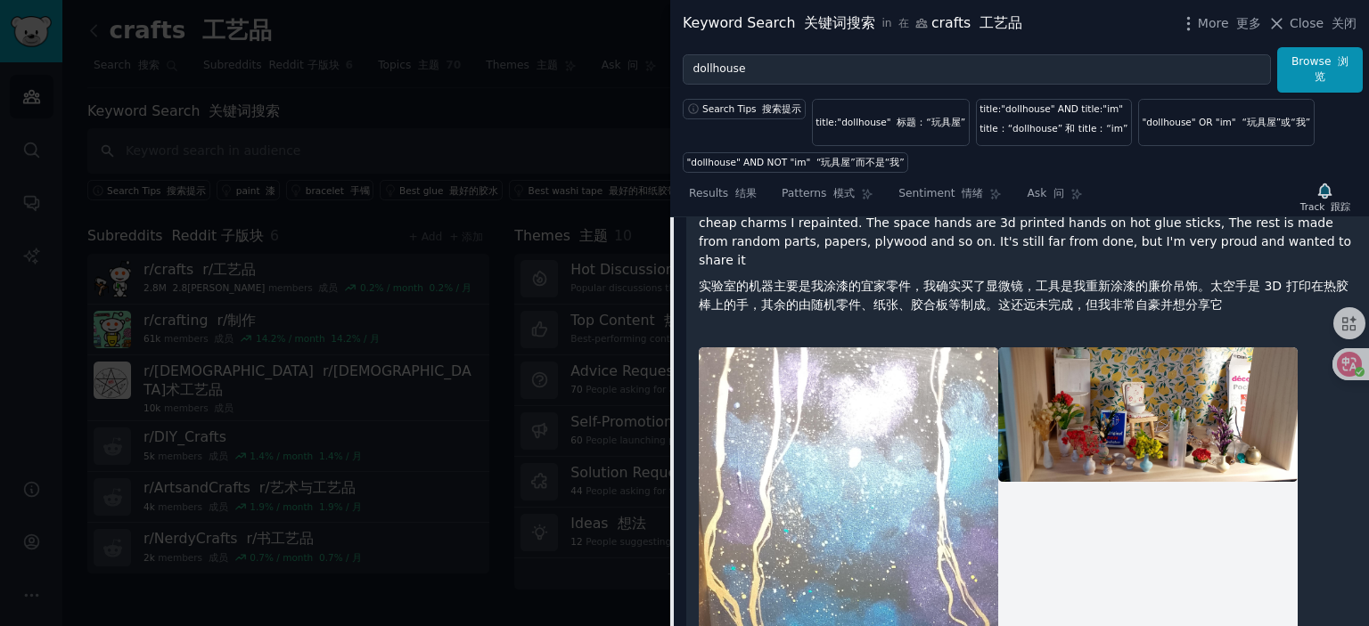
click at [1188, 300] on font "实验室的机器主要是我涂漆的宜家零件，我确实买了显微镜，工具是我重新涂漆的廉价吊饰。太空手是 3D 打印在热胶棒上的手，其余的由随机零件、纸张、胶合板等制成。这…" at bounding box center [1024, 295] width 650 height 33
drag, startPoint x: 1085, startPoint y: 298, endPoint x: 1197, endPoint y: 304, distance: 112.4
click at [1194, 304] on font "实验室的机器主要是我涂漆的宜家零件，我确实买了显微镜，工具是我重新涂漆的廉价吊饰。太空手是 3D 打印在热胶棒上的手，其余的由随机零件、纸张、胶合板等制成。这…" at bounding box center [1028, 295] width 658 height 37
click at [1232, 304] on font "实验室的机器主要是我涂漆的宜家零件，我确实买了显微镜，工具是我重新涂漆的廉价吊饰。太空手是 3D 打印在热胶棒上的手，其余的由随机零件、纸张、胶合板等制成。这…" at bounding box center [1028, 295] width 658 height 37
drag, startPoint x: 759, startPoint y: 315, endPoint x: 930, endPoint y: 317, distance: 171.1
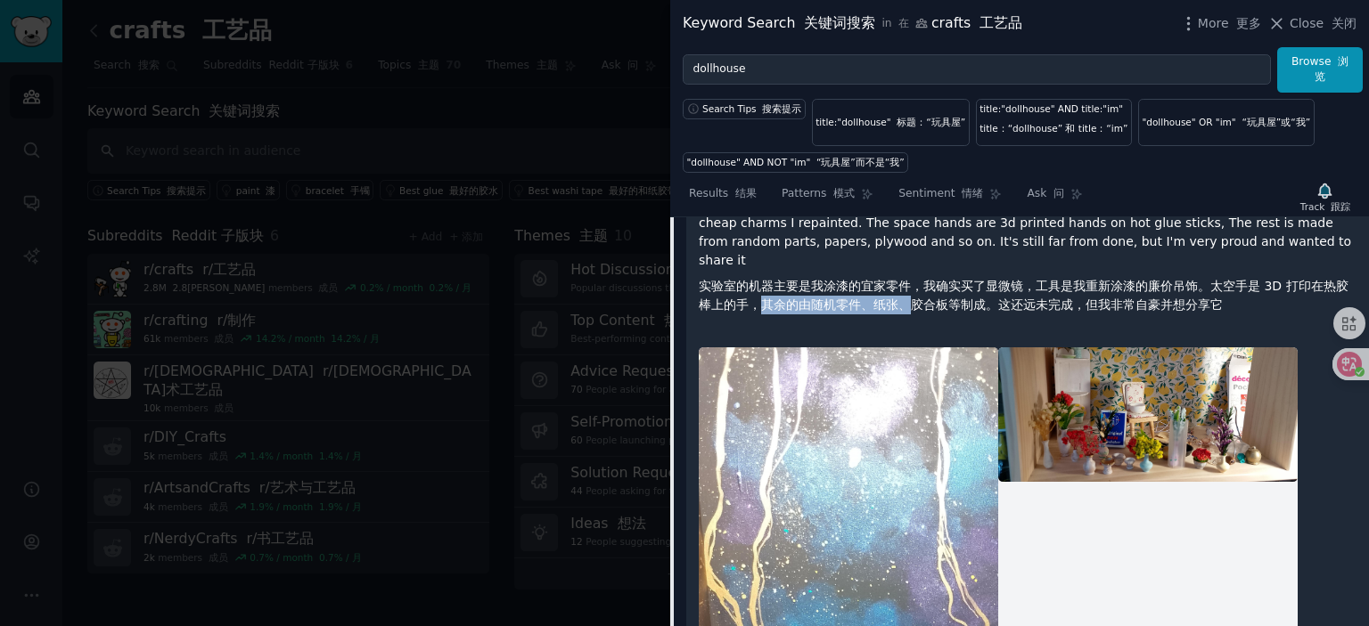
click at [923, 312] on font "实验室的机器主要是我涂漆的宜家零件，我确实买了显微镜，工具是我重新涂漆的廉价吊饰。太空手是 3D 打印在热胶棒上的手，其余的由随机零件、纸张、胶合板等制成。这…" at bounding box center [1024, 295] width 650 height 33
click at [1009, 312] on font "实验室的机器主要是我涂漆的宜家零件，我确实买了显微镜，工具是我重新涂漆的廉价吊饰。太空手是 3D 打印在热胶棒上的手，其余的由随机零件、纸张、胶合板等制成。这…" at bounding box center [1024, 295] width 650 height 33
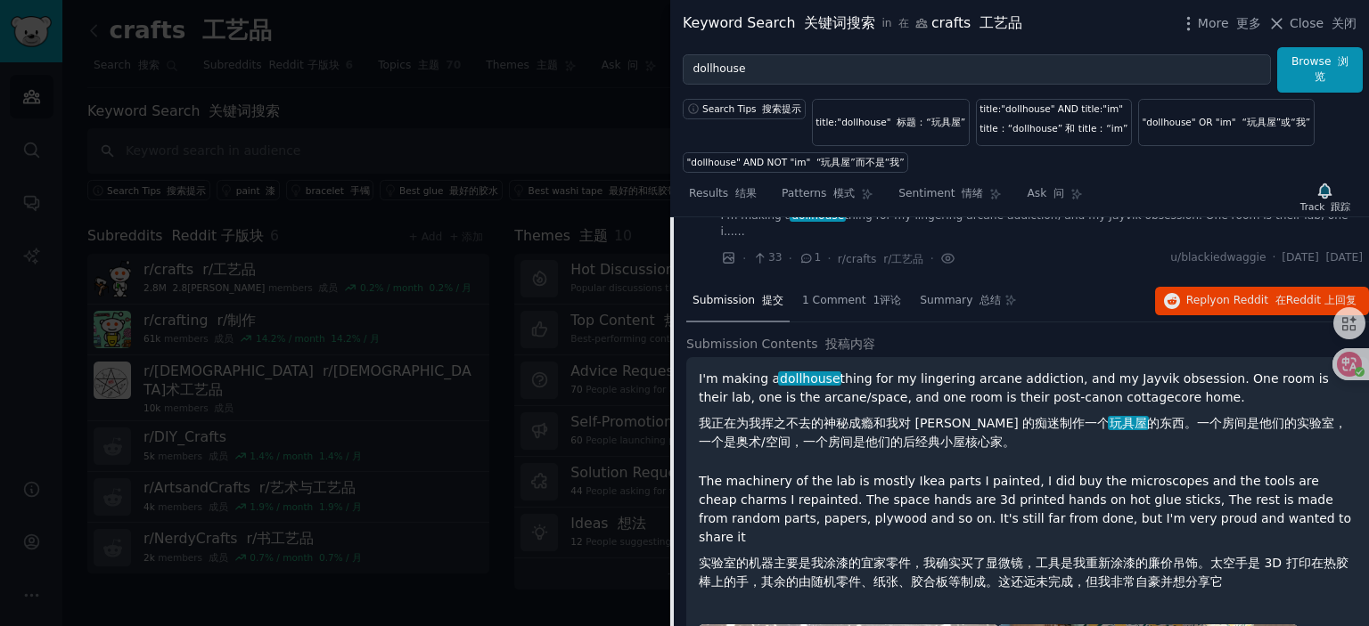
scroll to position [178, 0]
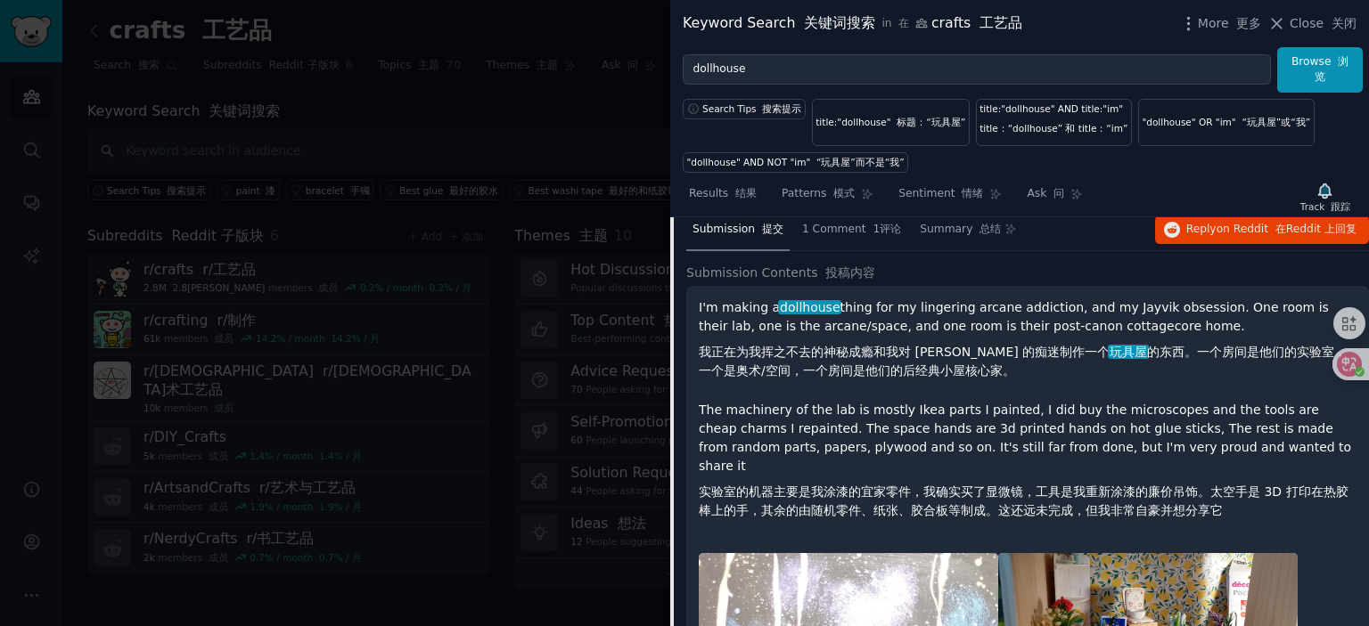
click at [921, 378] on font "我正在为我挥之不去的神秘成瘾和我对 [PERSON_NAME] 的痴迷制作一个 玩具屋 的东西。一个房间是他们的实验室，一个是奥术/空间，一个房间是他们的后经…" at bounding box center [1023, 361] width 648 height 33
click at [927, 473] on p "The machinery of the lab is mostly Ikea parts I painted, I did buy the microsco…" at bounding box center [1028, 464] width 658 height 127
click at [870, 339] on p "I'm making a dollhouse thing for my lingering arcane addiction, and my Jayvik o…" at bounding box center [1028, 342] width 658 height 89
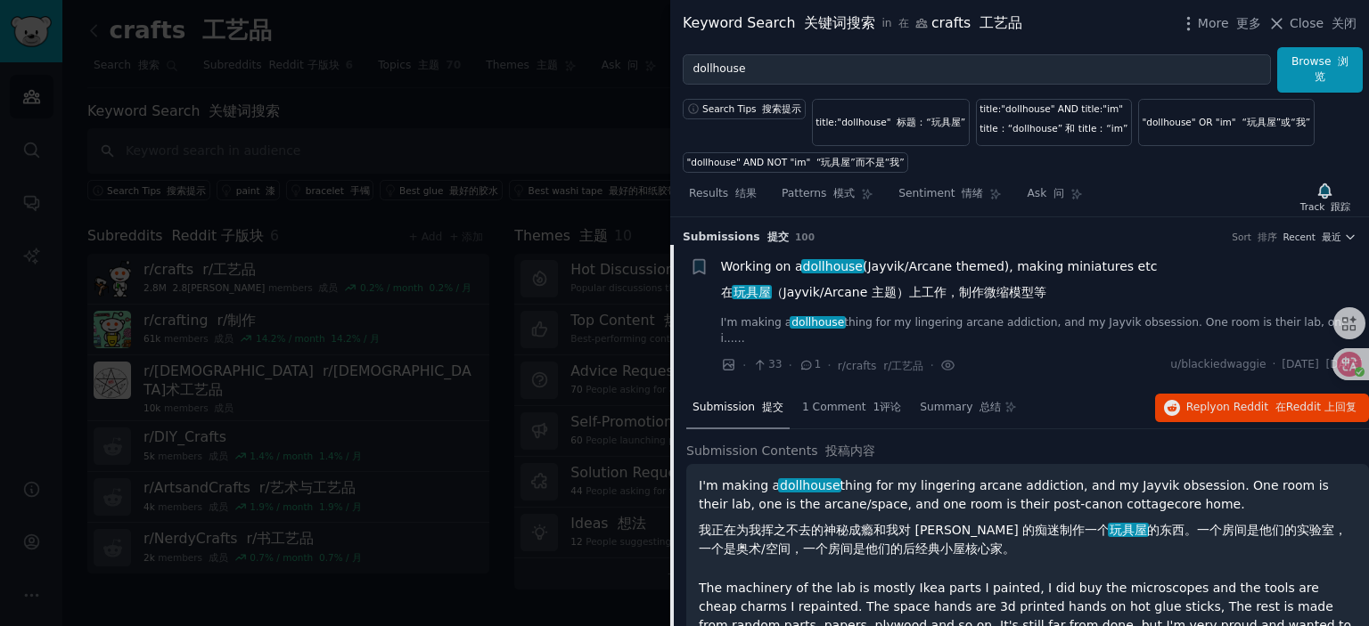
click at [742, 416] on span "Submission 提交" at bounding box center [737, 408] width 91 height 16
click at [903, 310] on div "Working on a dollhouse (Jayvik/Arcane themed), making miniatures etc 在 玩具屋 （Jay…" at bounding box center [1042, 301] width 642 height 89
click at [903, 329] on link "I'm making a dollhouse thing for my lingering arcane addiction, and my Jayvik o…" at bounding box center [1042, 330] width 642 height 31
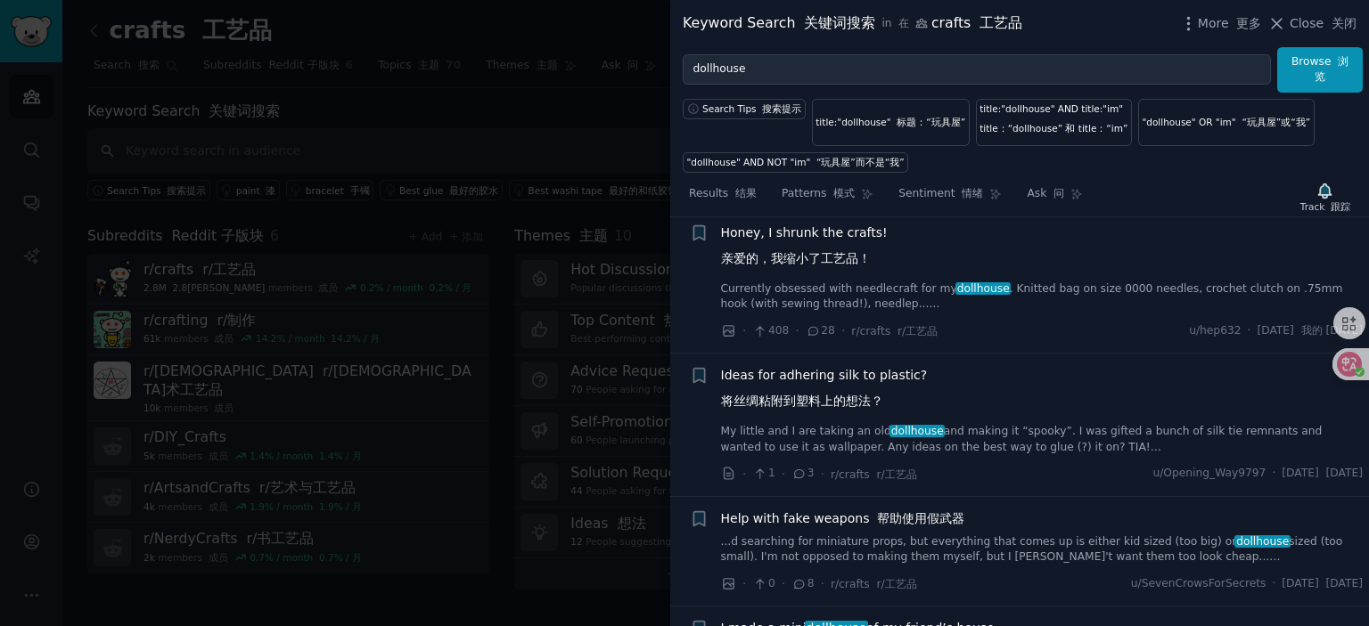
scroll to position [206, 0]
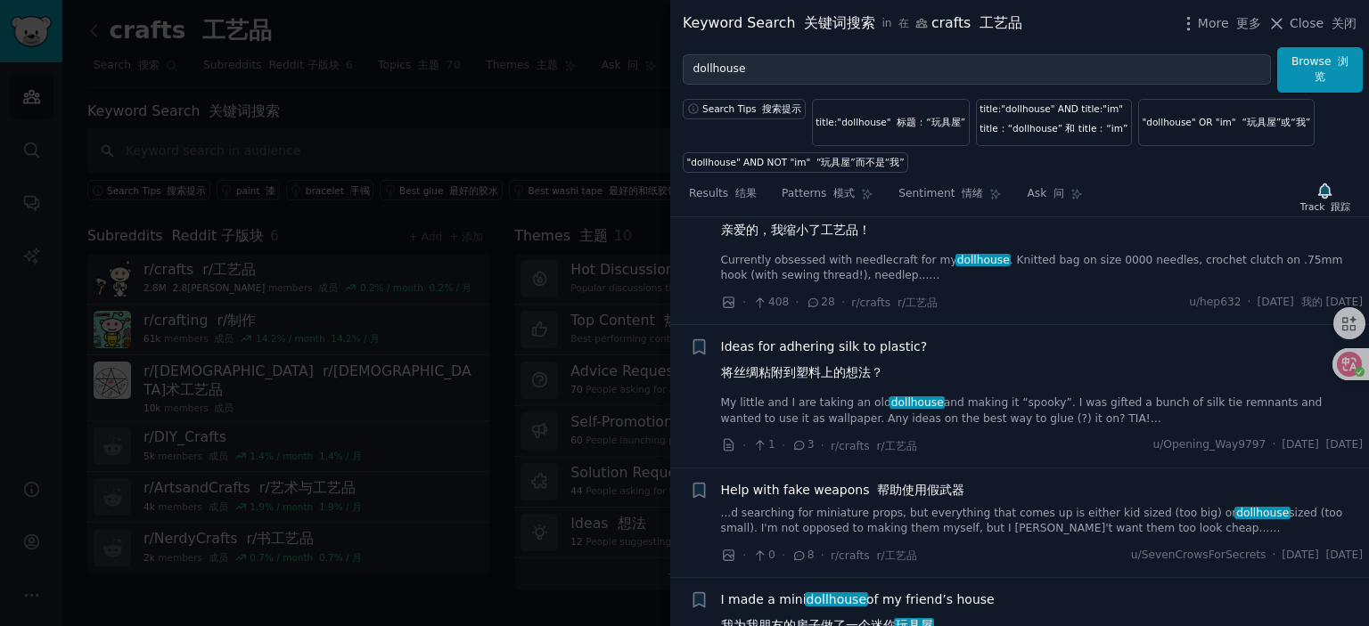
click at [862, 284] on link "Currently obsessed with needlecraft for my dollhouse . Knitted bag on size 0000…" at bounding box center [1042, 268] width 642 height 31
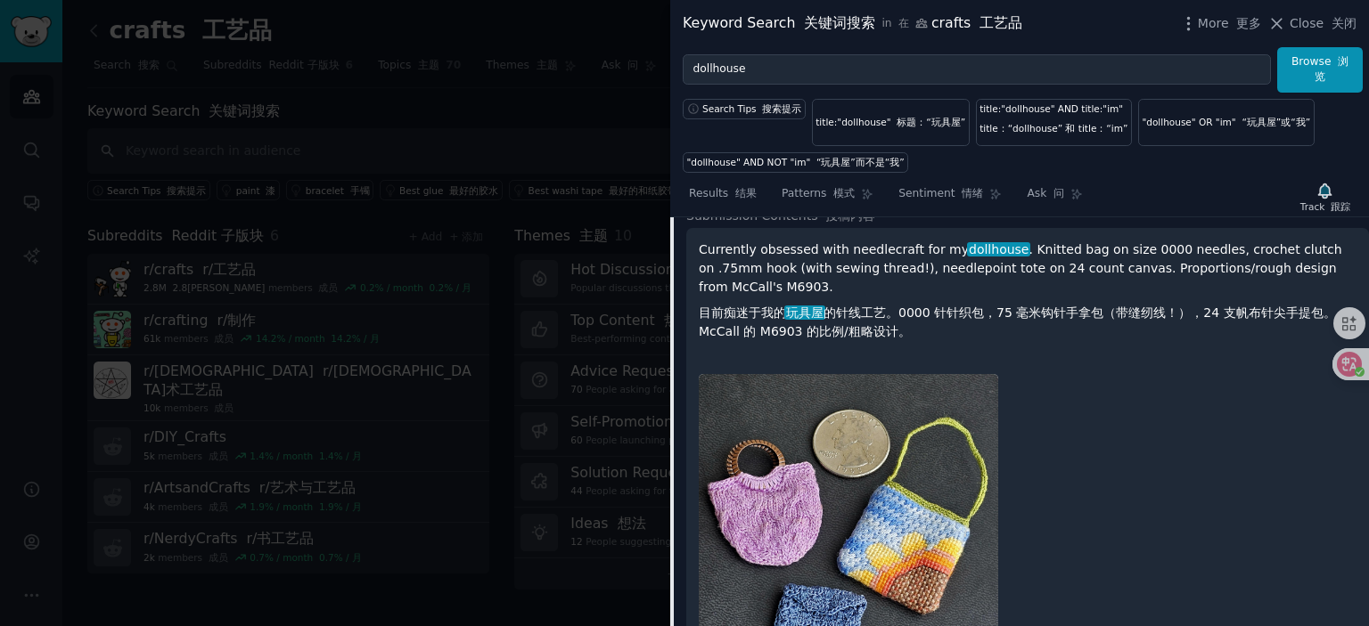
scroll to position [290, 0]
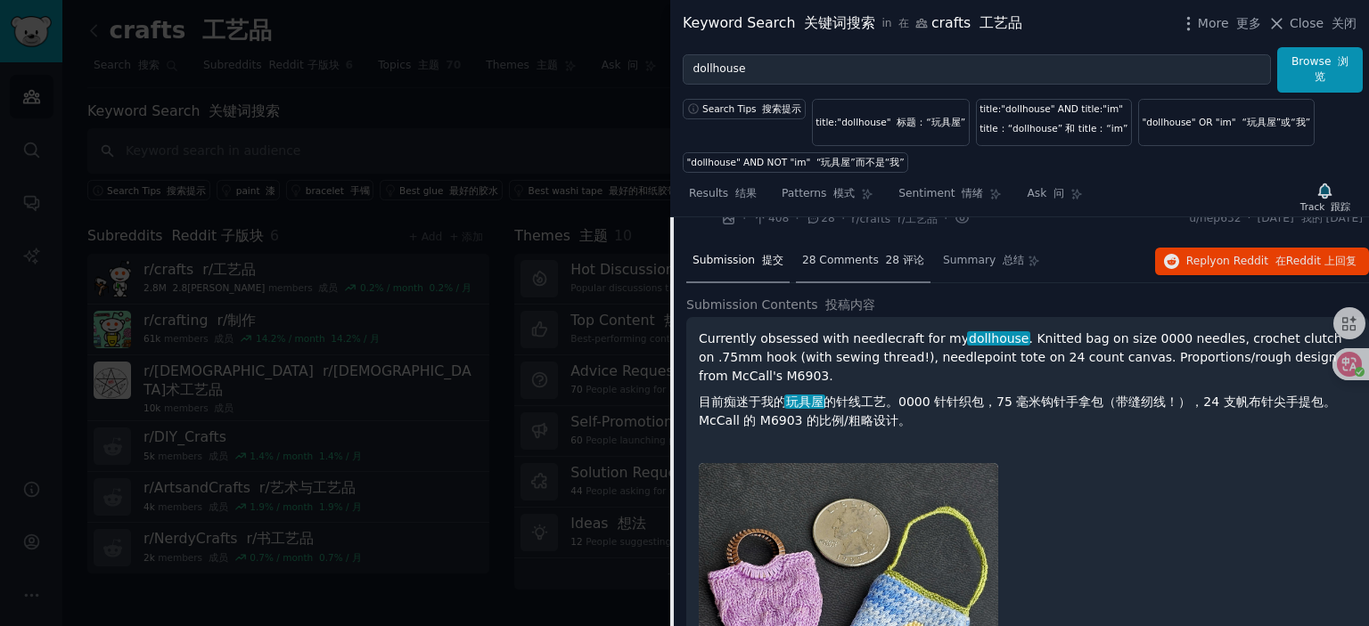
click at [858, 269] on span "28 Comments 28 评论" at bounding box center [863, 261] width 122 height 16
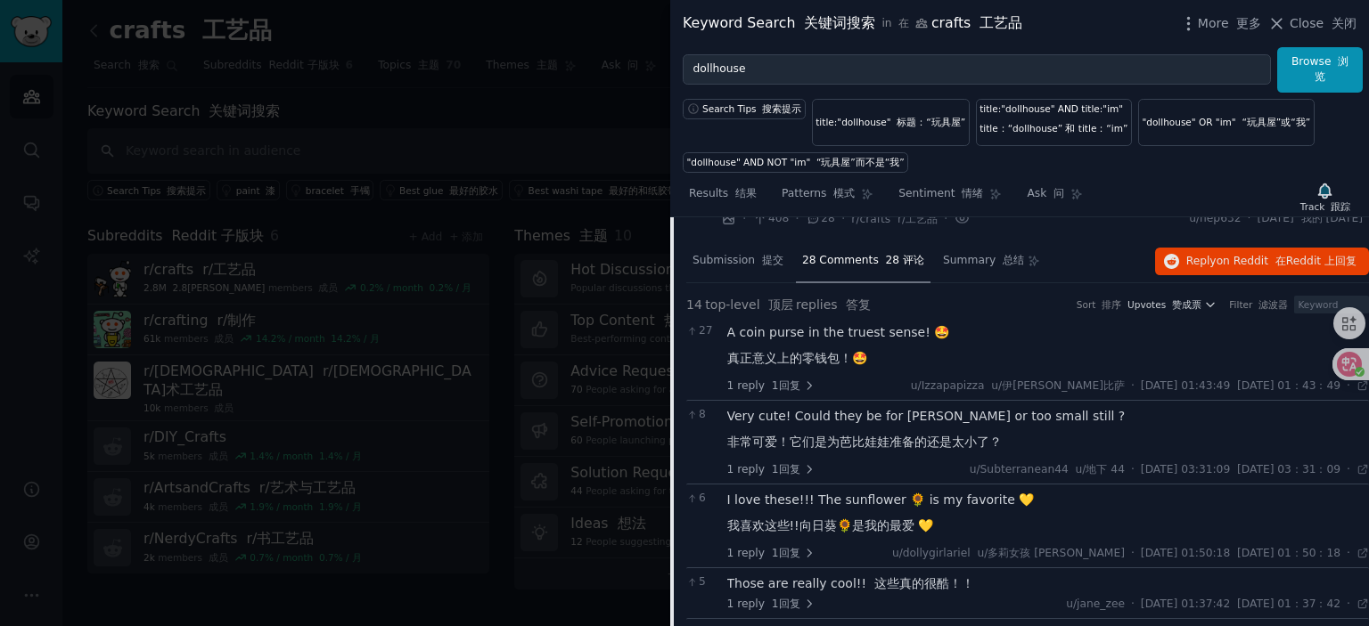
scroll to position [200, 0]
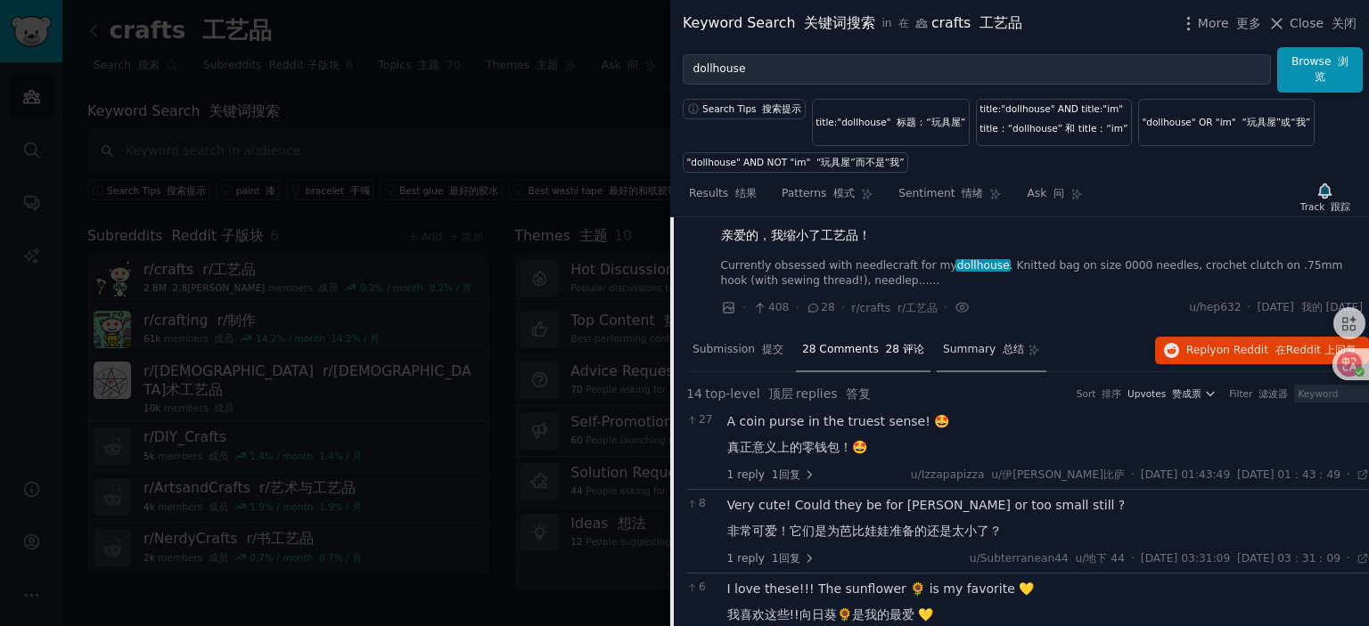
click at [970, 358] on span "Summary 总结" at bounding box center [983, 350] width 81 height 16
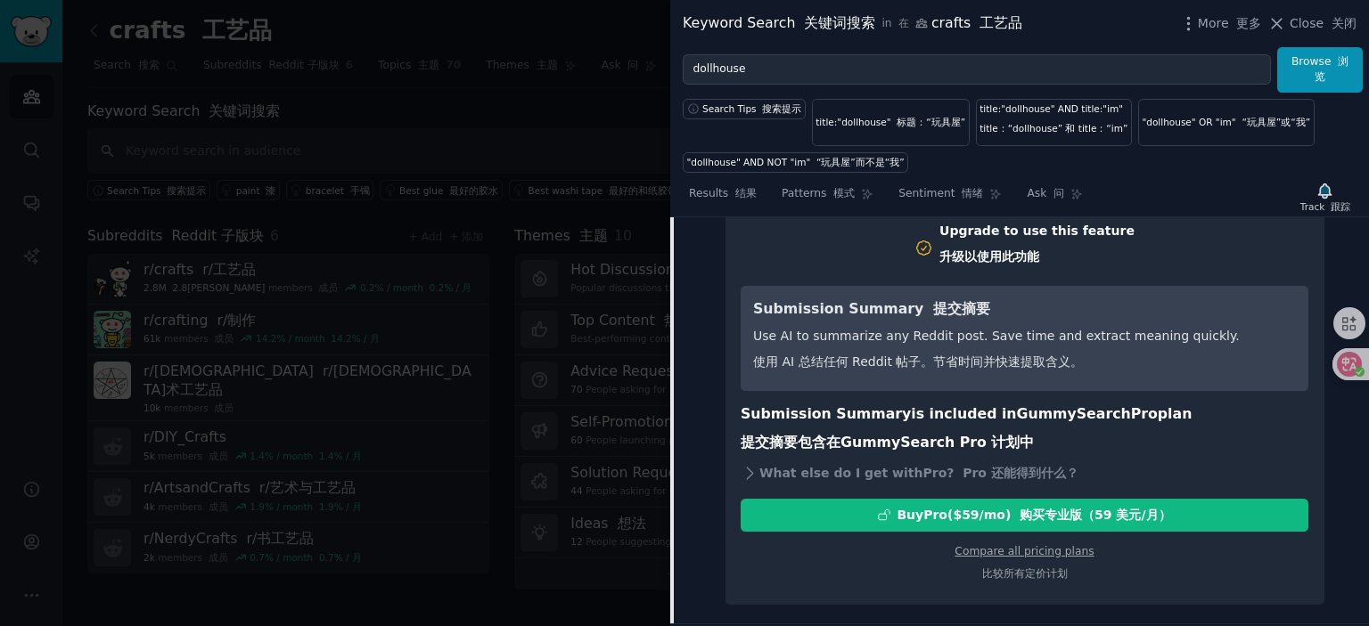
scroll to position [290, 0]
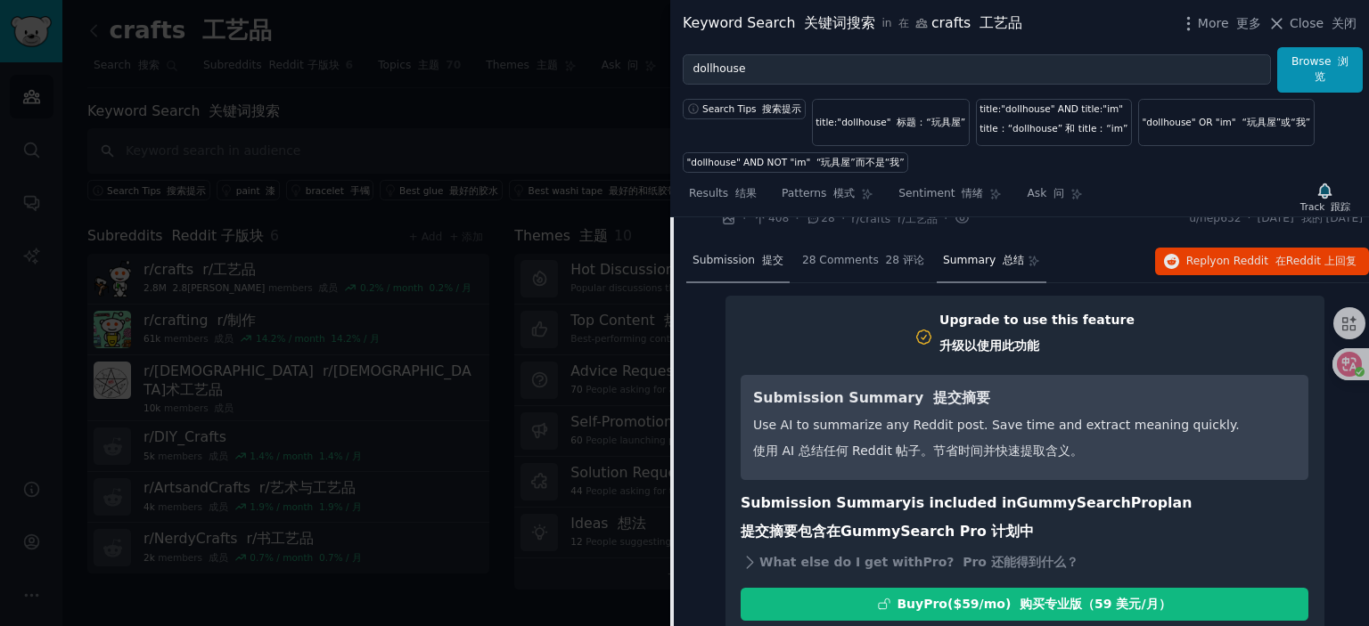
click at [719, 269] on span "Submission 提交" at bounding box center [737, 261] width 91 height 16
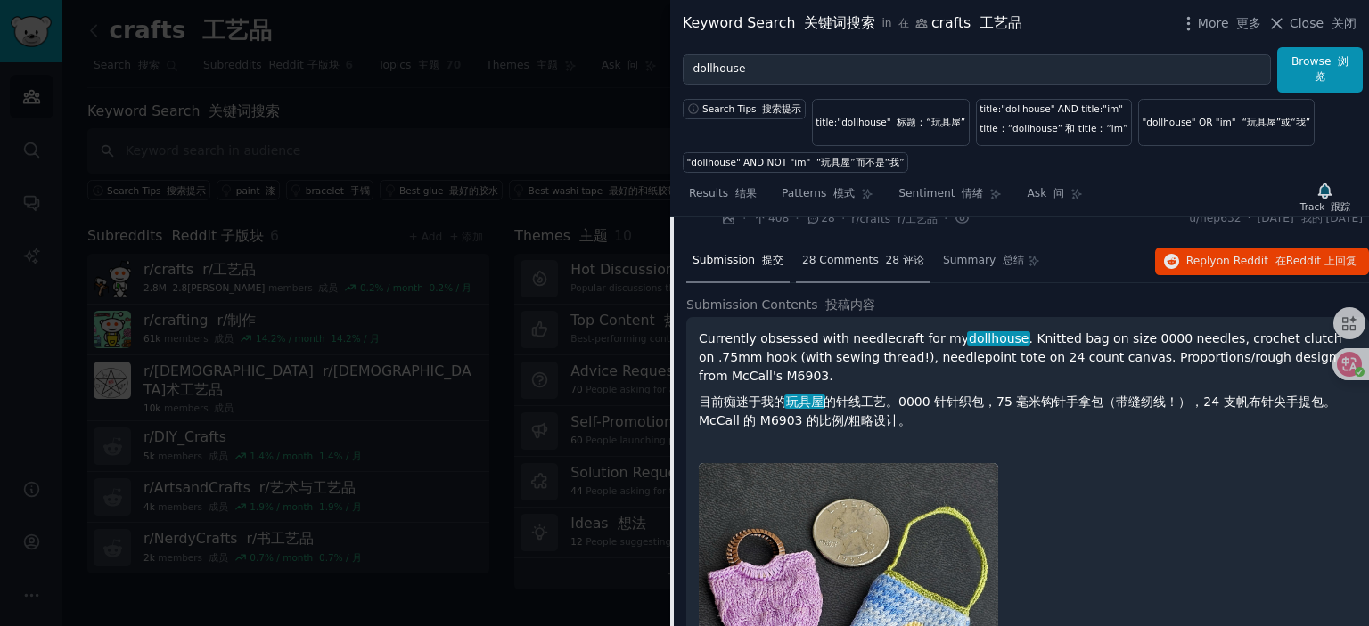
scroll to position [200, 0]
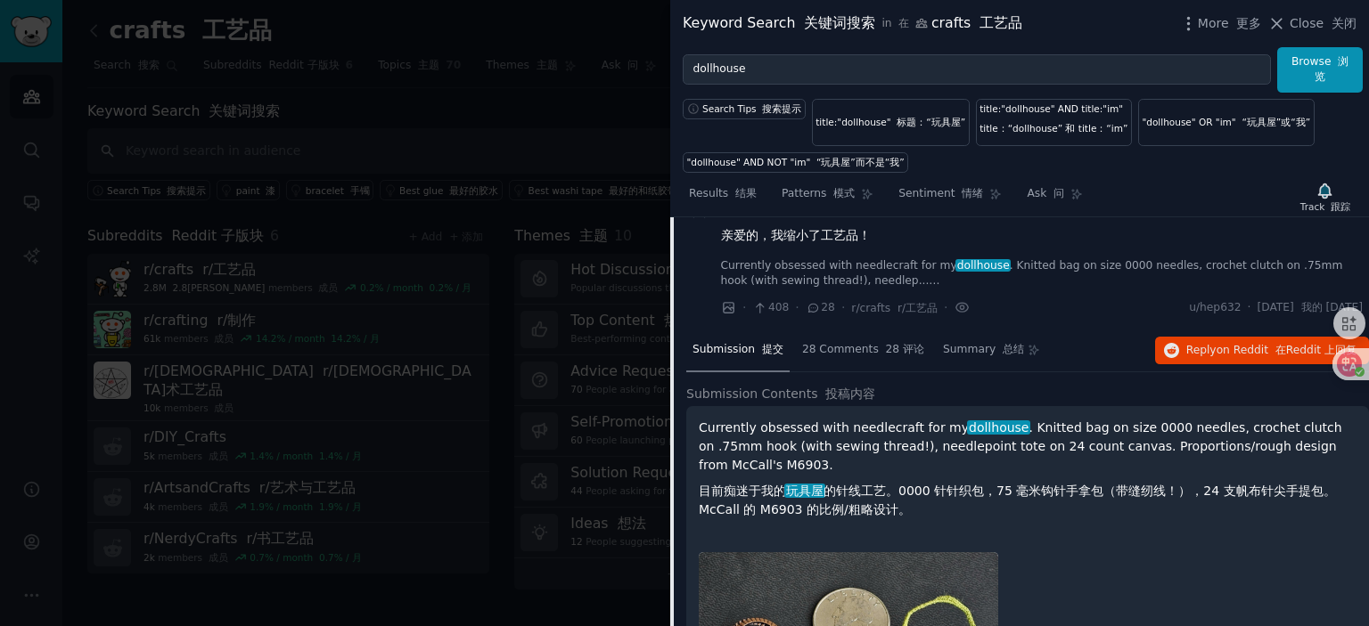
click at [979, 318] on div "Honey, I shrunk the crafts! 亲爱的，我缩小了工艺品！ Currently obsessed with needlecraft fo…" at bounding box center [1042, 259] width 642 height 118
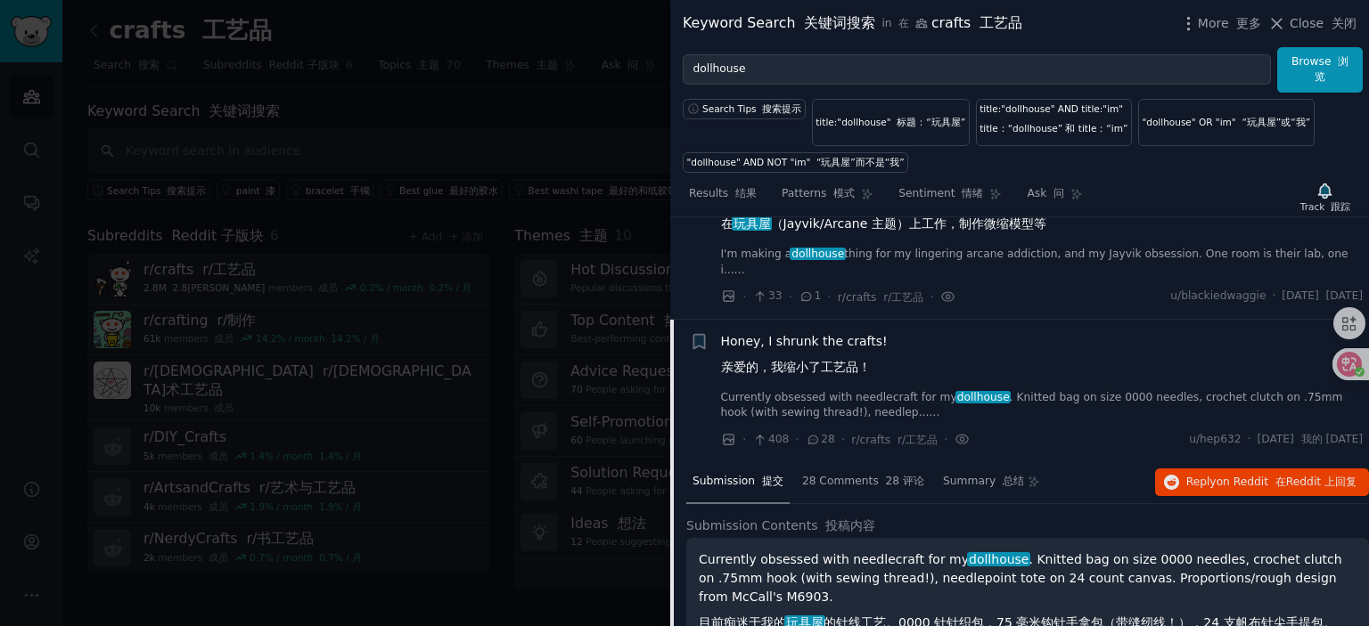
scroll to position [22, 0]
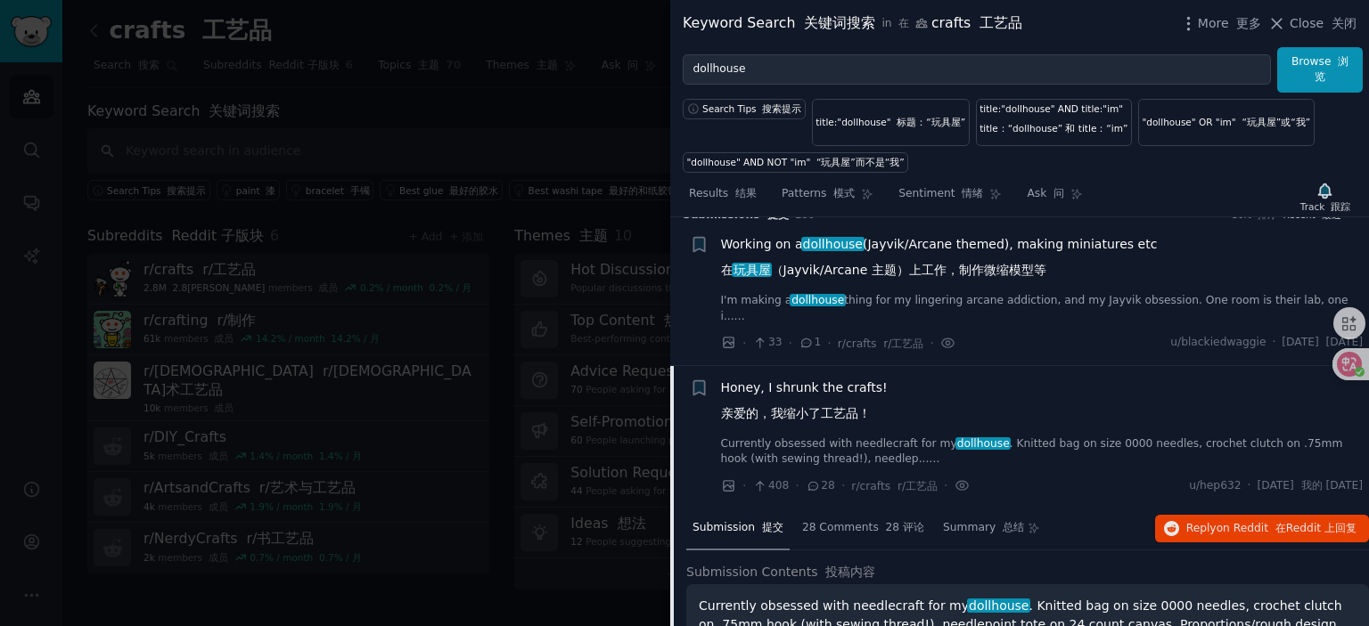
click at [903, 421] on div "Honey, I shrunk the crafts! 亲爱的，我缩小了工艺品！" at bounding box center [1042, 405] width 642 height 52
click at [874, 468] on link "Currently obsessed with needlecraft for my dollhouse . Knitted bag on size 0000…" at bounding box center [1042, 452] width 642 height 31
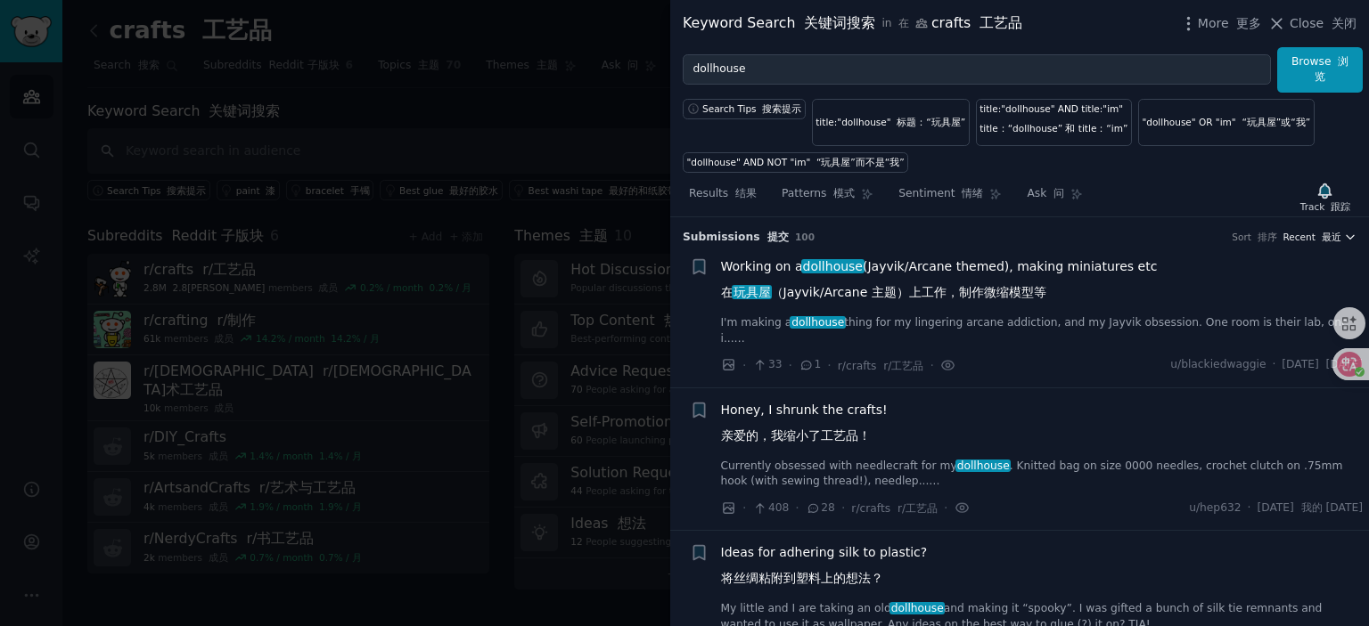
click at [1335, 232] on font "最近" at bounding box center [1331, 237] width 20 height 11
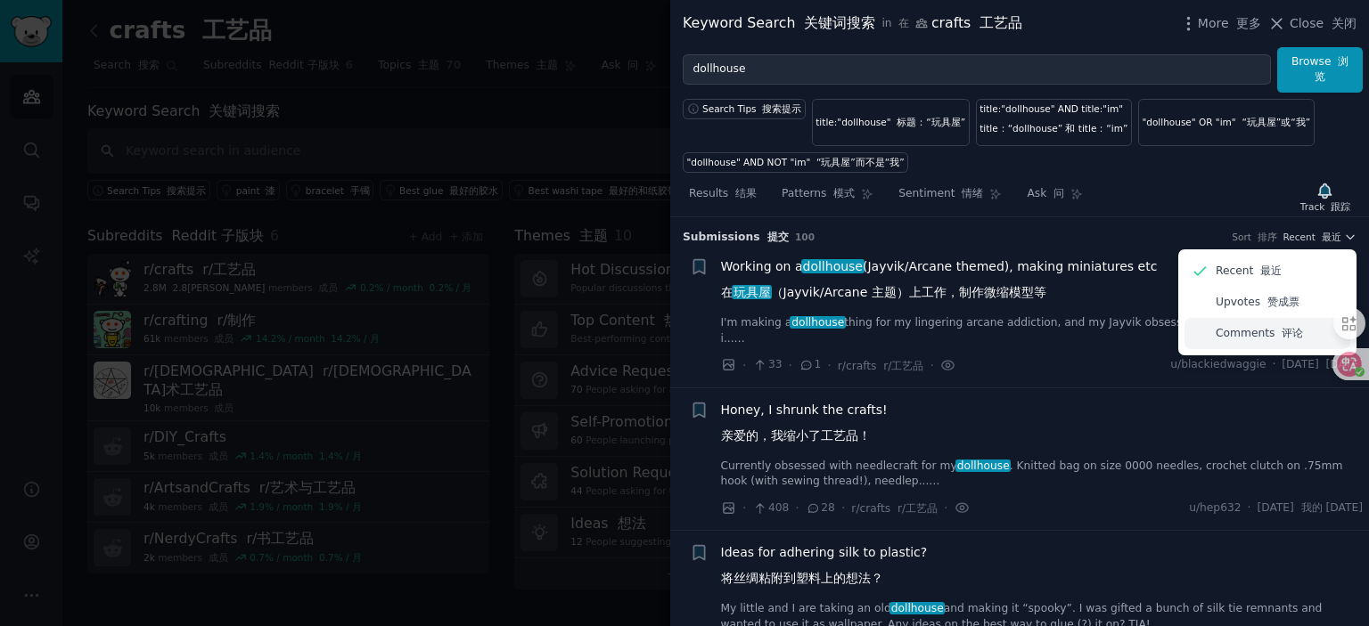
click at [1230, 334] on p "Comments 评论" at bounding box center [1258, 334] width 87 height 16
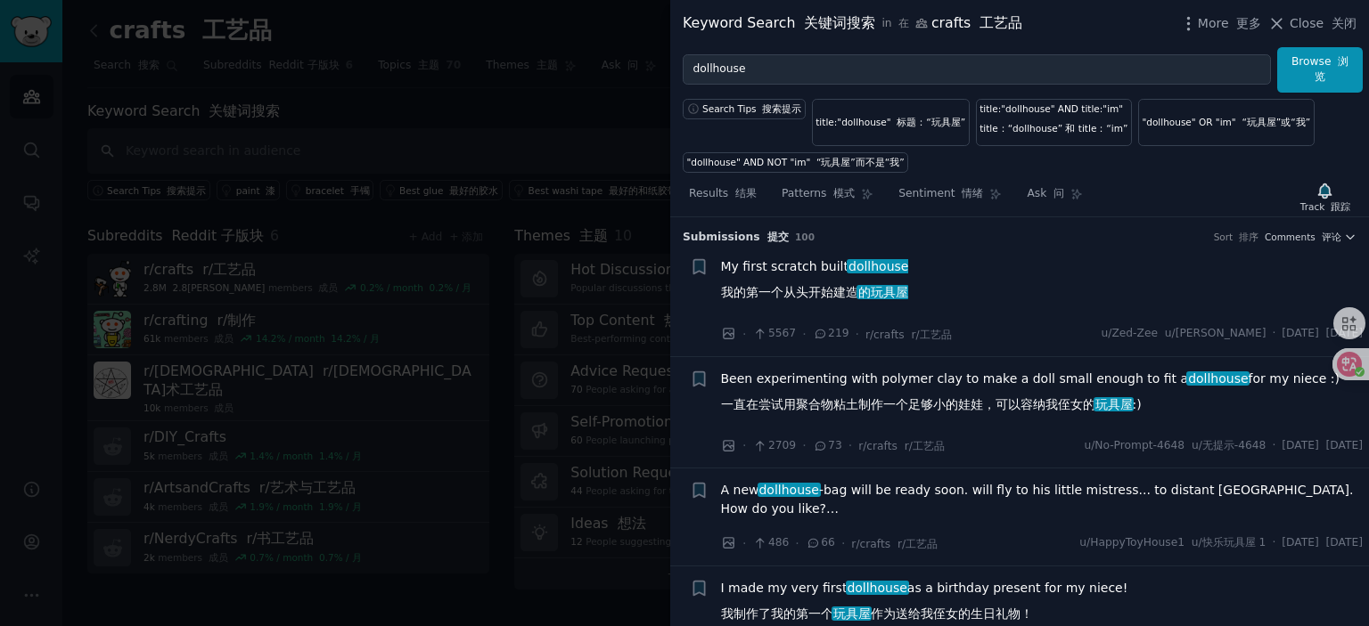
click at [979, 302] on div "My first scratch built dollhouse 我的第一个从头开始建造 的玩具屋" at bounding box center [1042, 283] width 642 height 52
click at [911, 281] on div "My first scratch built dollhouse 我的第一个从头开始建造 的玩具屋" at bounding box center [1042, 283] width 642 height 52
click at [952, 284] on div "My first scratch built dollhouse 我的第一个从头开始建造 的玩具屋" at bounding box center [1042, 283] width 642 height 52
click at [823, 266] on span "My first scratch built dollhouse 我的第一个从头开始建造 的玩具屋" at bounding box center [815, 283] width 188 height 52
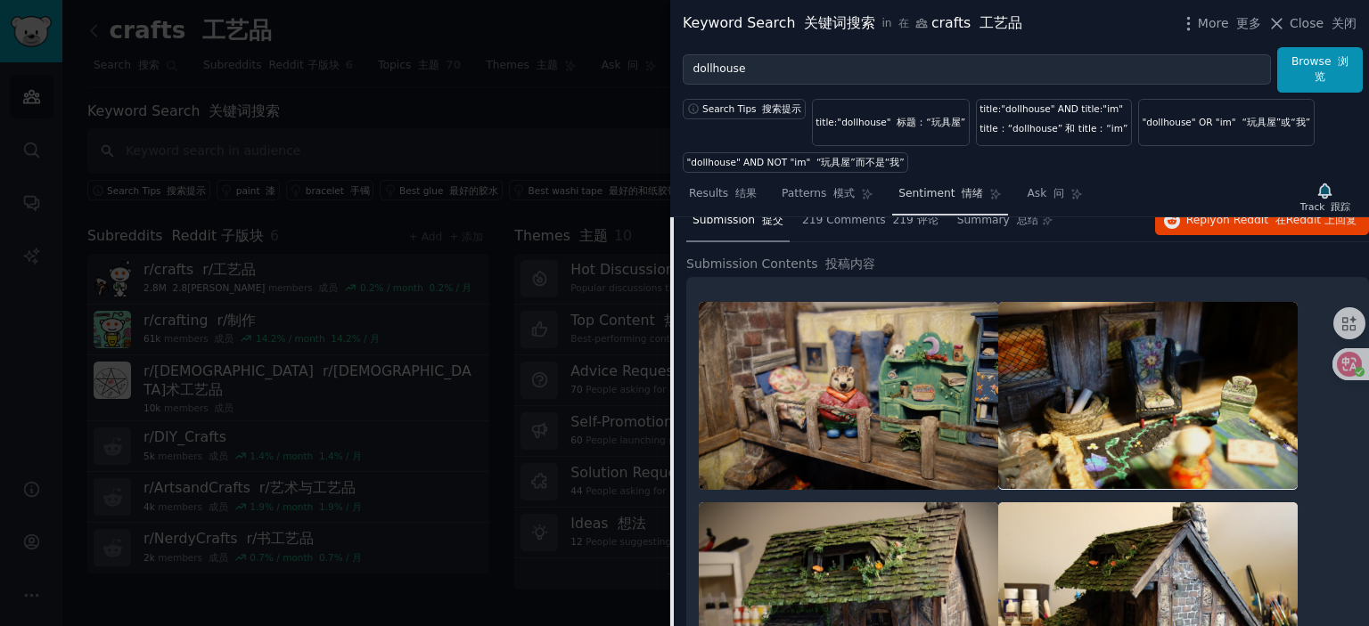
scroll to position [117, 0]
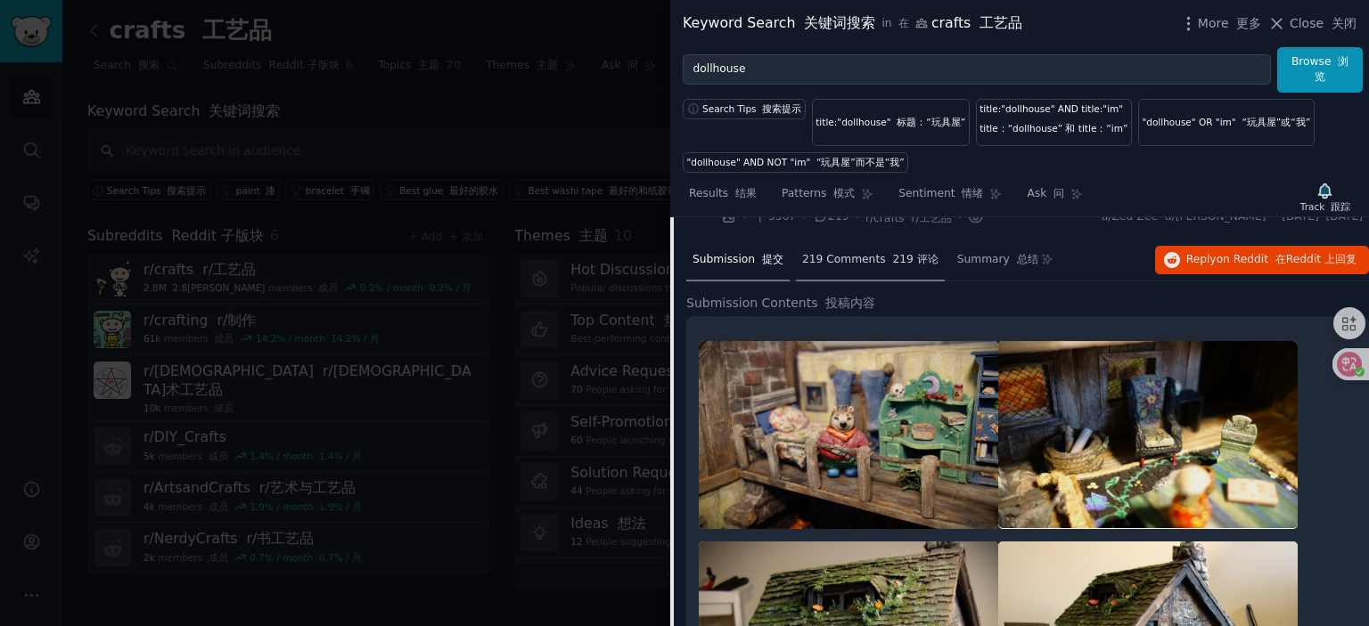
click at [841, 256] on span "219 Comments 219 评论" at bounding box center [870, 260] width 136 height 16
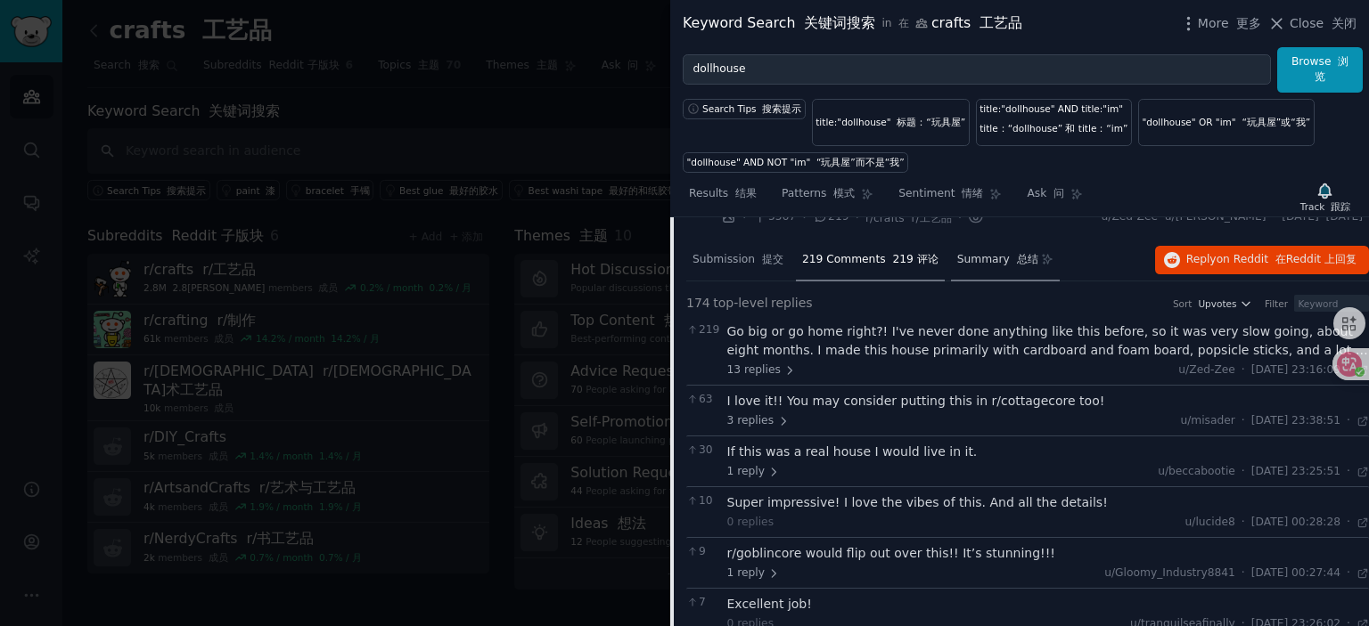
click at [965, 263] on span "Summary 总结" at bounding box center [997, 260] width 81 height 16
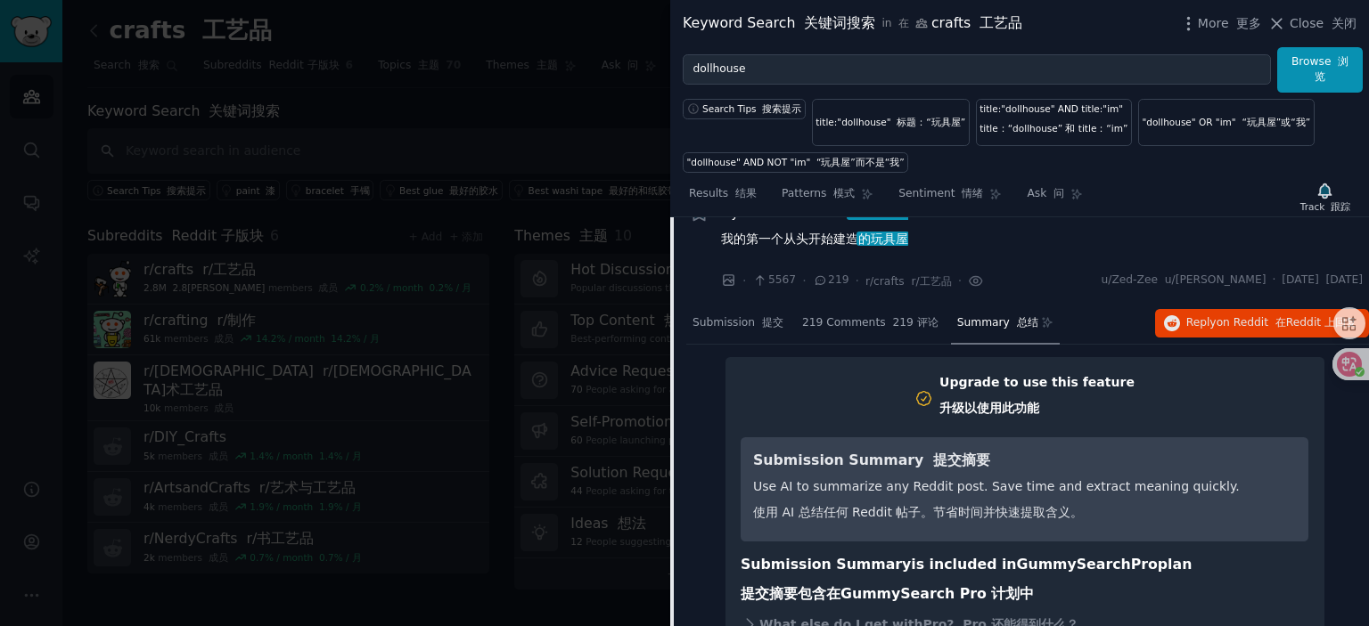
scroll to position [28, 0]
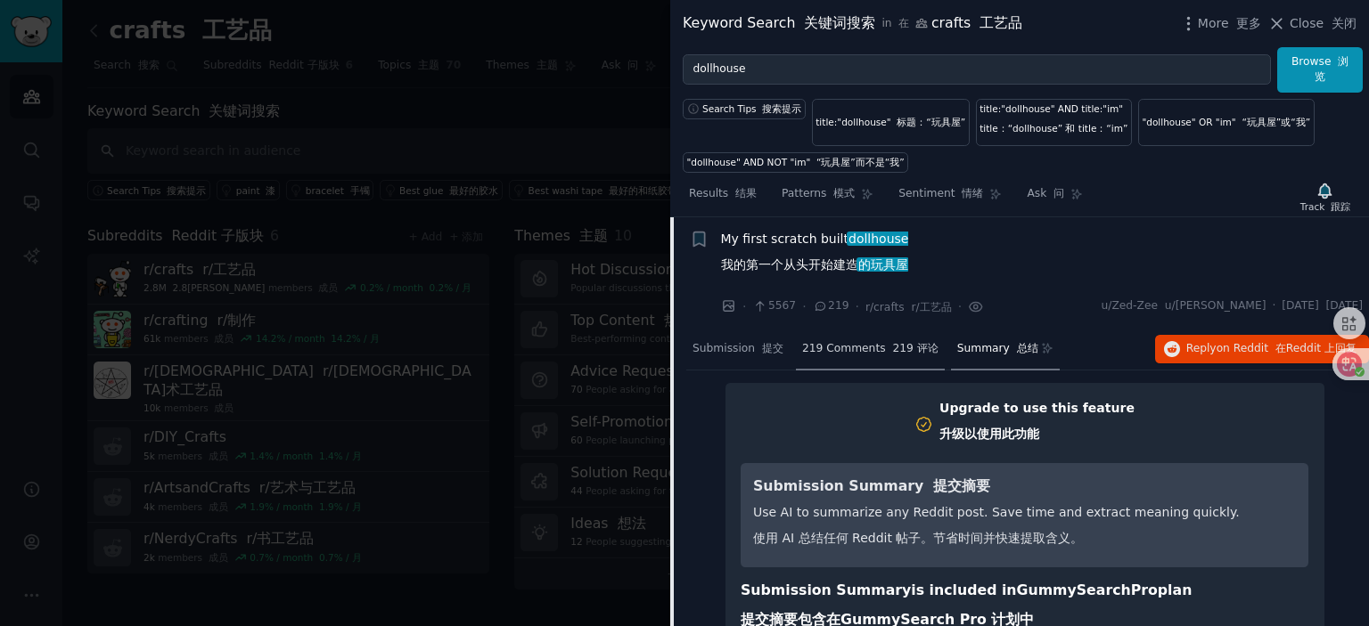
click at [862, 349] on span "219 Comments 219 评论" at bounding box center [870, 349] width 136 height 16
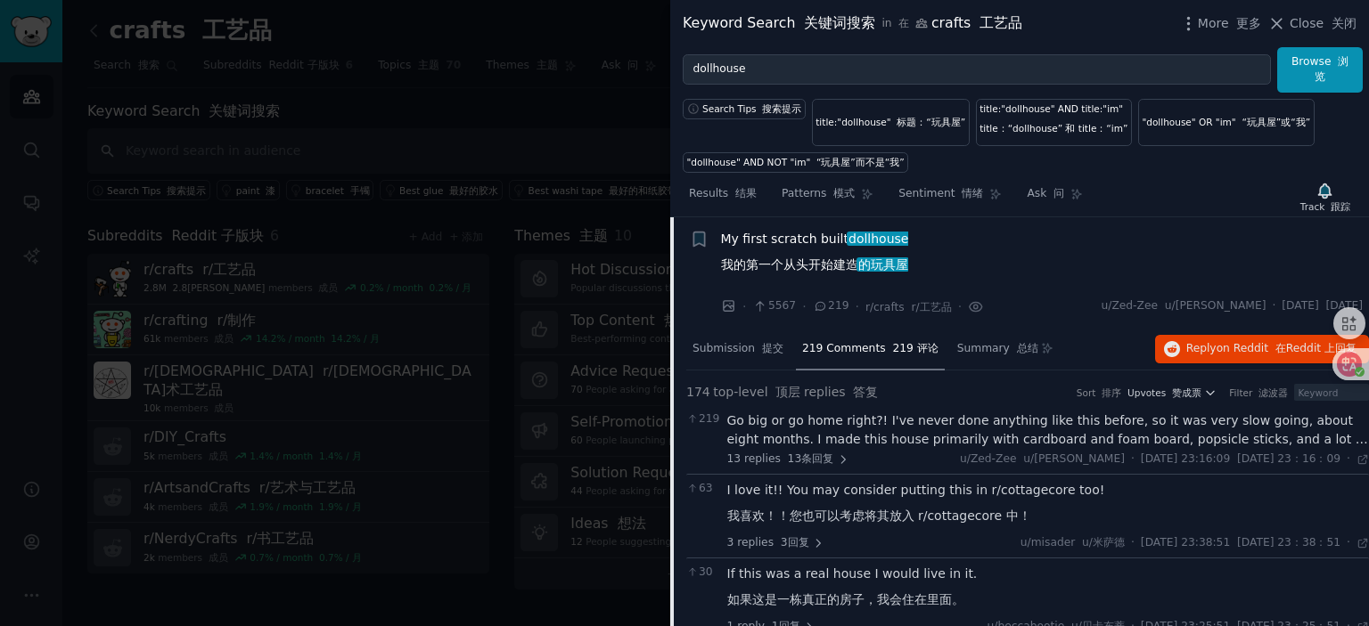
click at [895, 435] on div "Go big or go home right?! I've never done anything like this before, so it was …" at bounding box center [1048, 430] width 642 height 37
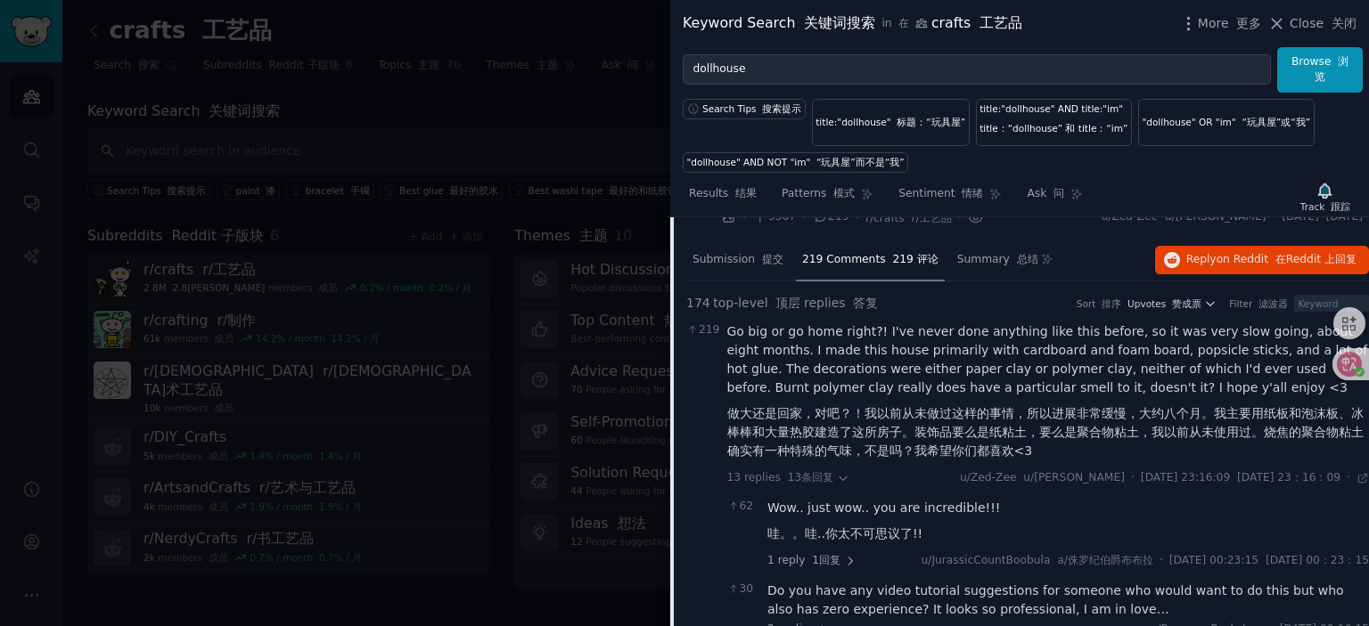
scroll to position [206, 0]
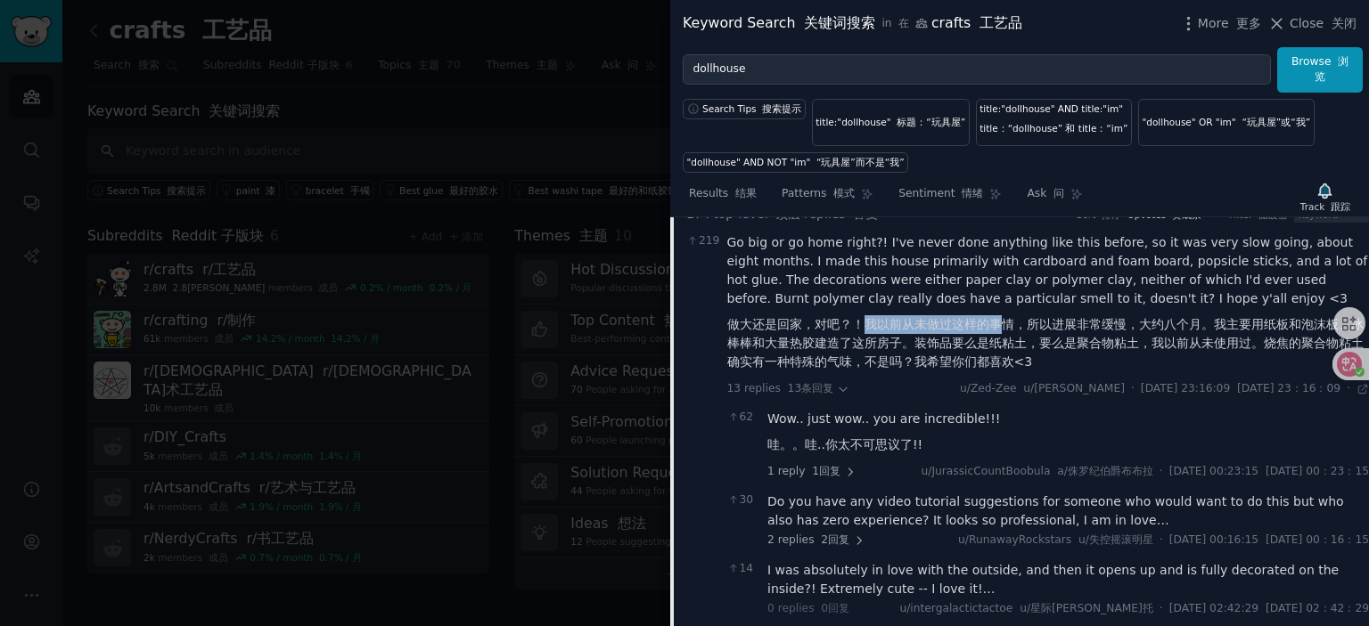
drag, startPoint x: 860, startPoint y: 322, endPoint x: 1055, endPoint y: 326, distance: 195.2
click at [1009, 326] on font "做大还是回家，对吧？！我以前从未做过这样的事情，所以进展非常缓慢，大约八个月。我主要用纸板和泡沫板、冰棒棒和大量热胶建造了这所房子。装饰品要么是纸粘土，要么是…" at bounding box center [1045, 343] width 636 height 52
click at [1055, 326] on font "做大还是回家，对吧？！我以前从未做过这样的事情，所以进展非常缓慢，大约八个月。我主要用纸板和泡沫板、冰棒棒和大量热胶建造了这所房子。装饰品要么是纸粘土，要么是…" at bounding box center [1045, 343] width 636 height 52
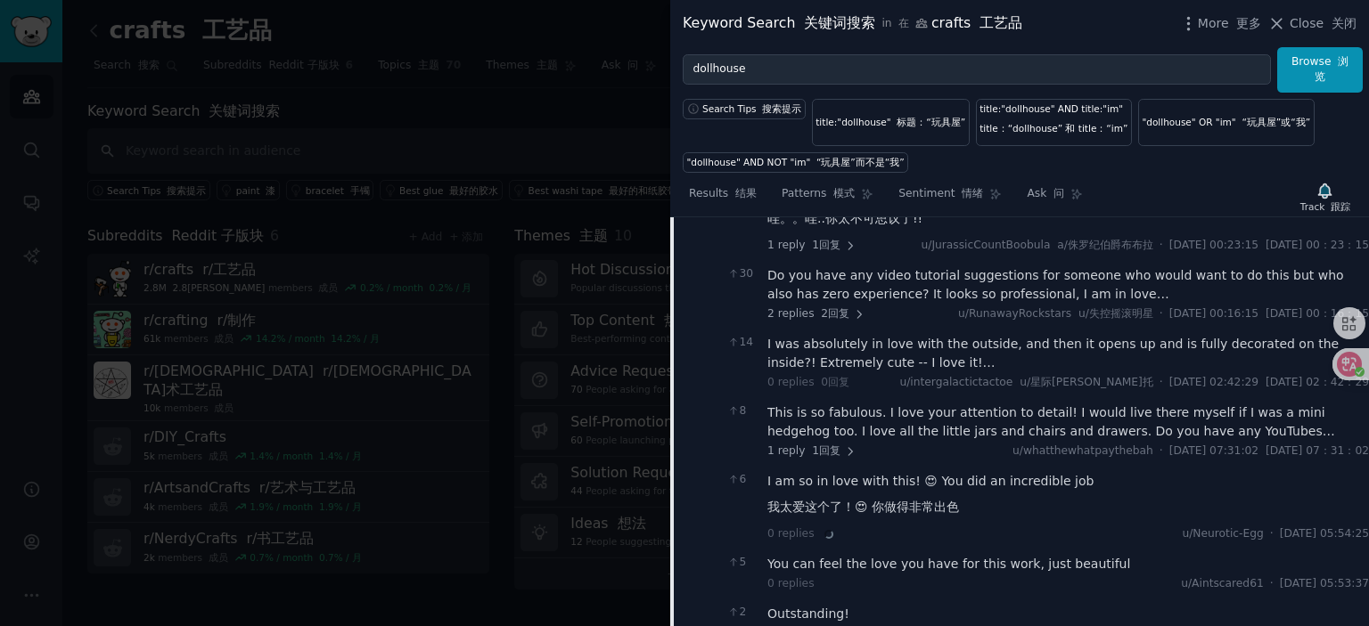
scroll to position [473, 0]
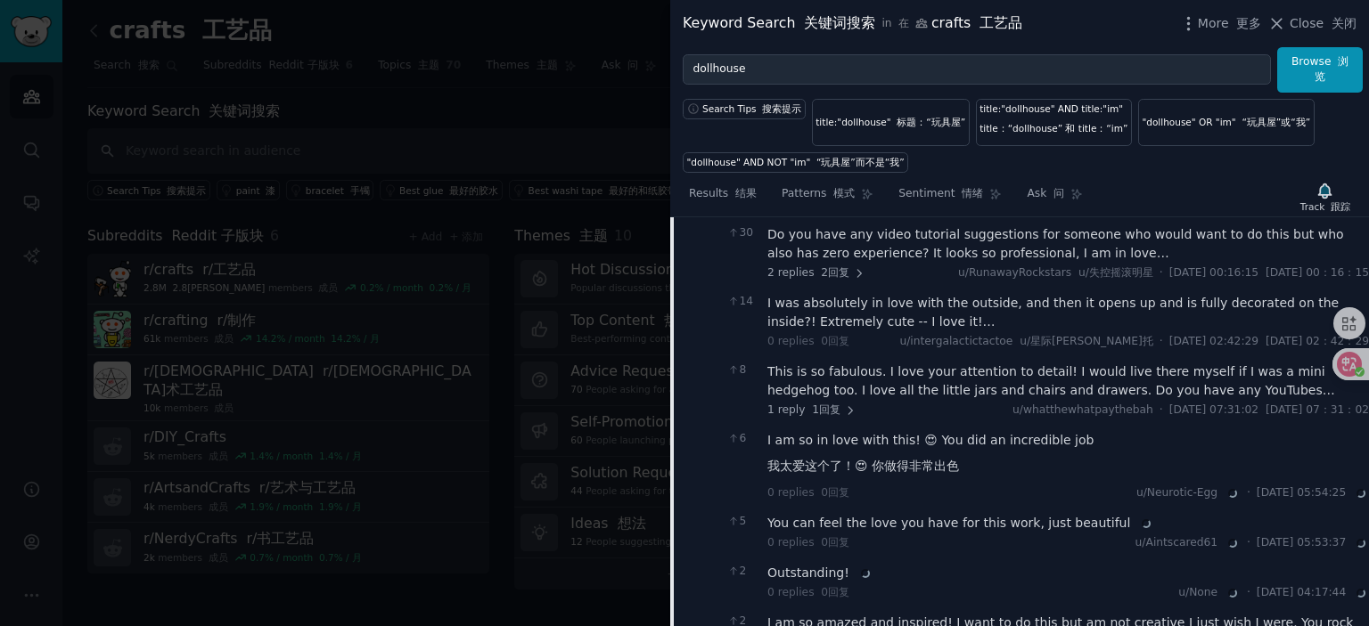
click at [934, 263] on div "Do you have any video tutorial suggestions for someone who would want to do thi…" at bounding box center [1067, 243] width 601 height 37
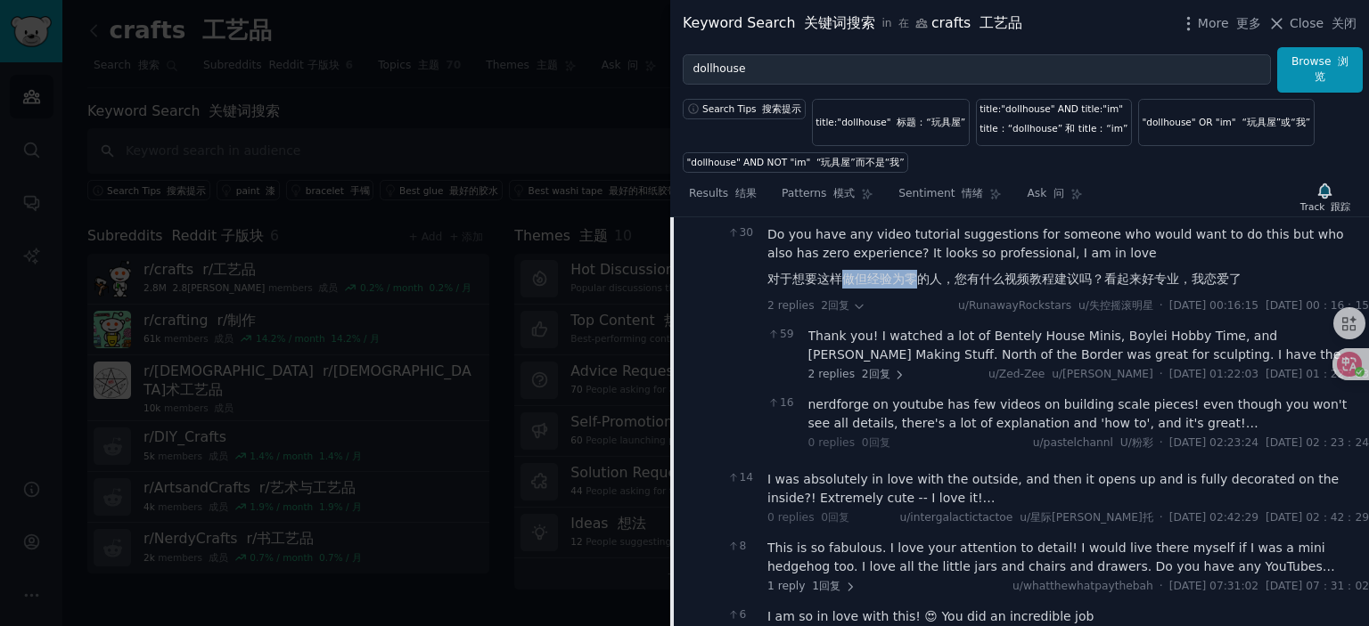
drag, startPoint x: 842, startPoint y: 295, endPoint x: 977, endPoint y: 295, distance: 134.5
click at [944, 286] on font "对于想要这样做但经验为零的人，您有什么视频教程建议吗？看起来好专业，我恋爱了" at bounding box center [1004, 279] width 474 height 14
click at [1012, 286] on font "对于想要这样做但经验为零的人，您有什么视频教程建议吗？看起来好专业，我恋爱了" at bounding box center [1004, 279] width 474 height 14
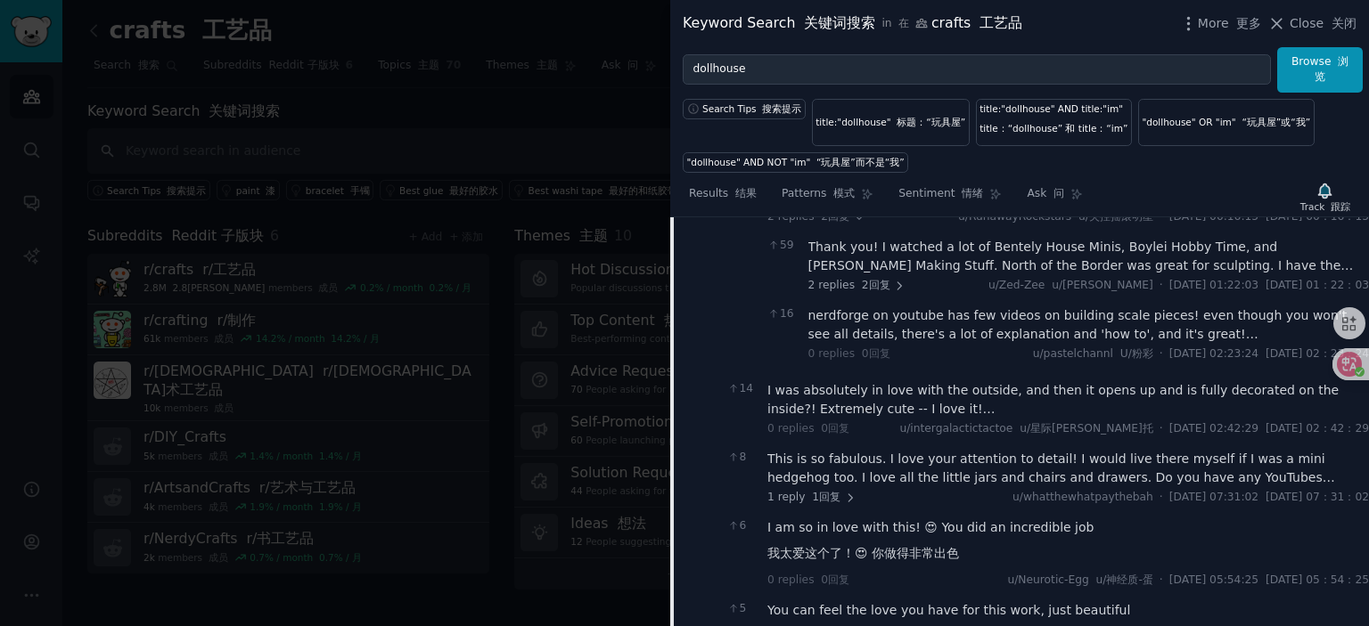
scroll to position [384, 0]
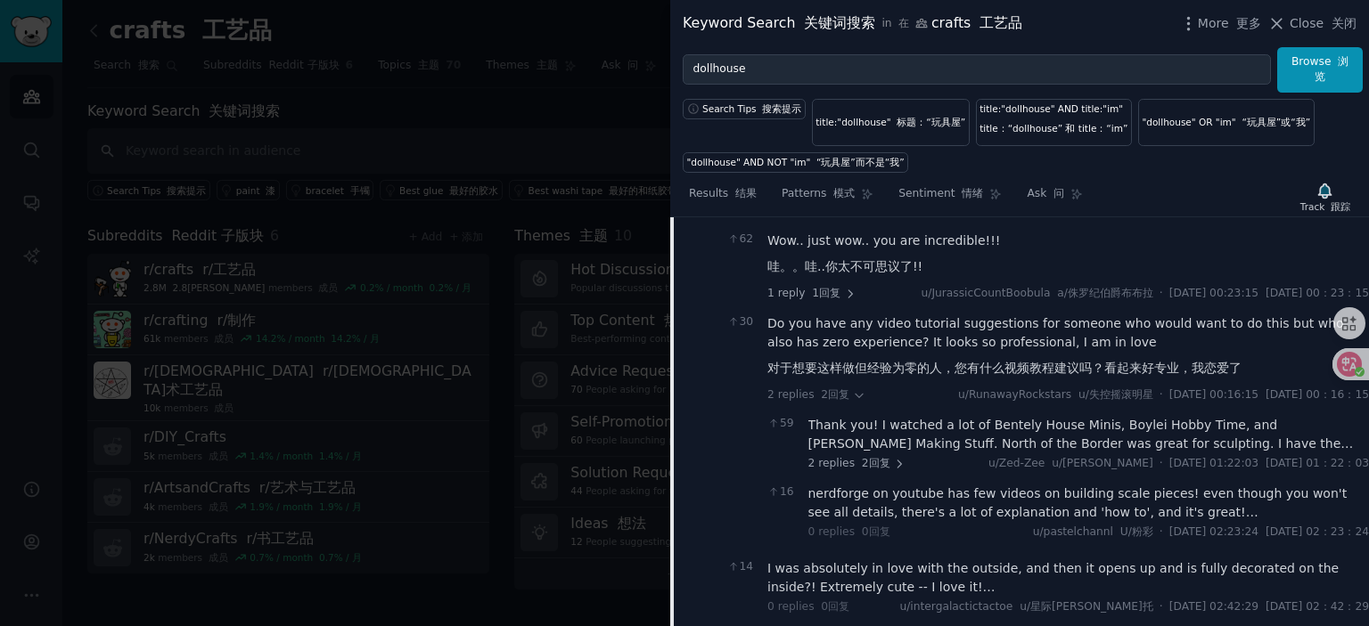
click at [934, 452] on div "Thank you! I watched a lot of Bentely House Minis, Boylei Hobby Time, and [PERS…" at bounding box center [1088, 434] width 561 height 37
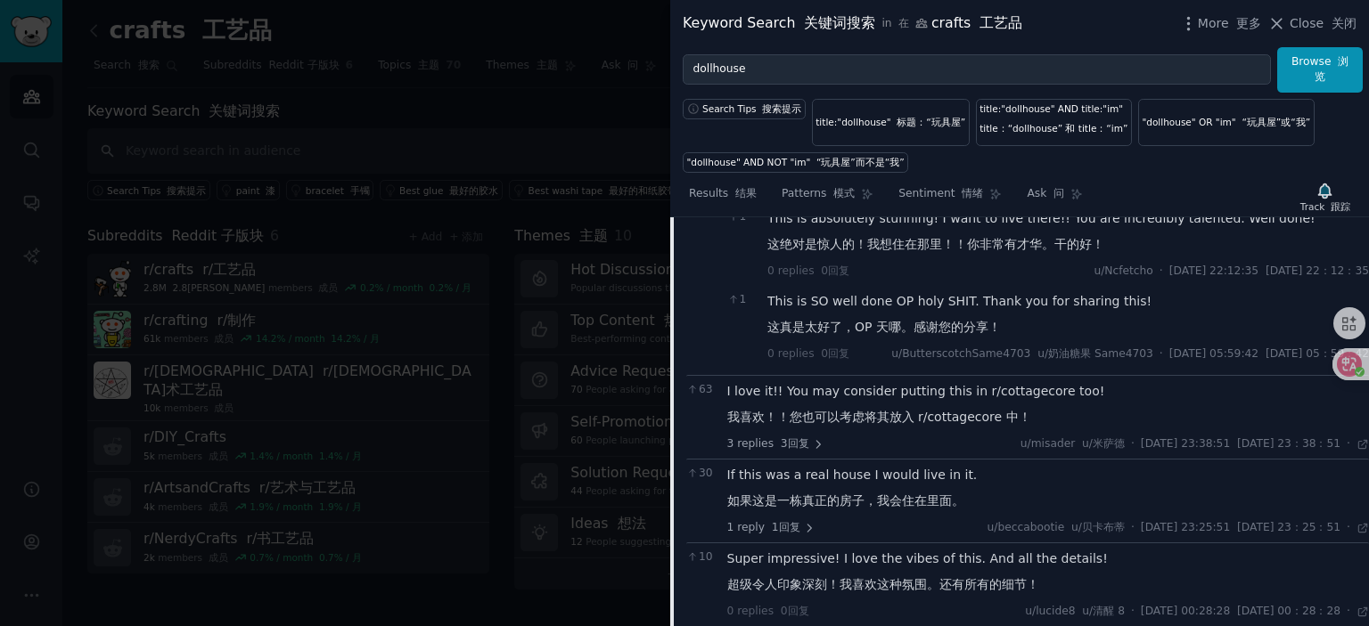
scroll to position [1720, 0]
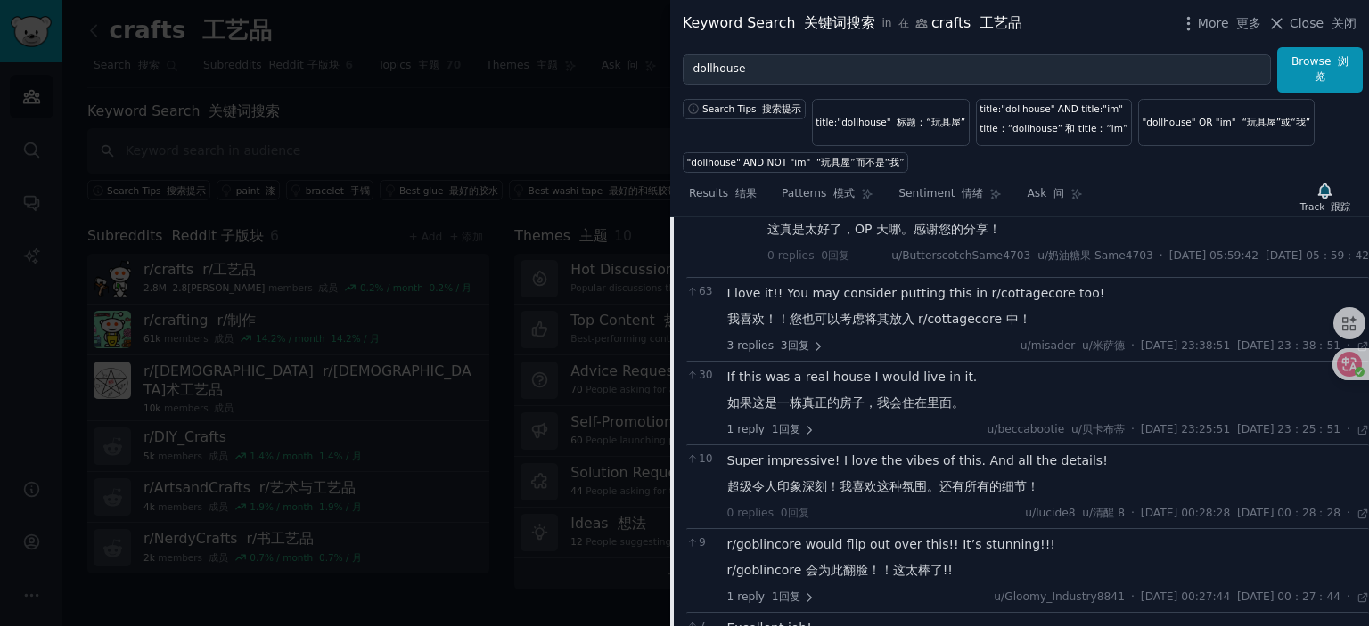
click at [841, 326] on font "我喜欢！！您也可以考虑将其放入 r/cottagecore 中！" at bounding box center [879, 319] width 304 height 14
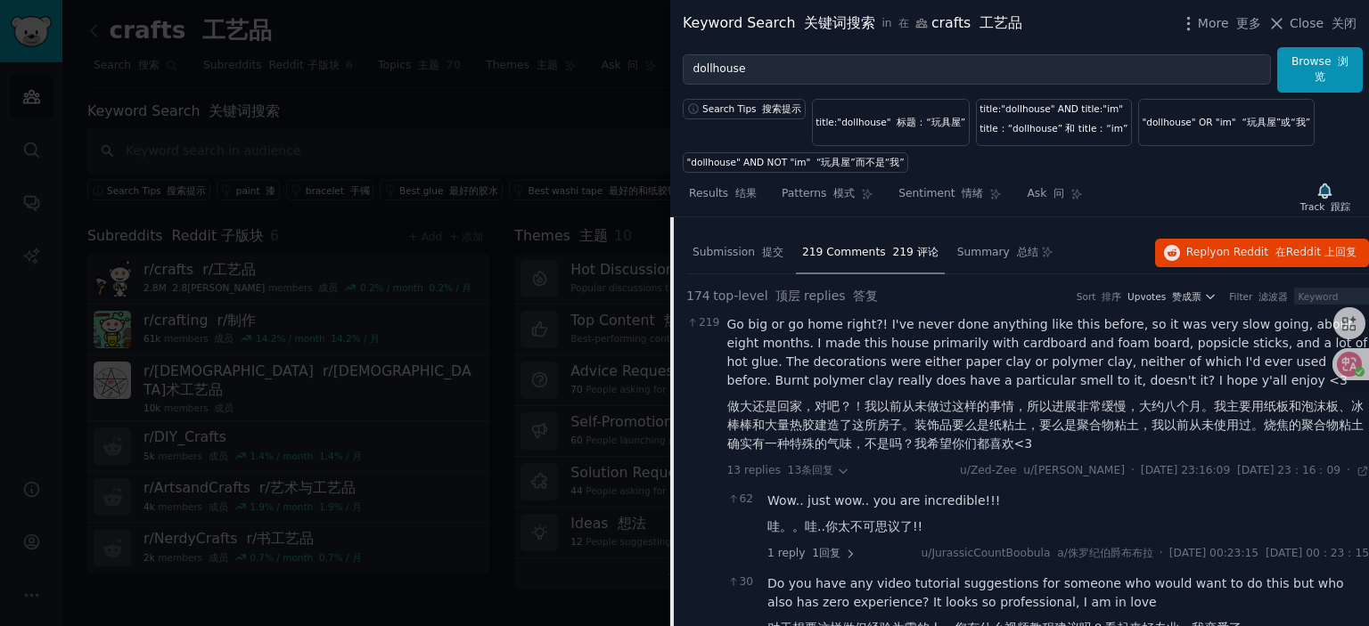
scroll to position [0, 0]
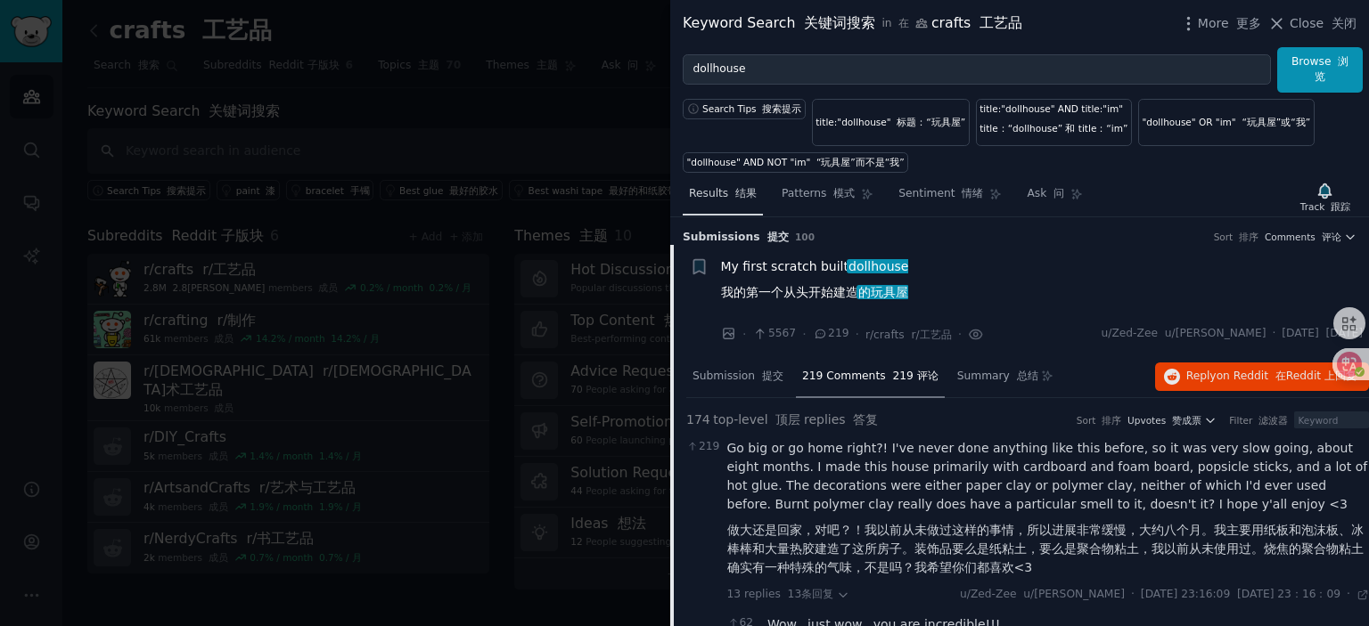
click at [717, 196] on span "Results 结果" at bounding box center [723, 194] width 68 height 16
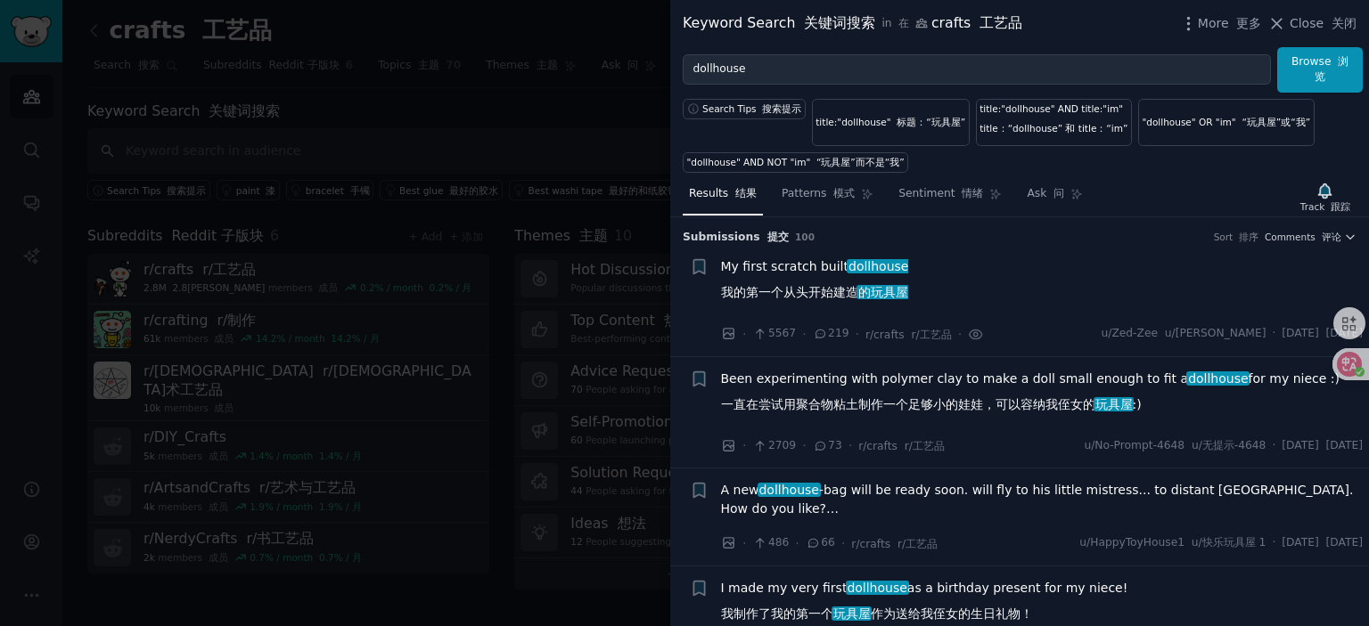
click at [817, 296] on font "我的第一个从头开始建造 的玩具屋" at bounding box center [814, 292] width 187 height 14
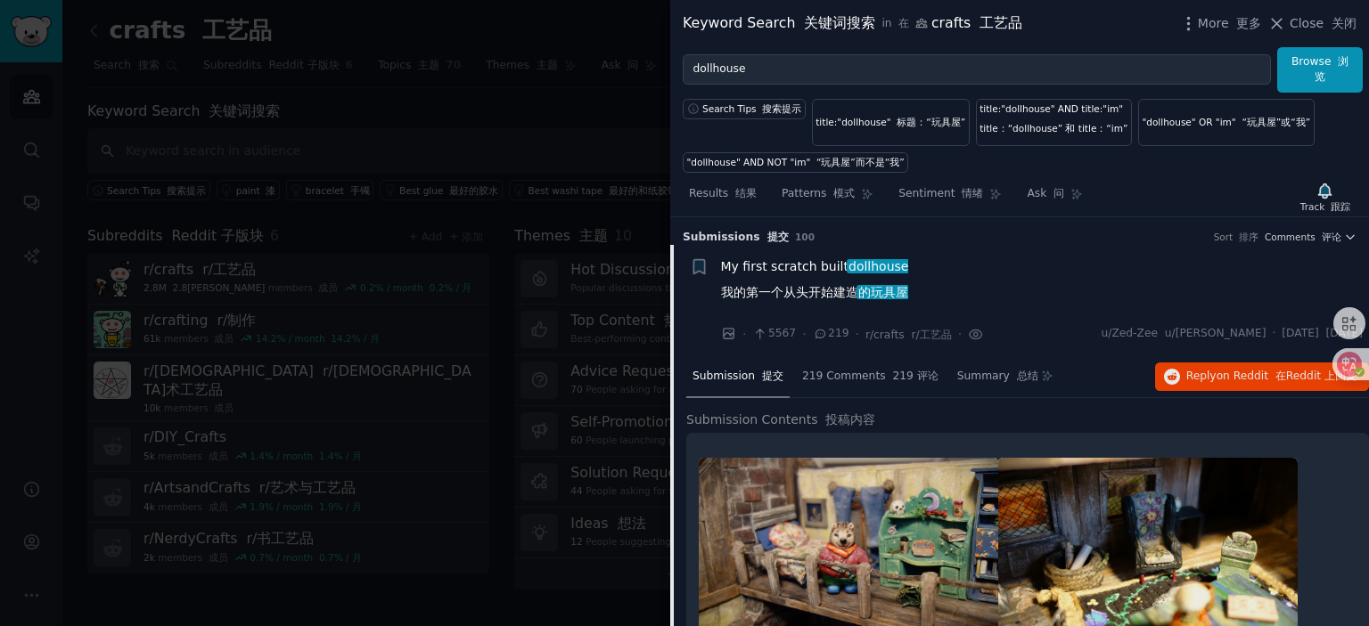
click at [780, 285] on font "我的第一个从头开始建造 的玩具屋" at bounding box center [814, 292] width 187 height 14
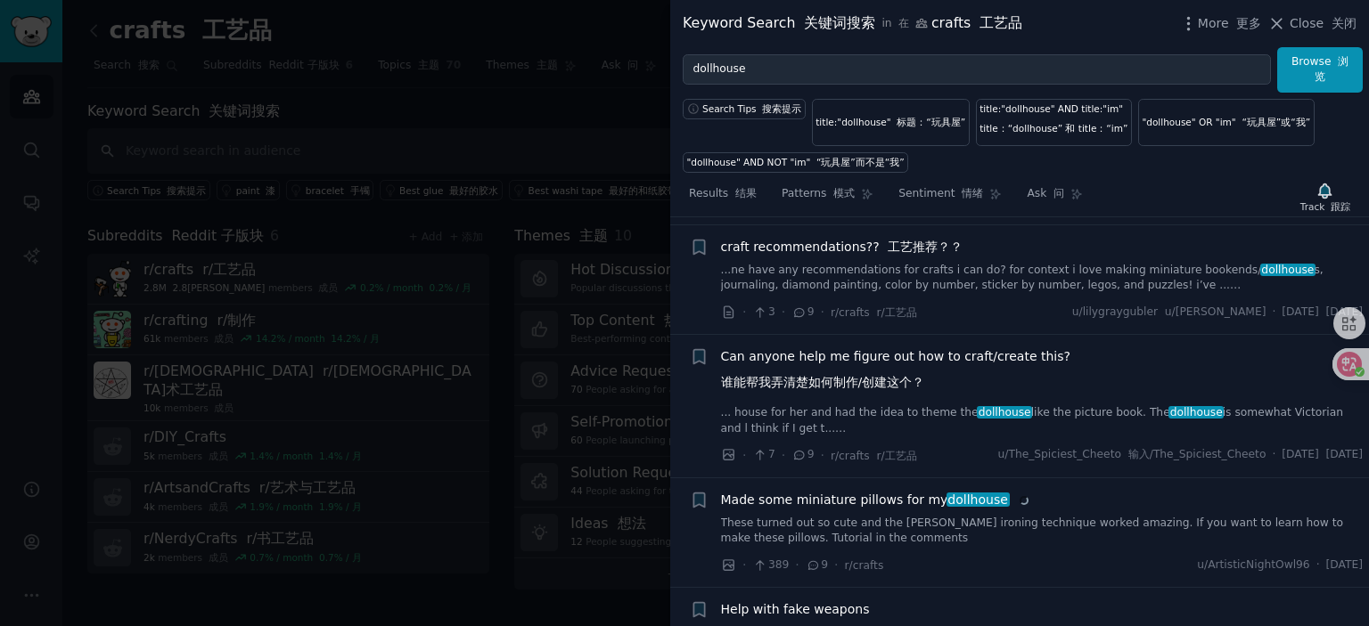
scroll to position [2317, 0]
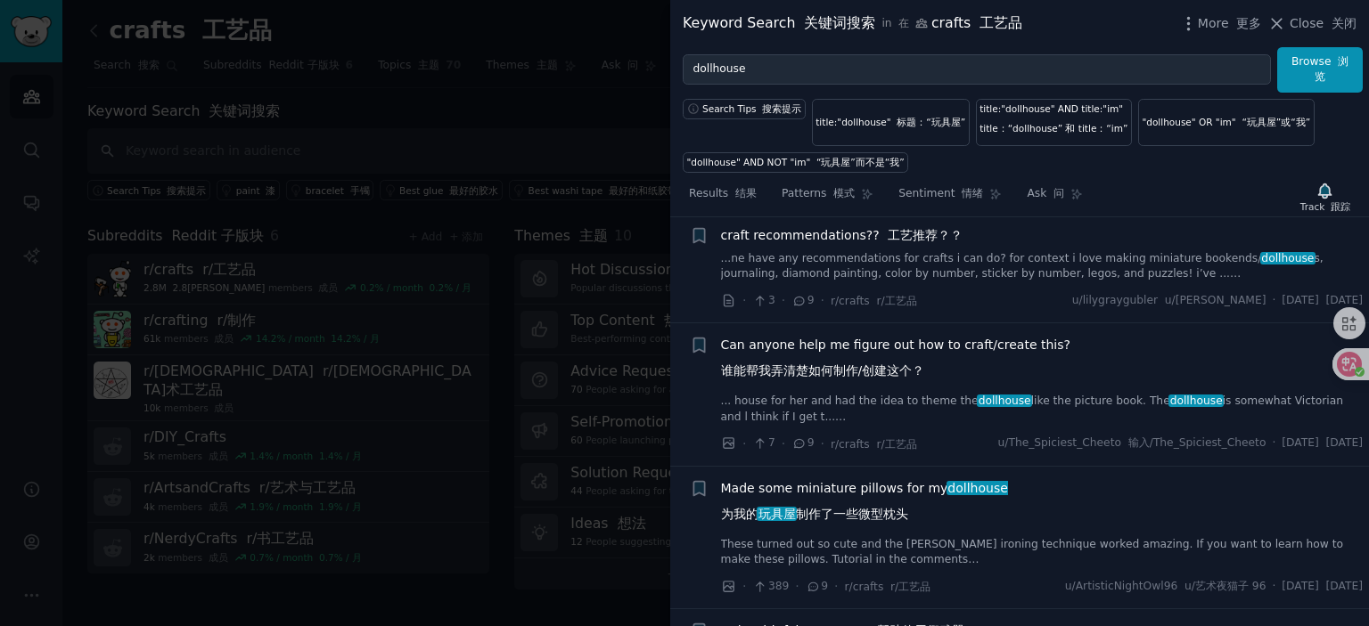
click at [435, 150] on div at bounding box center [684, 313] width 1369 height 626
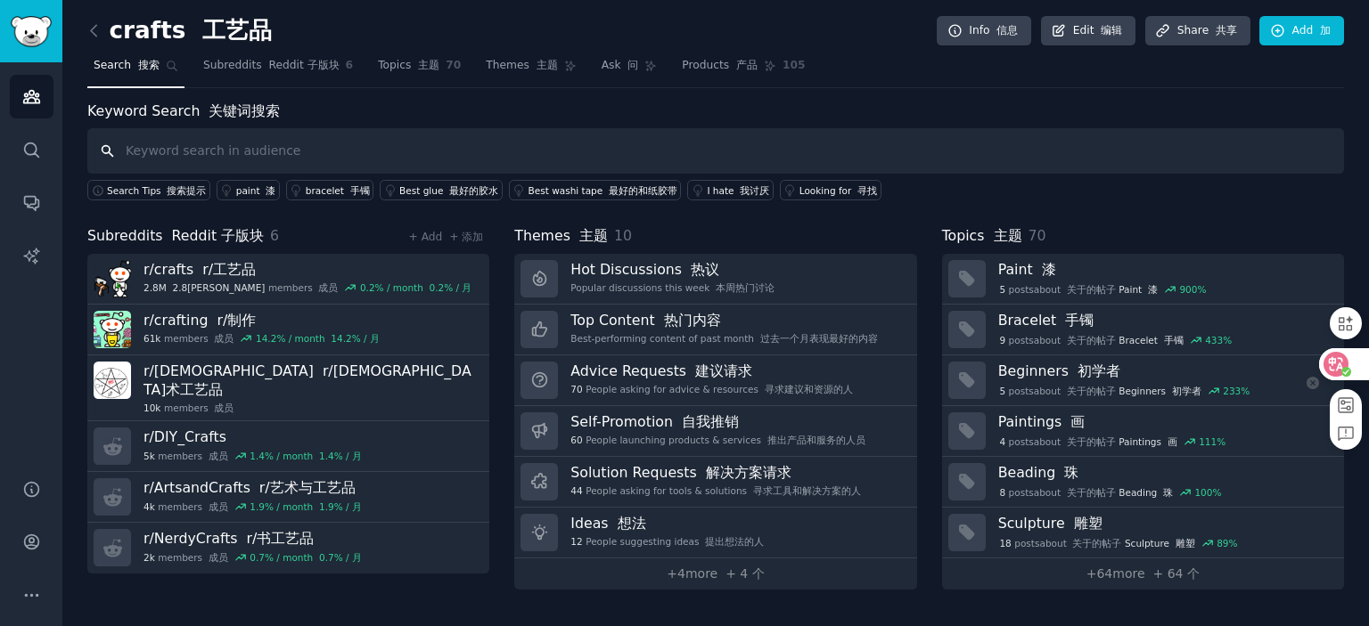
click at [1332, 361] on icon at bounding box center [1335, 364] width 15 height 14
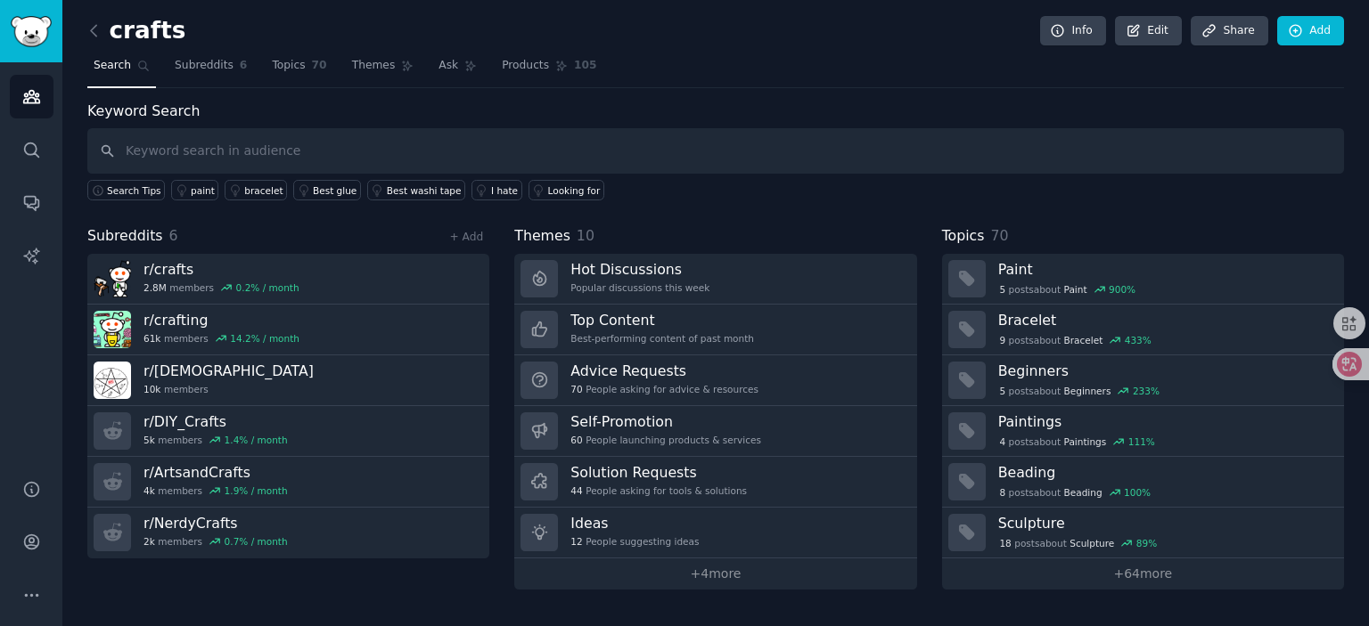
click at [677, 206] on div "Keyword Search Search Tips paint bracelet Best glue Best washi tape I hate Look…" at bounding box center [715, 345] width 1256 height 489
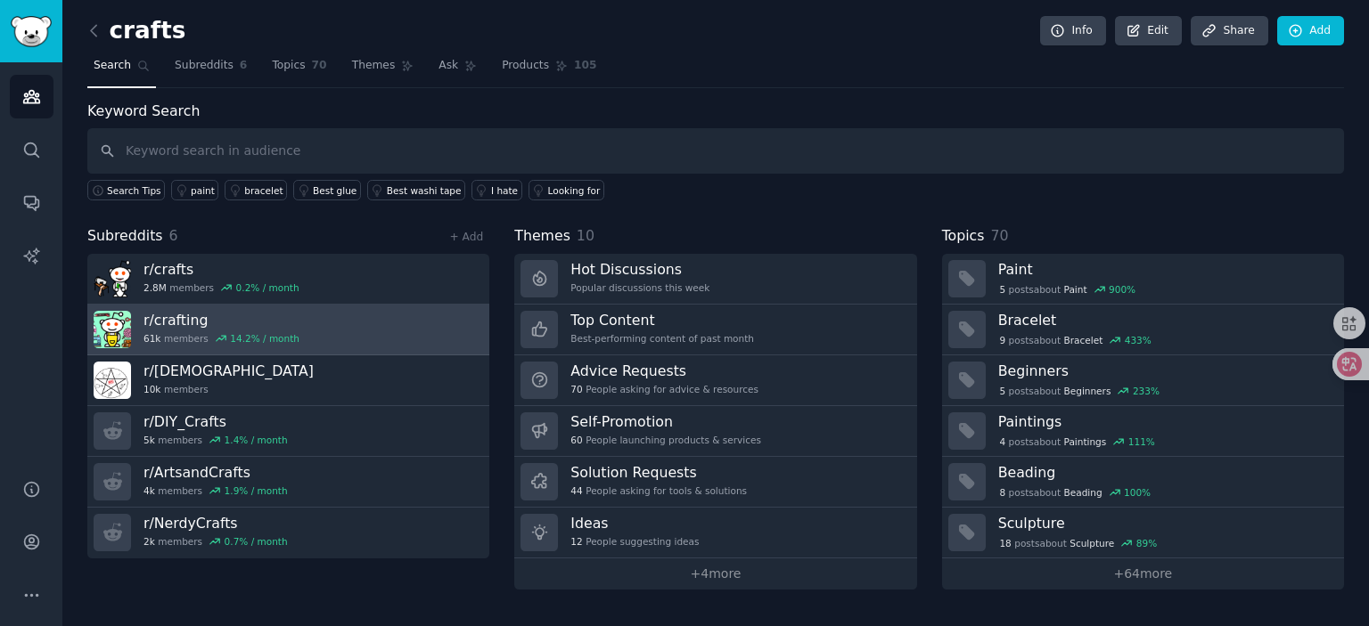
click at [318, 328] on link "r/ crafting 61k members 14.2 % / month" at bounding box center [288, 330] width 402 height 51
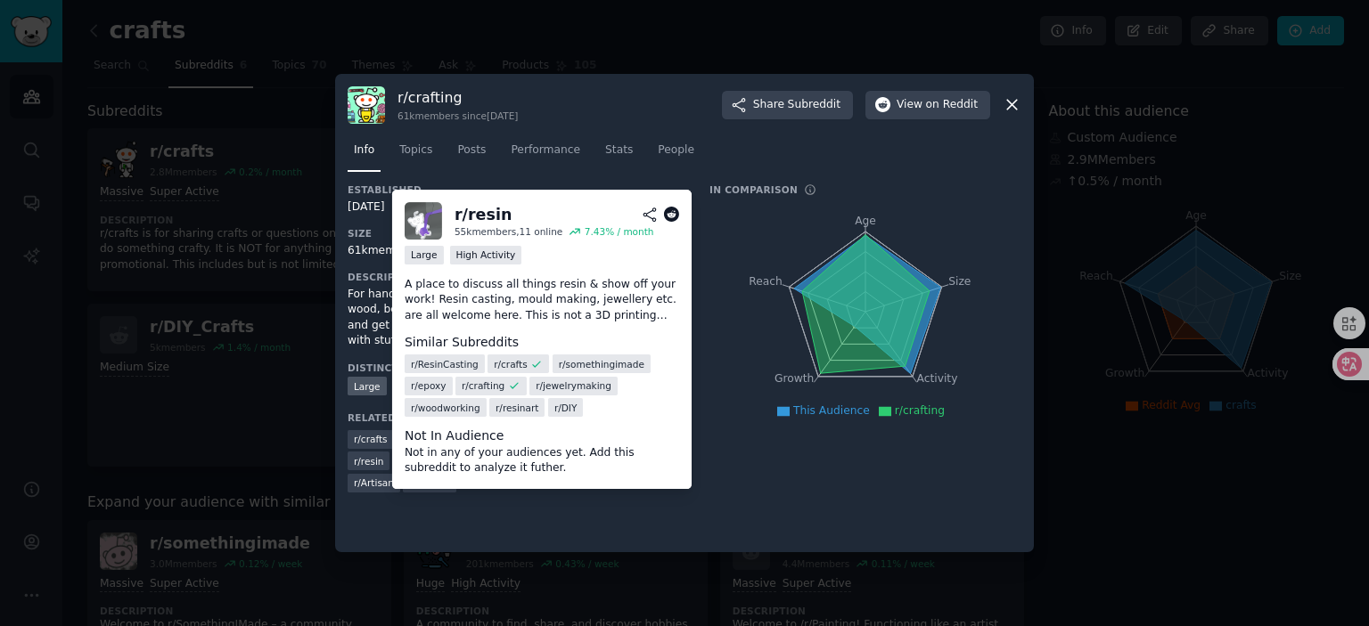
click at [487, 217] on div "r/ resin" at bounding box center [482, 215] width 57 height 22
copy div "resin"
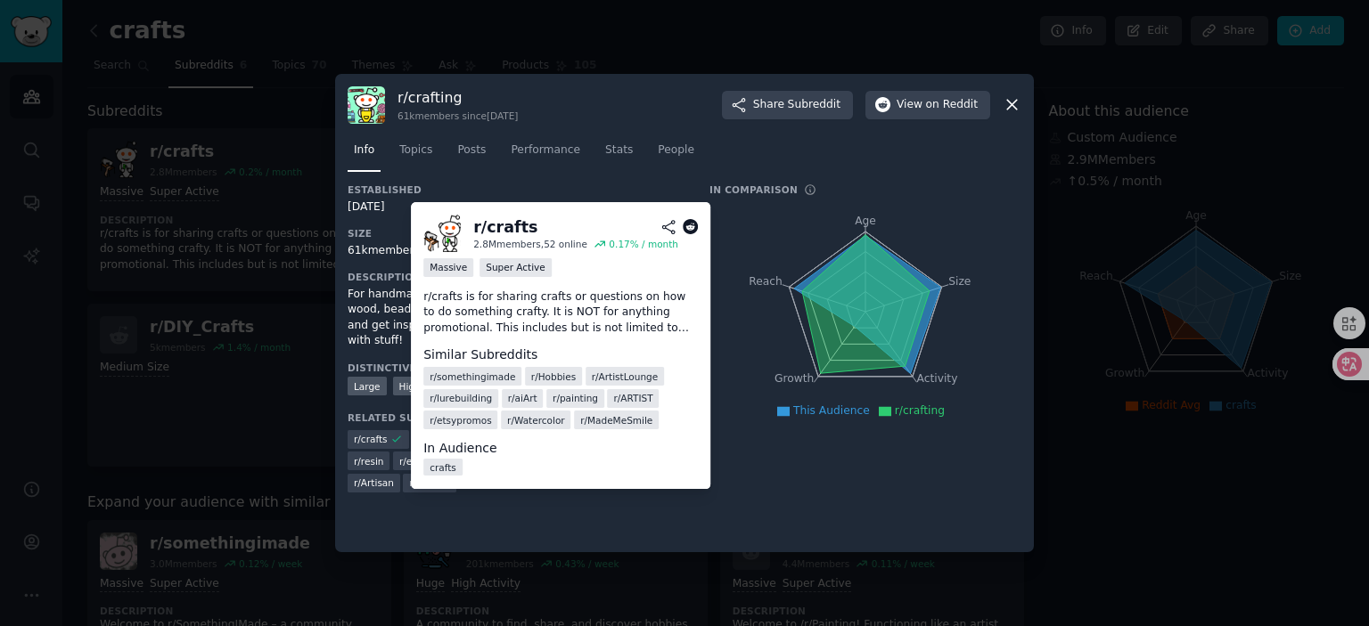
click at [465, 425] on span "r/ etsypromos" at bounding box center [459, 420] width 61 height 12
copy span "etsypromos"
